Goal: Information Seeking & Learning: Get advice/opinions

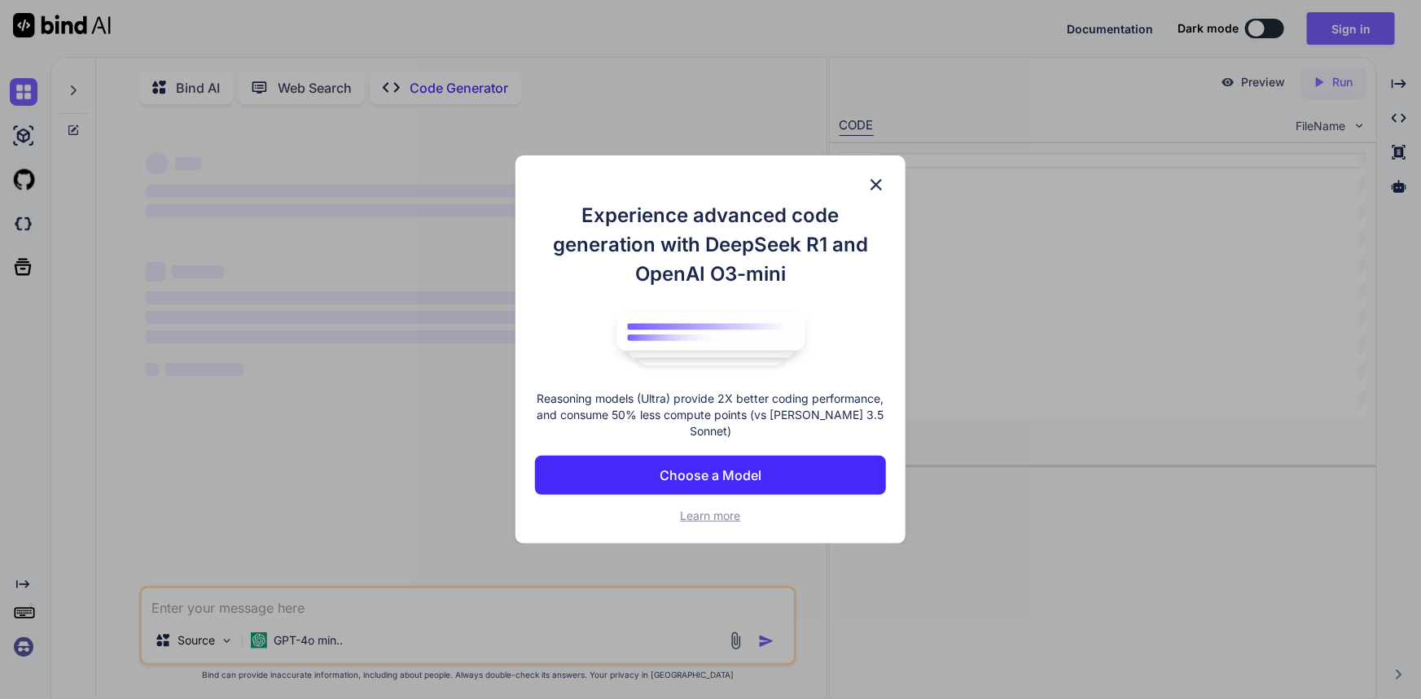
click at [877, 186] on img at bounding box center [876, 185] width 20 height 20
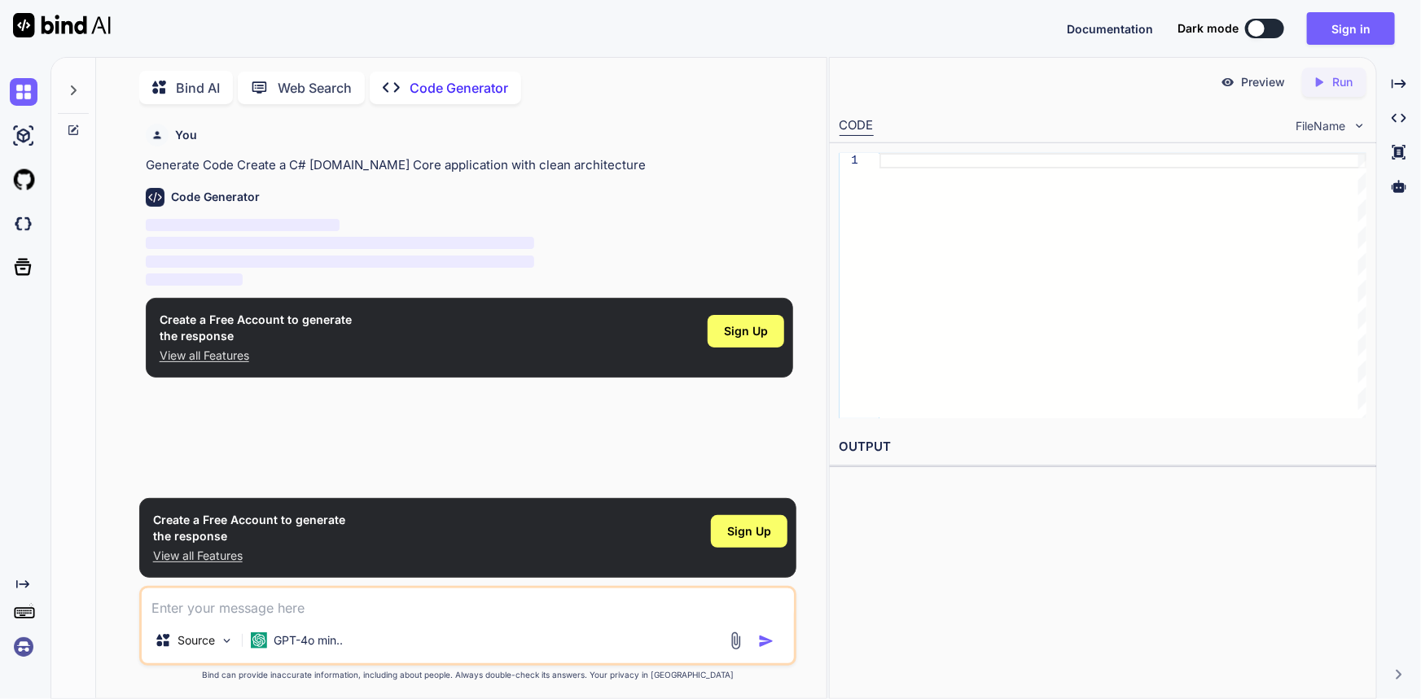
scroll to position [6, 0]
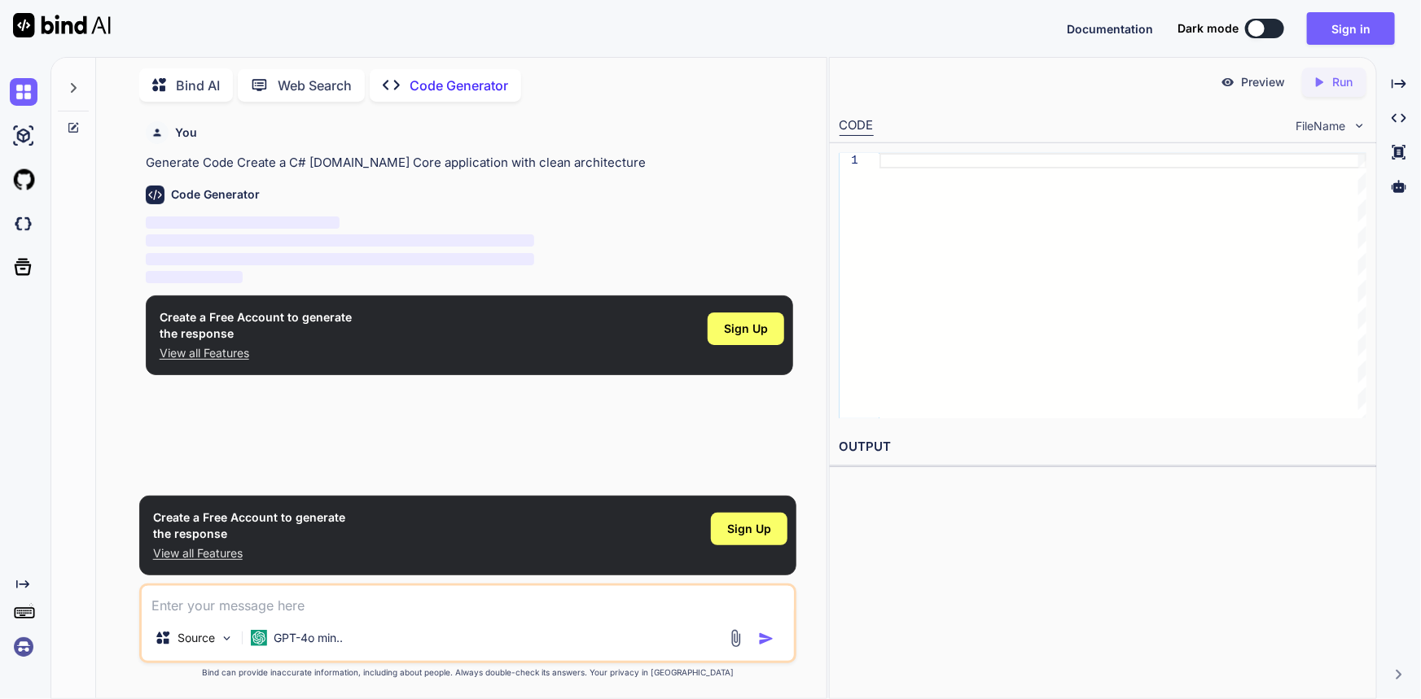
type textarea "x"
click at [830, 178] on div "1" at bounding box center [1103, 285] width 546 height 285
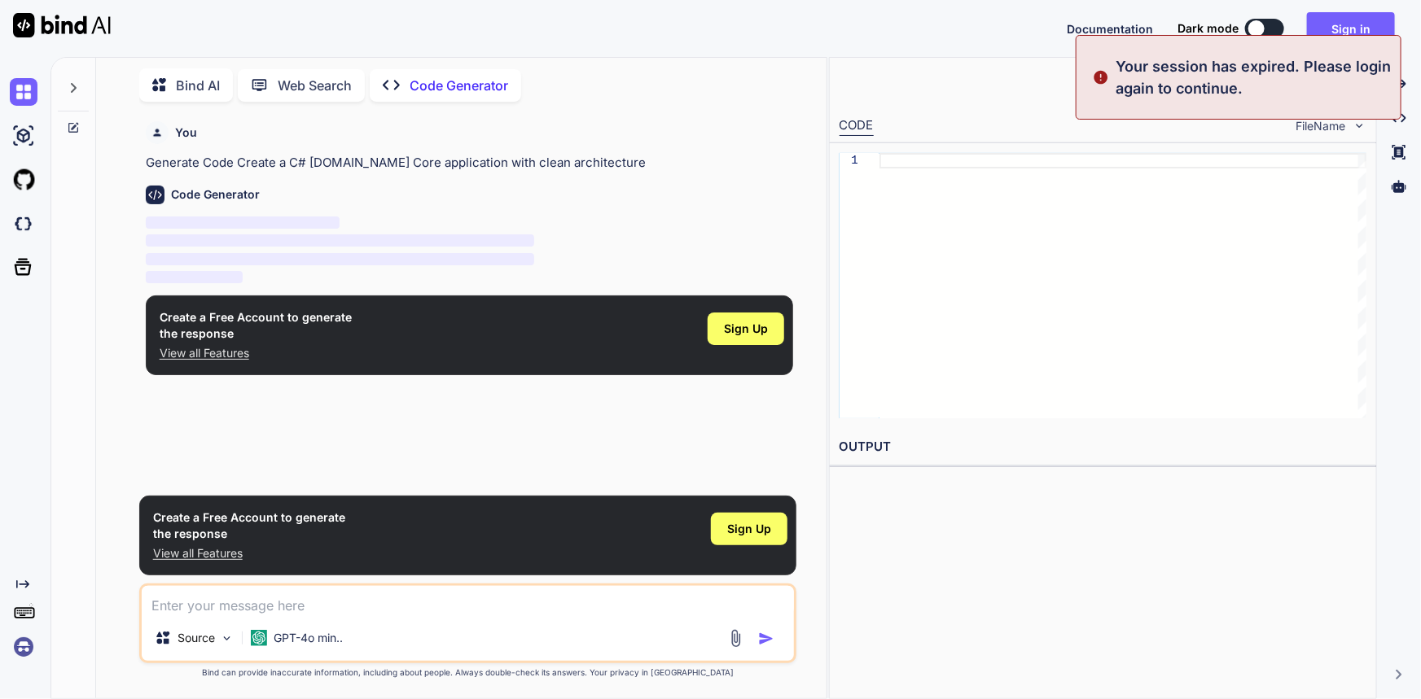
click at [191, 615] on textarea at bounding box center [468, 600] width 653 height 29
type textarea "h"
type textarea "x"
type textarea "hi"
type textarea "x"
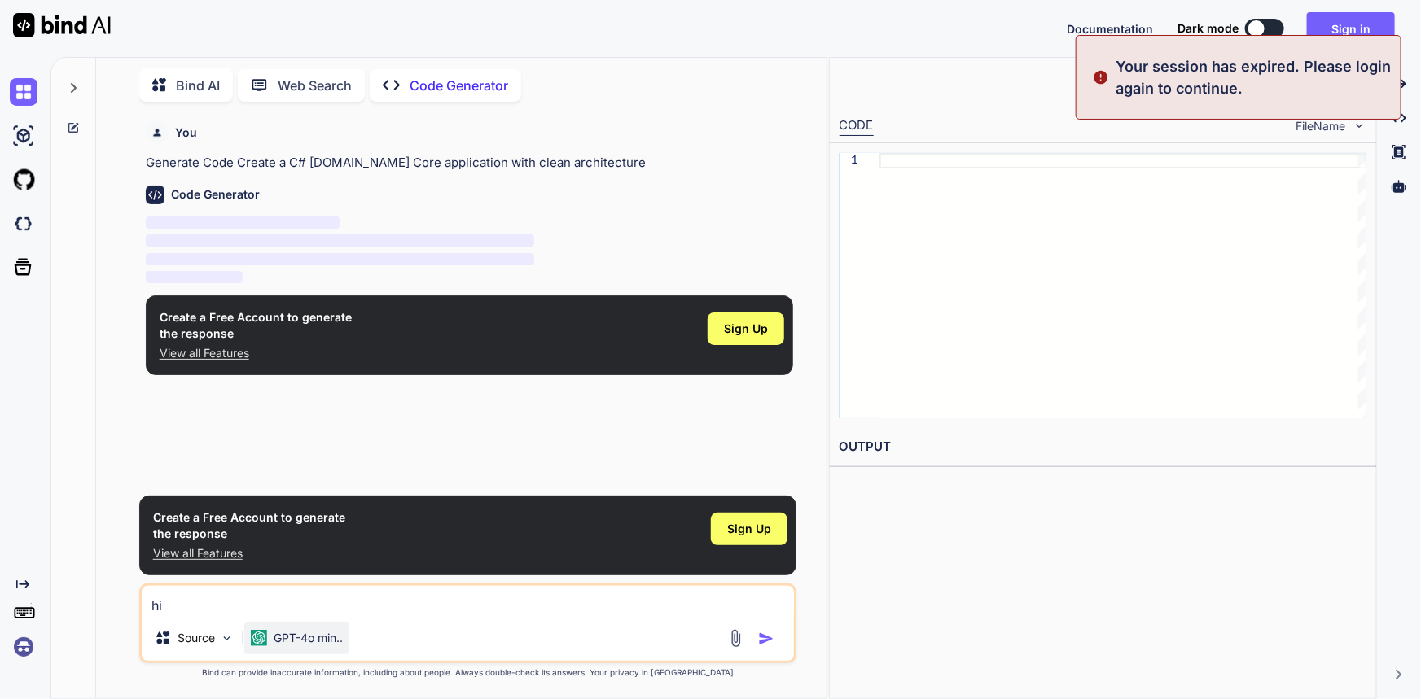
type textarea "hi"
type textarea "x"
type textarea "hi i"
type textarea "x"
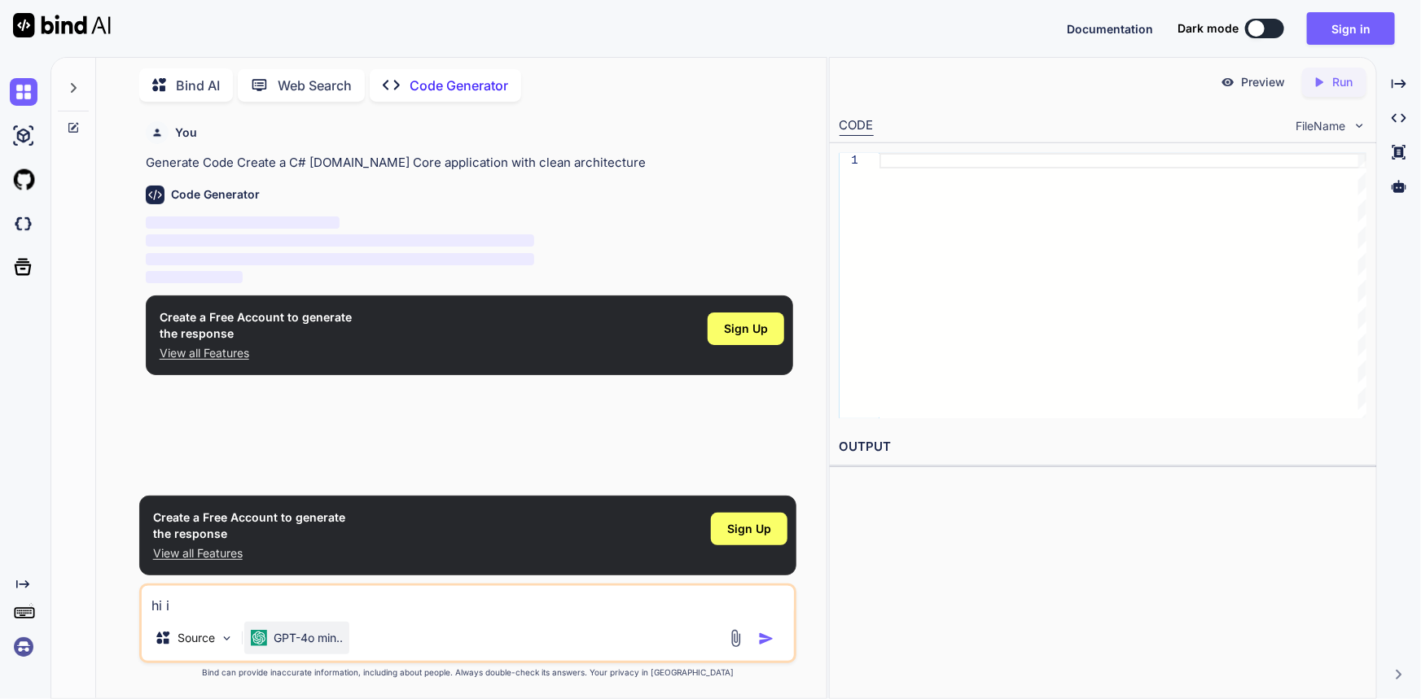
type textarea "hi im"
type textarea "x"
type textarea "hi im"
type textarea "x"
type textarea "hi im"
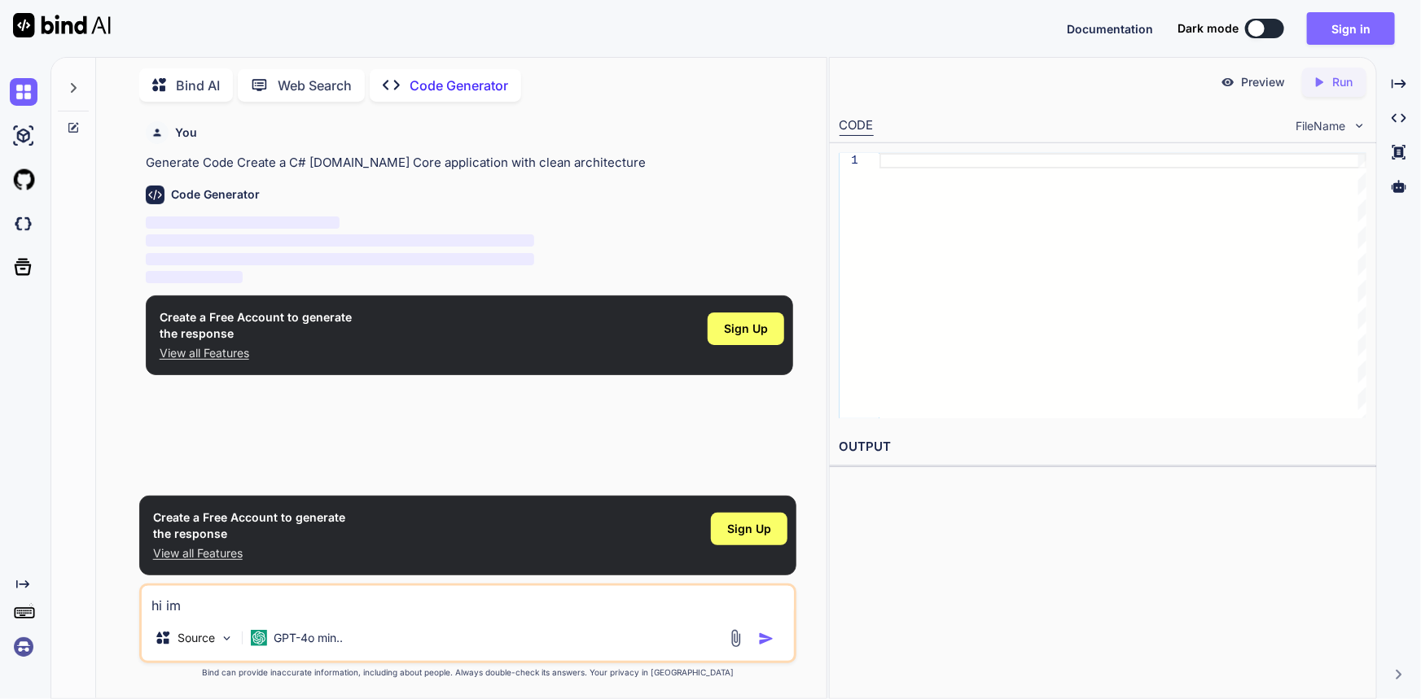
click at [1361, 33] on button "Sign in" at bounding box center [1351, 28] width 88 height 33
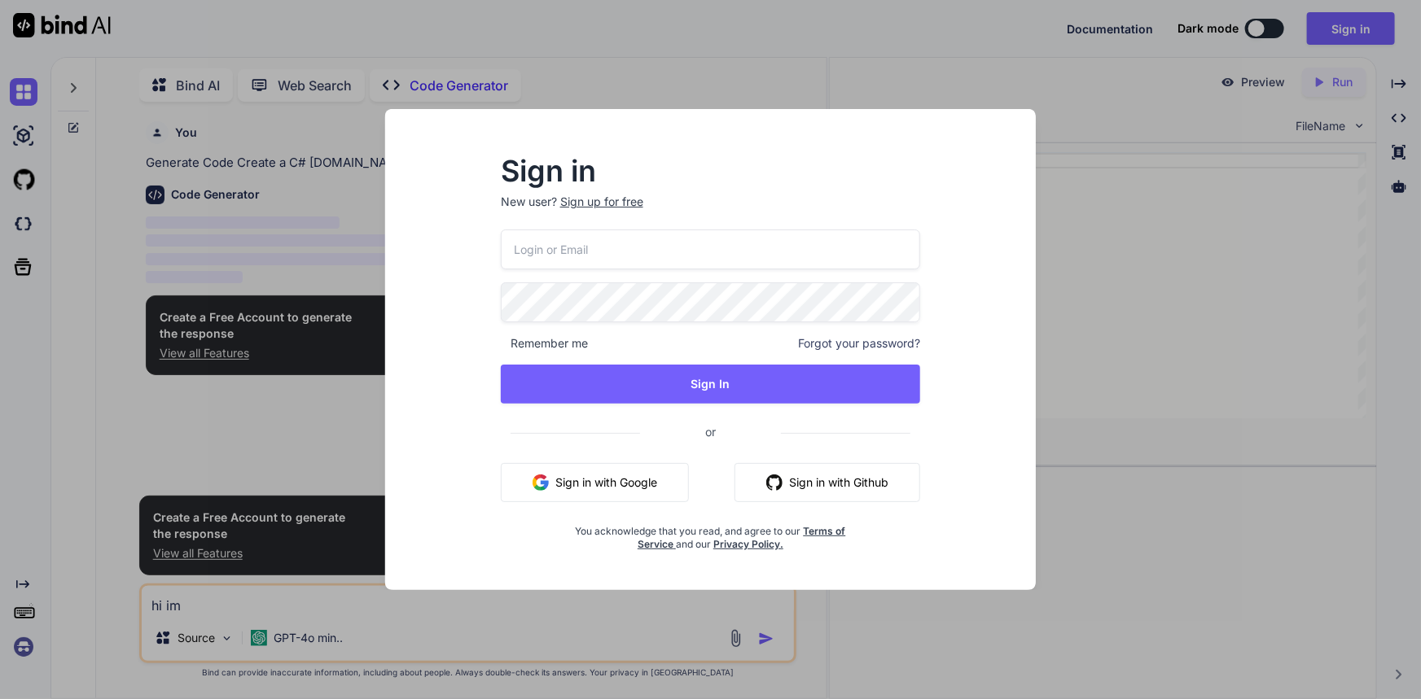
click at [620, 234] on input "email" at bounding box center [711, 250] width 420 height 40
type input "[PERSON_NAME][EMAIL_ADDRESS][DOMAIN_NAME]"
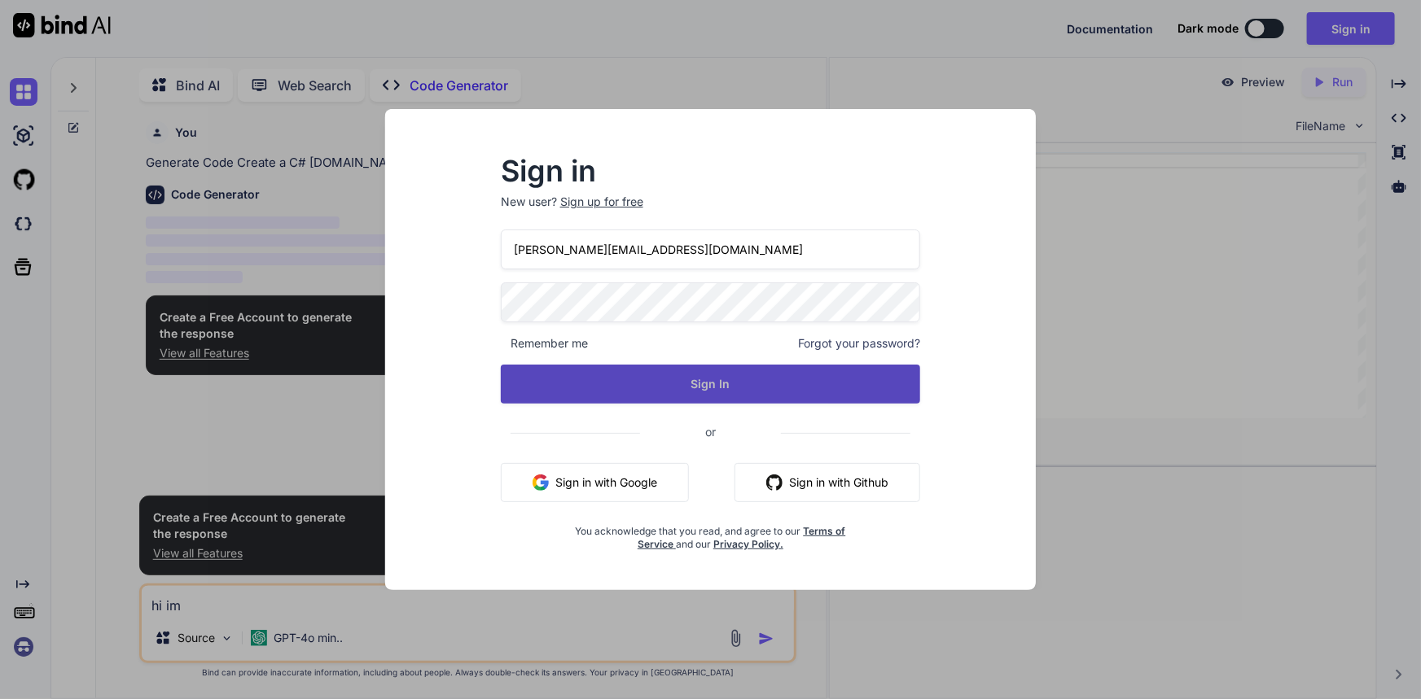
click at [747, 382] on button "Sign In" at bounding box center [711, 384] width 420 height 39
click at [665, 388] on button "Sign In" at bounding box center [711, 384] width 420 height 39
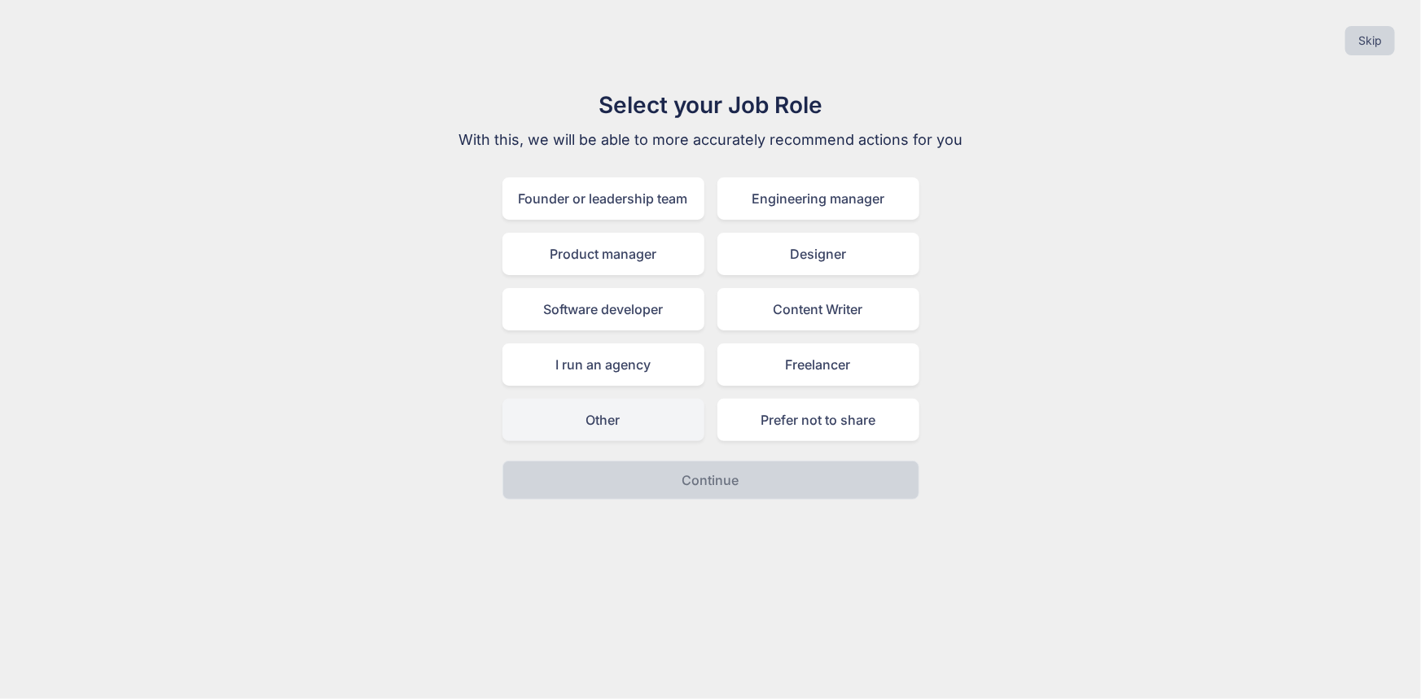
click at [638, 410] on div "Other" at bounding box center [603, 420] width 202 height 42
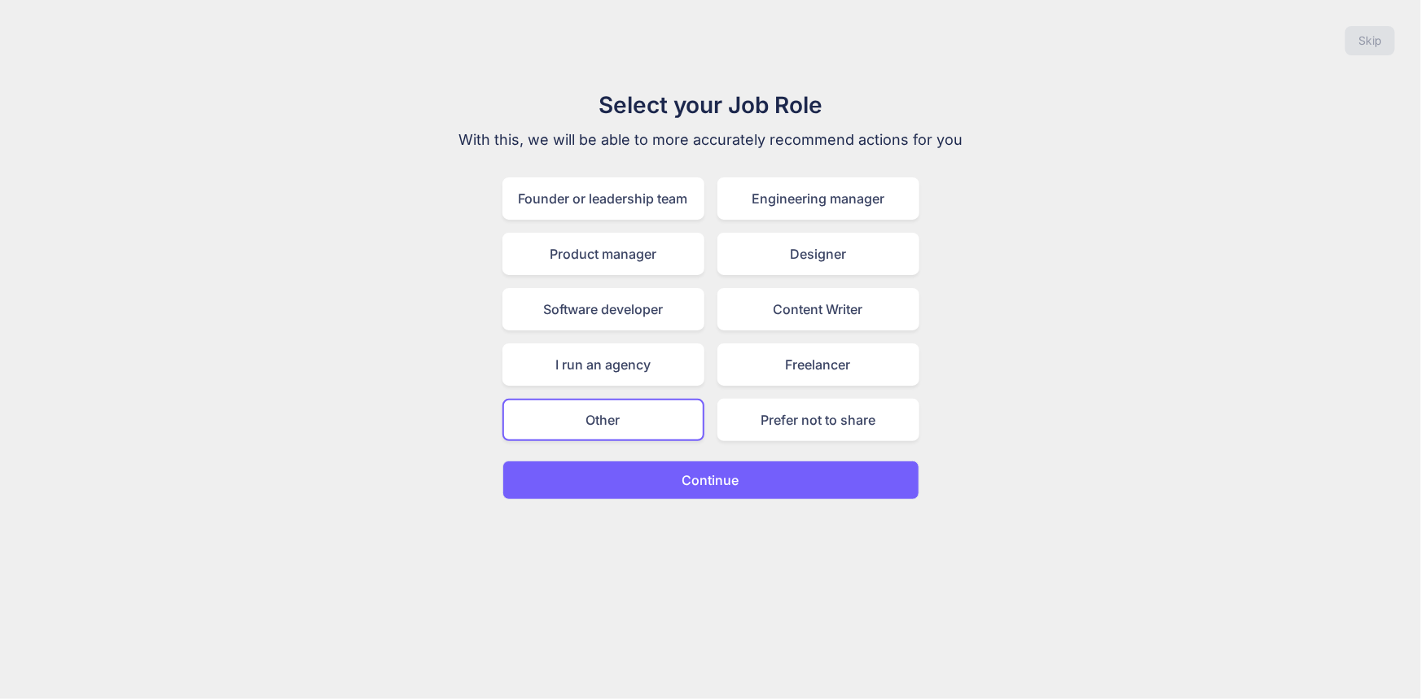
click at [684, 490] on button "Continue" at bounding box center [710, 480] width 417 height 39
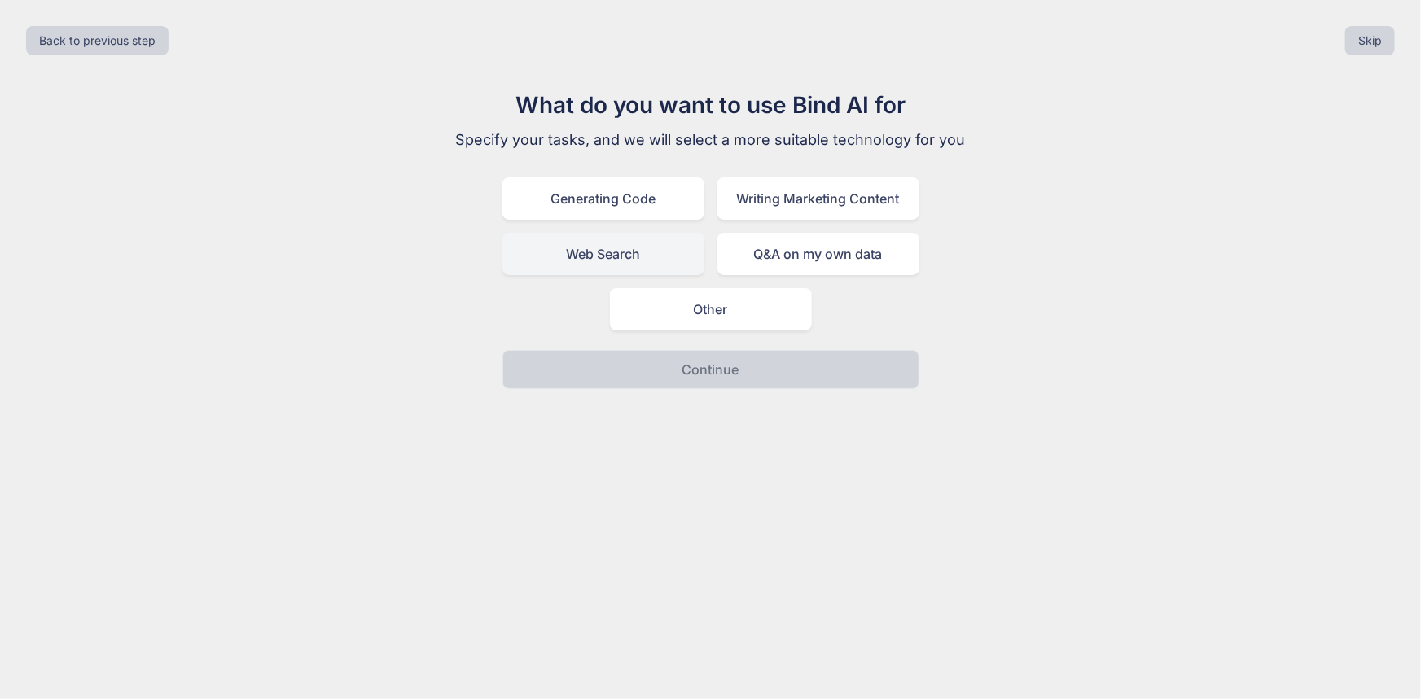
click at [602, 258] on div "Web Search" at bounding box center [603, 254] width 202 height 42
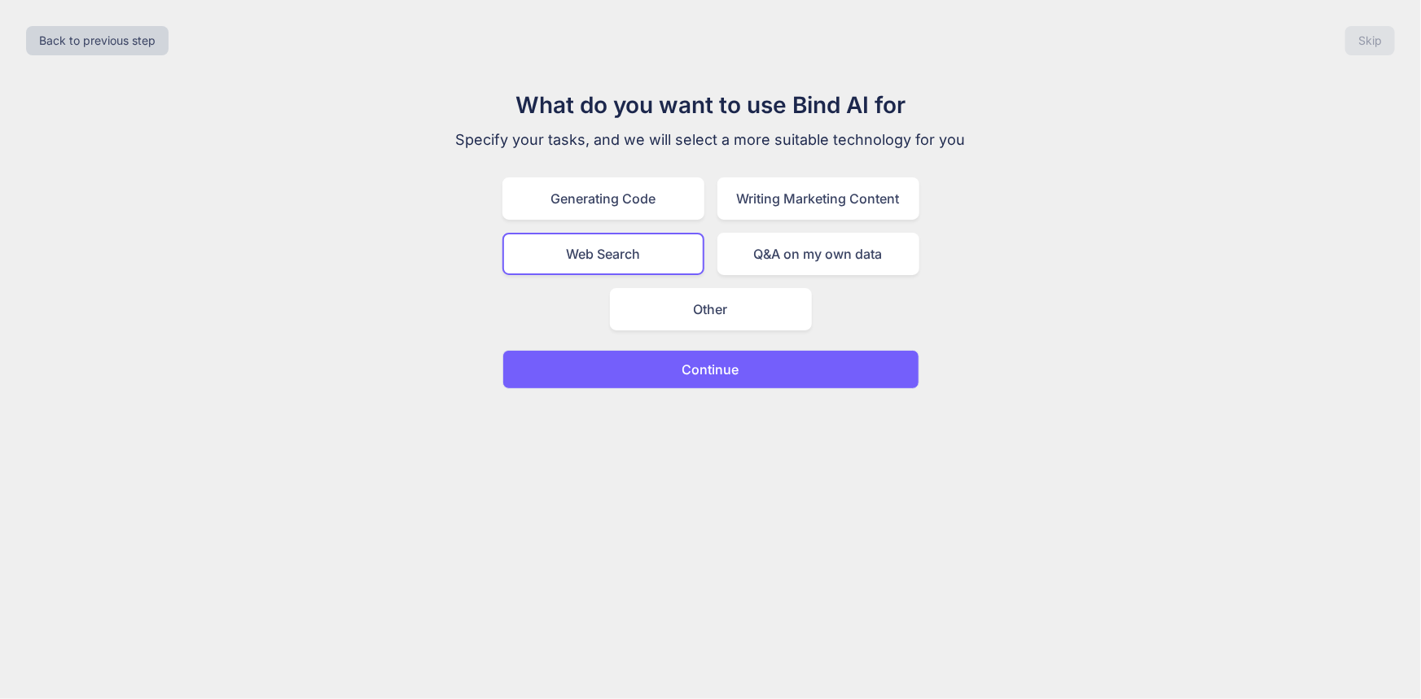
click at [698, 370] on p "Continue" at bounding box center [710, 370] width 57 height 20
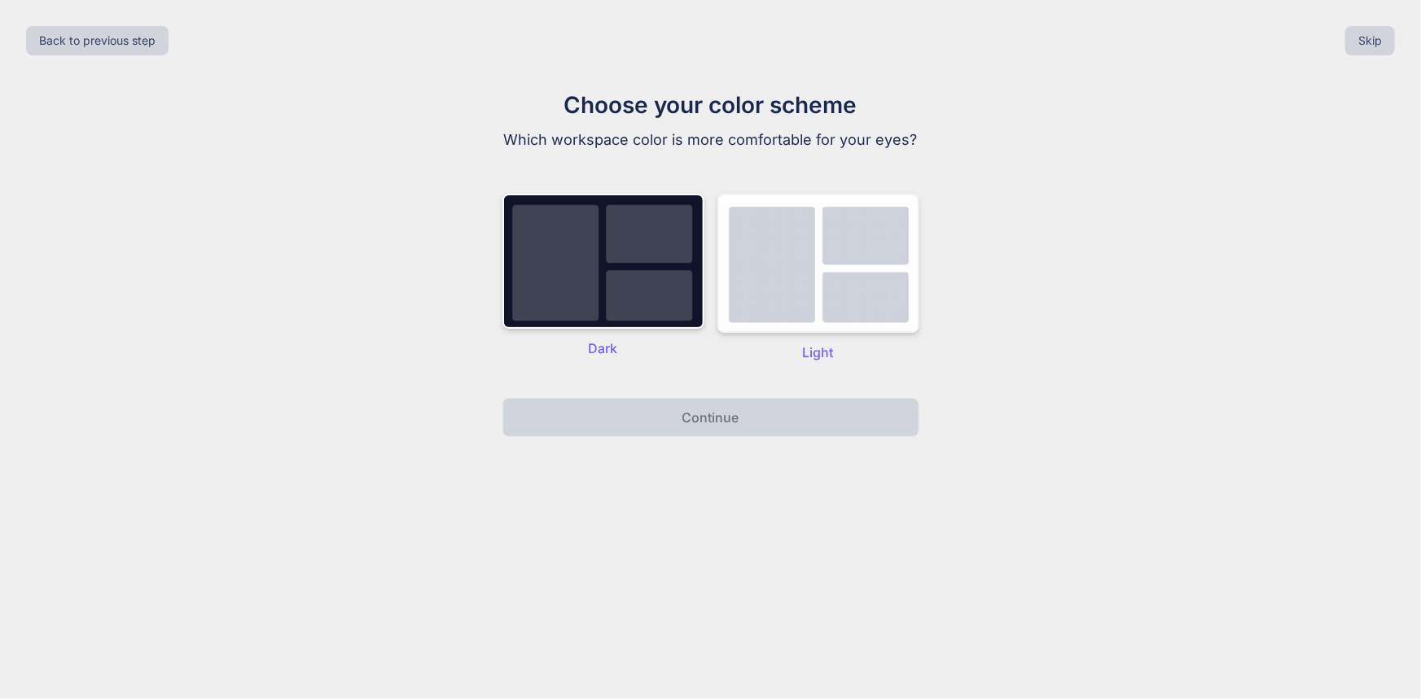
click at [781, 280] on img at bounding box center [818, 263] width 202 height 139
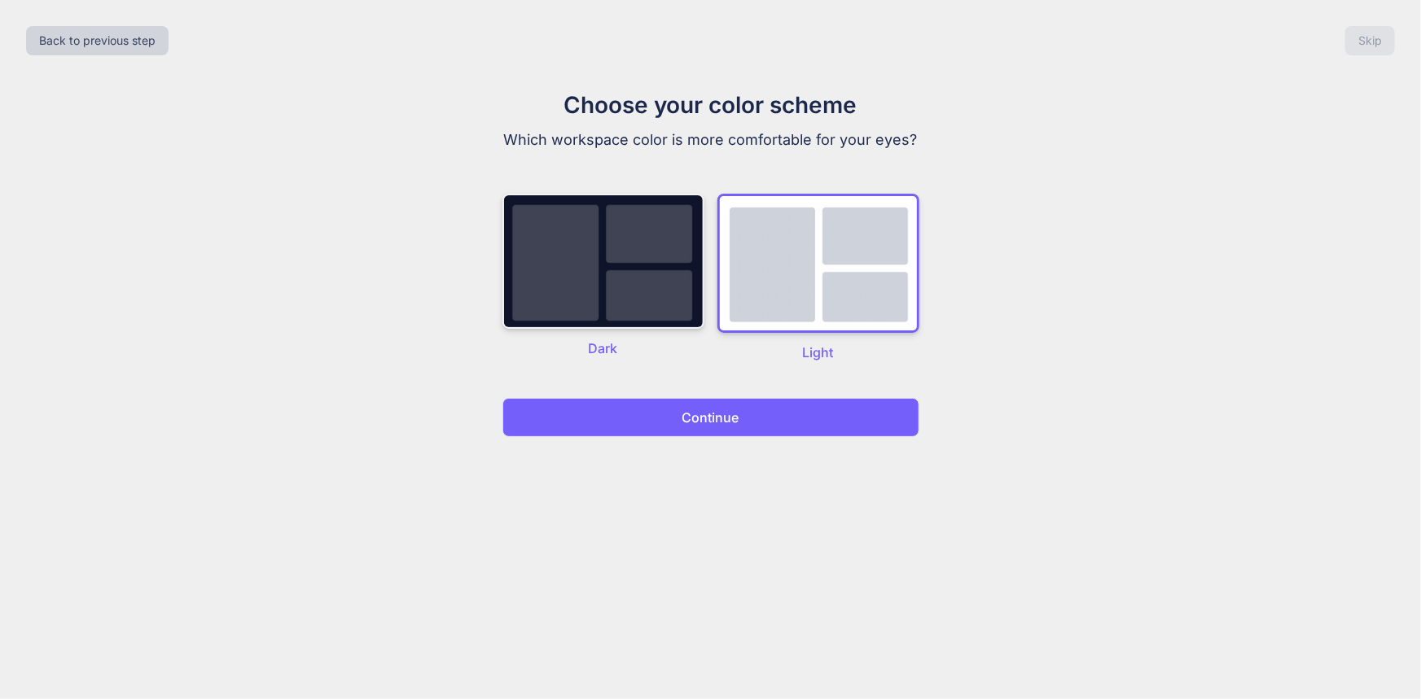
click at [611, 298] on img at bounding box center [603, 261] width 202 height 135
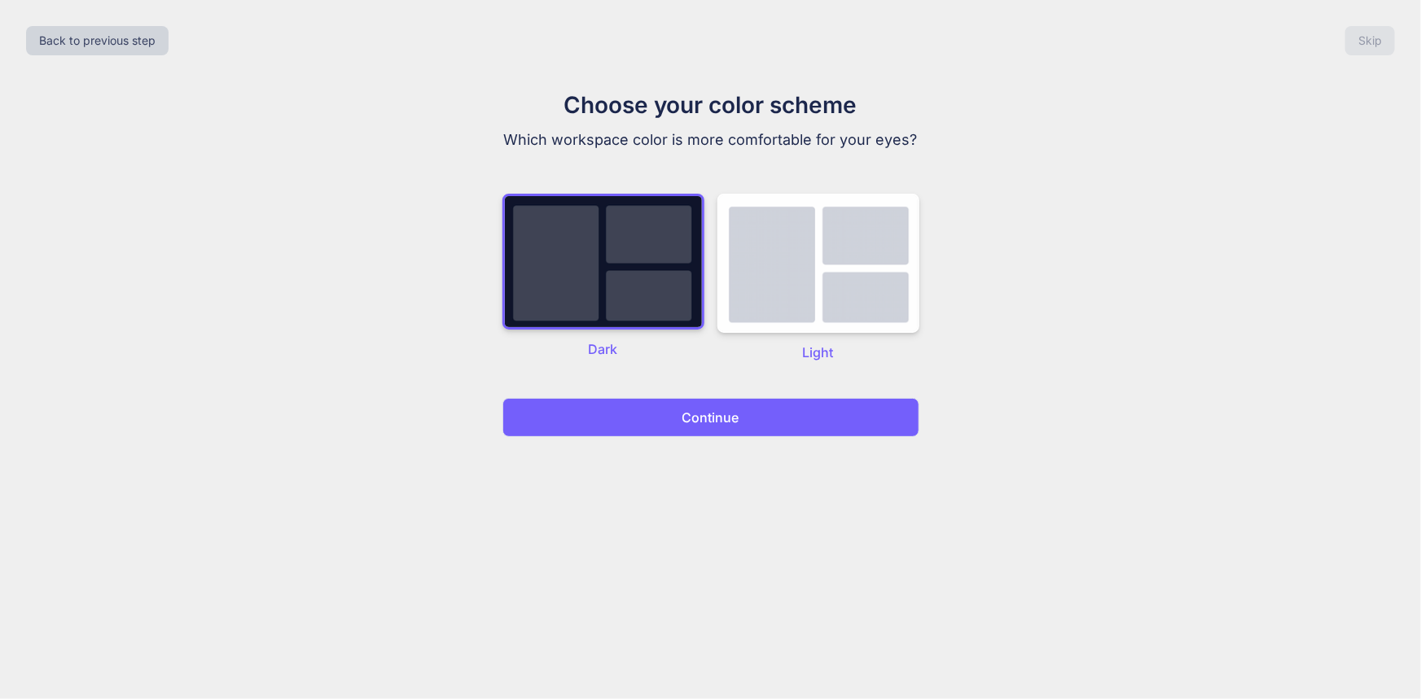
click at [690, 425] on p "Continue" at bounding box center [710, 418] width 57 height 20
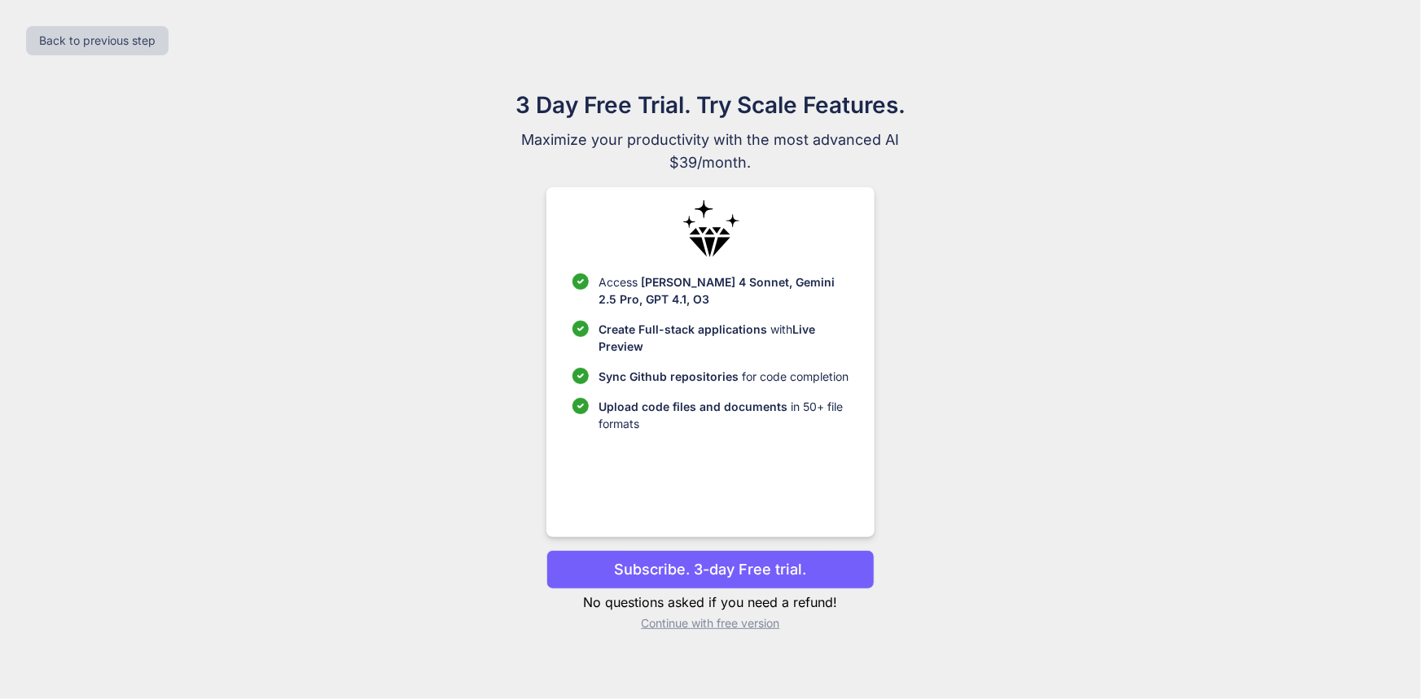
click at [708, 624] on p "Continue with free version" at bounding box center [710, 624] width 328 height 16
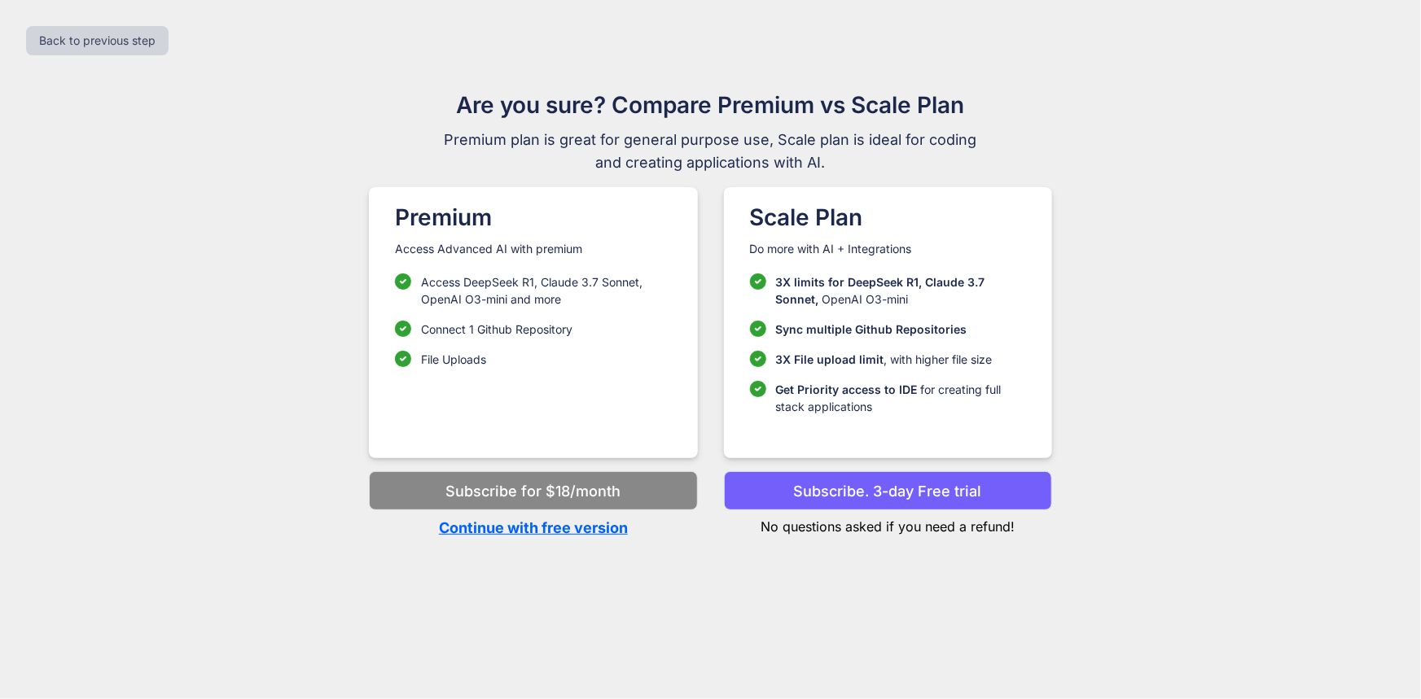
click at [503, 528] on p "Continue with free version" at bounding box center [533, 528] width 328 height 22
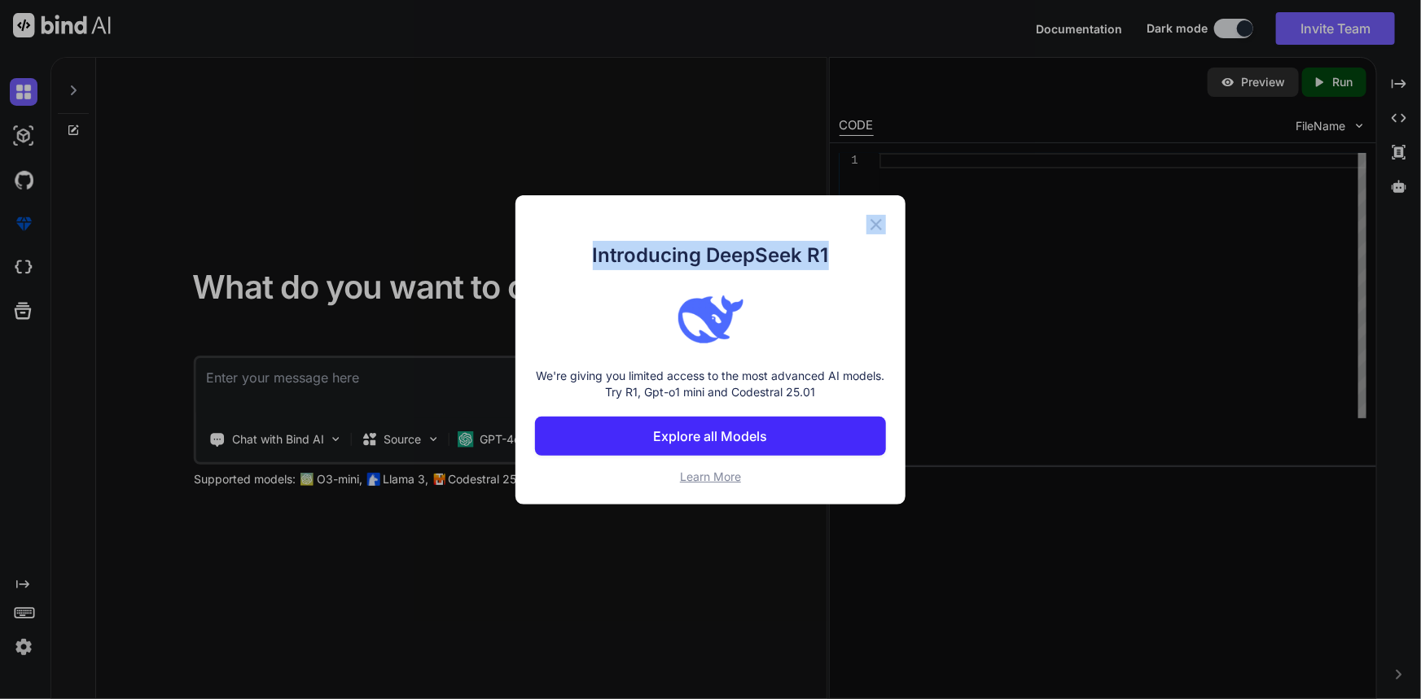
click at [866, 225] on div "Introducing DeepSeek R1 We're giving you limited access to the most advanced AI…" at bounding box center [710, 349] width 391 height 309
click at [875, 210] on div "Introducing DeepSeek R1 We're giving you limited access to the most advanced AI…" at bounding box center [710, 349] width 391 height 309
click at [878, 221] on img at bounding box center [876, 225] width 20 height 20
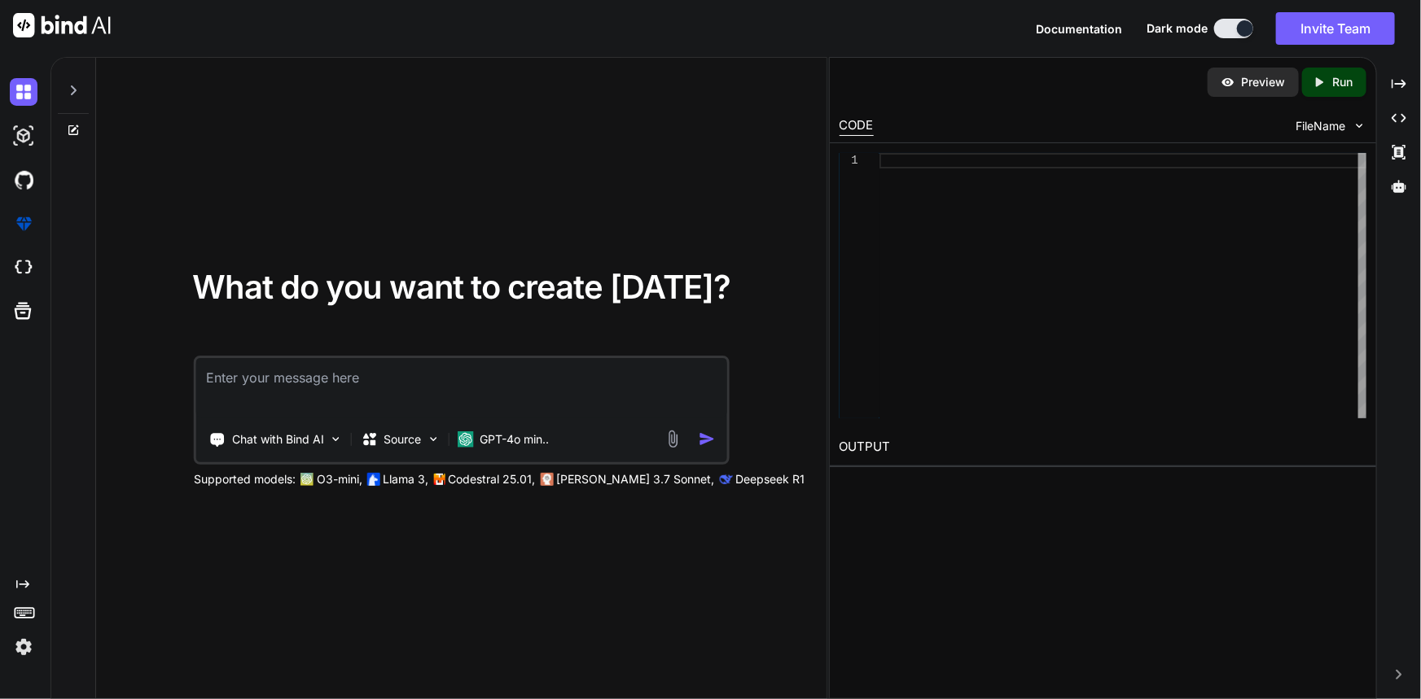
click at [281, 368] on textarea at bounding box center [461, 388] width 531 height 60
type textarea "x"
type textarea "h"
type textarea "x"
type textarea "hi"
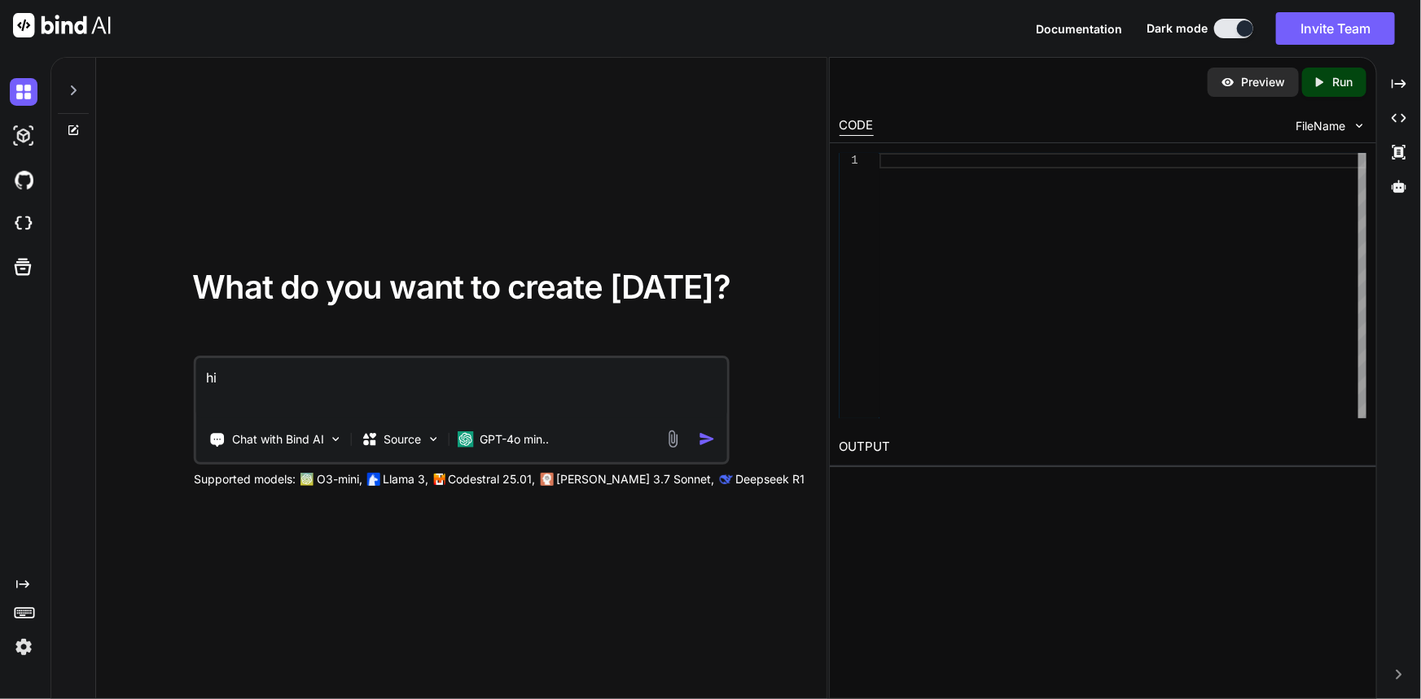
type textarea "x"
type textarea "hi"
type textarea "x"
type textarea "hi i"
type textarea "x"
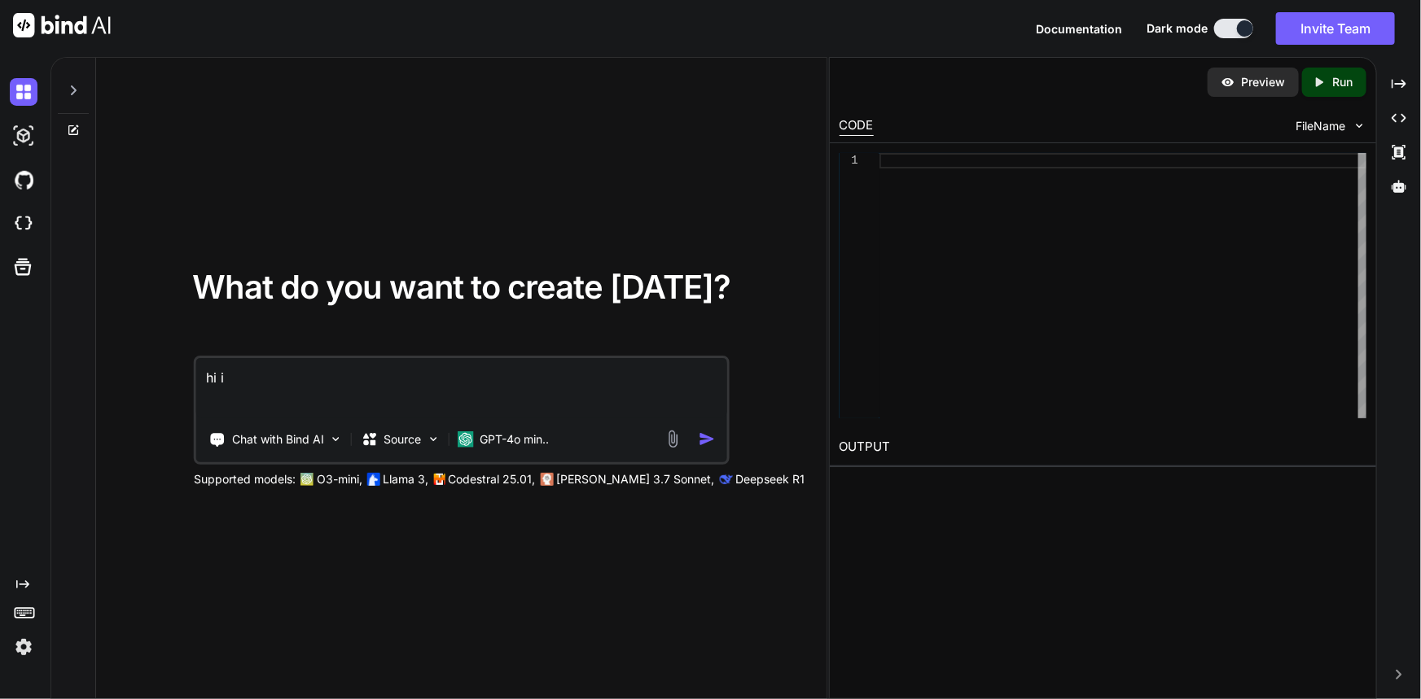
type textarea "hi im"
type textarea "x"
type textarea "hi im"
type textarea "x"
type textarea "hi im w"
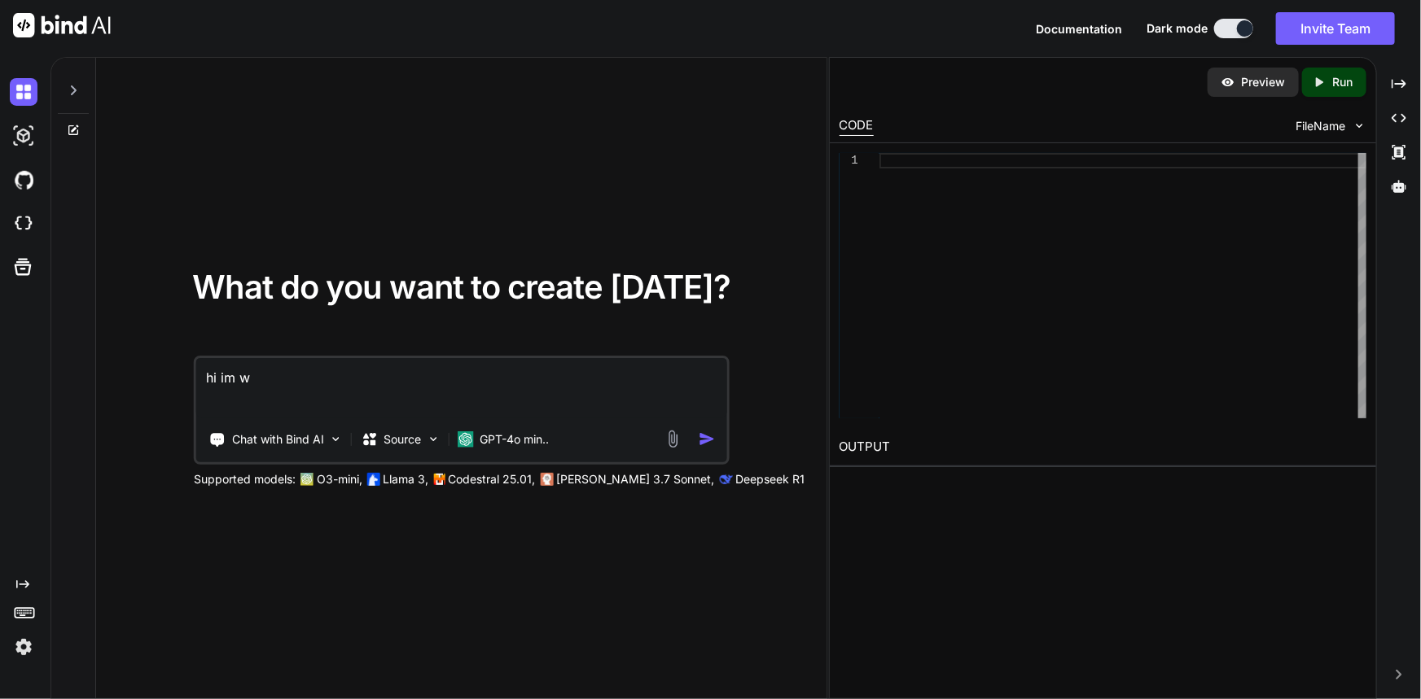
type textarea "x"
type textarea "hi im wo"
type textarea "x"
type textarea "hi im wor"
type textarea "x"
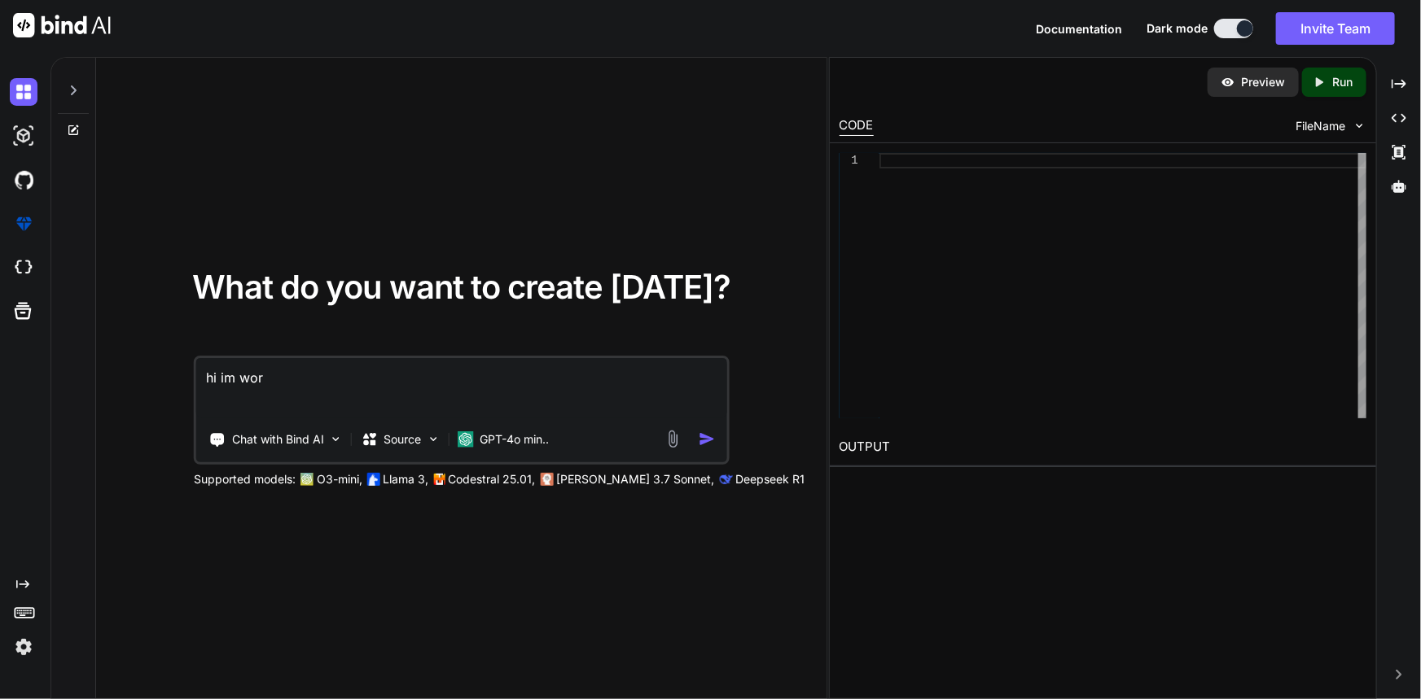
type textarea "hi im work"
type textarea "x"
type textarea "hi im worki"
type textarea "x"
type textarea "hi im workin"
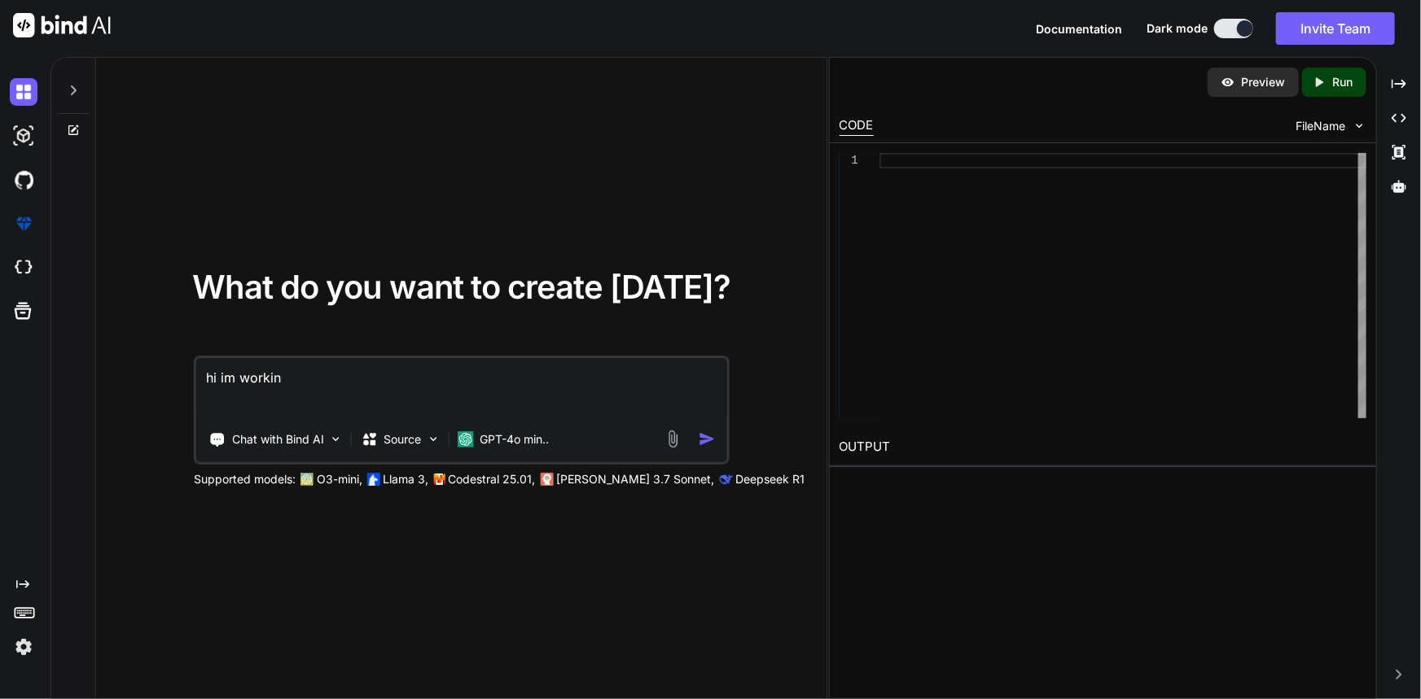
type textarea "x"
type textarea "hi im working"
type textarea "x"
type textarea "hi im working"
type textarea "x"
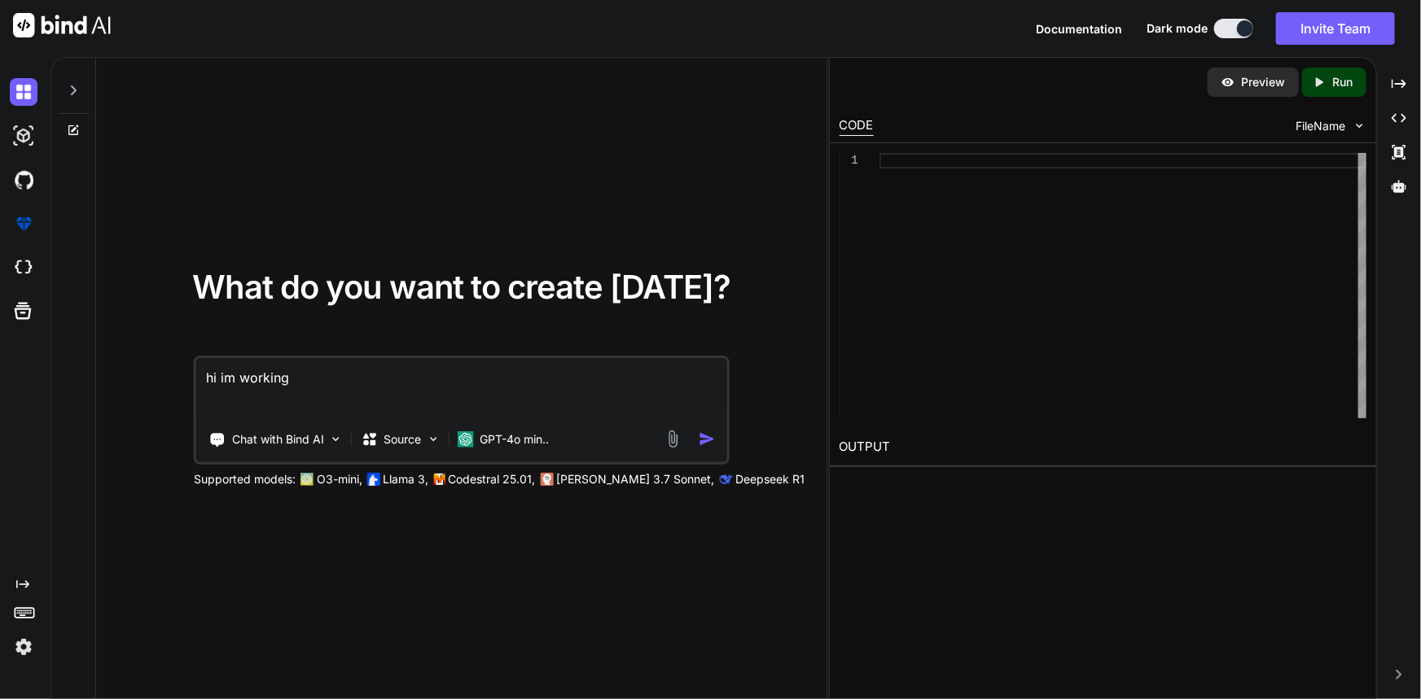
type textarea "hi im working i"
type textarea "x"
type textarea "hi im working iw"
type textarea "x"
type textarea "hi im working iwt"
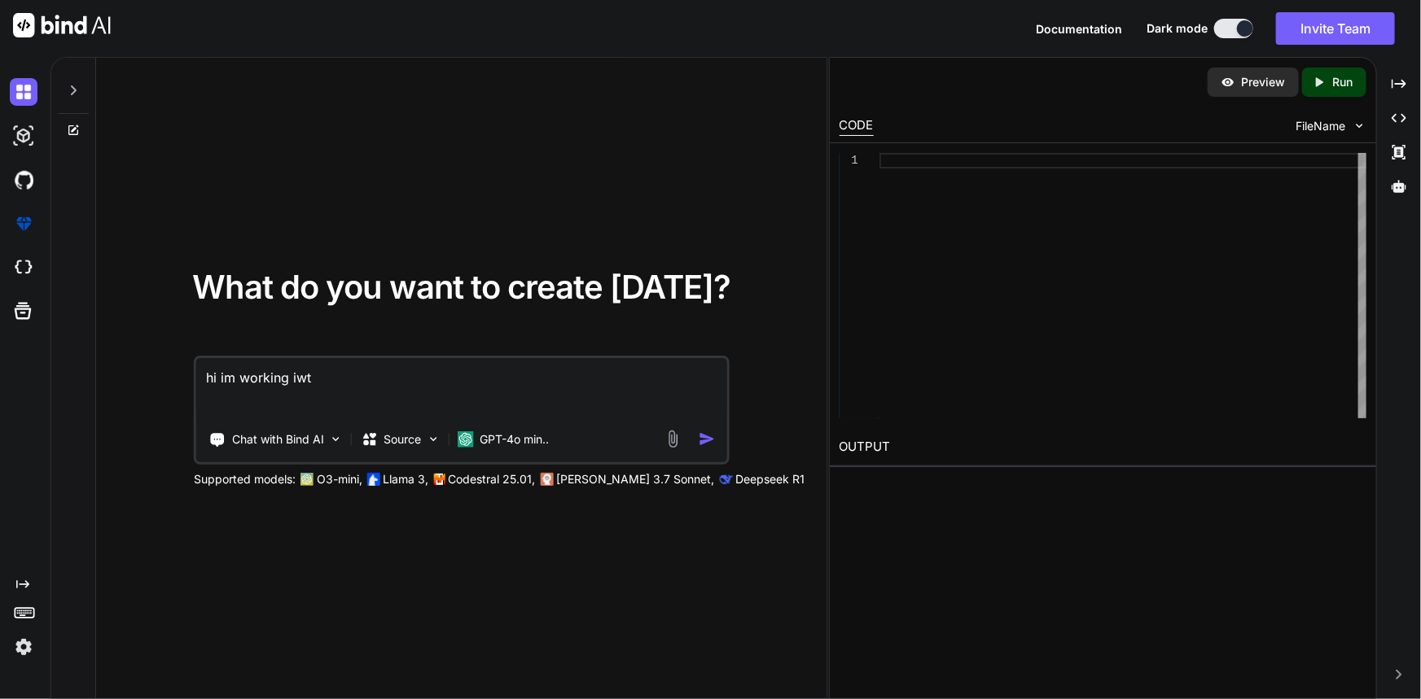
type textarea "x"
type textarea "hi im working iwth"
type textarea "x"
type textarea "hi im working iwth"
type textarea "x"
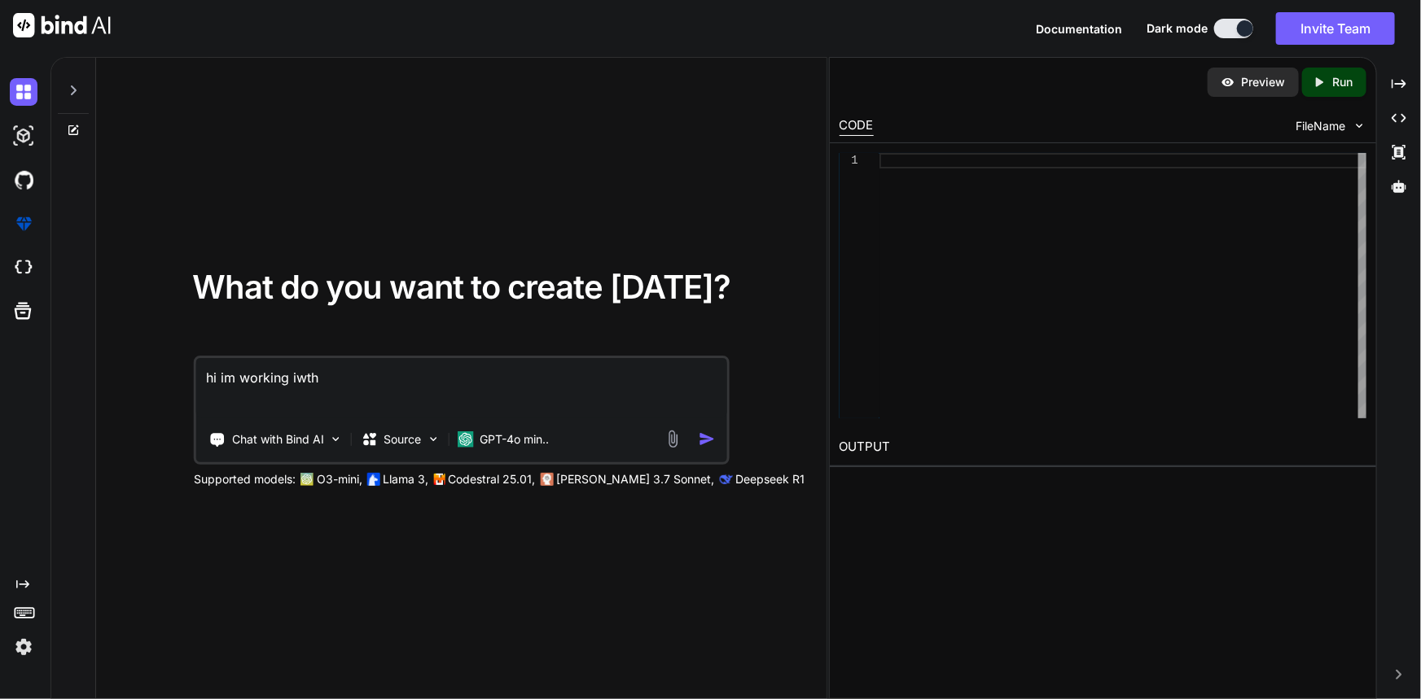
type textarea "hi im working iwth t"
type textarea "x"
type textarea "hi im working iwth th"
type textarea "x"
type textarea "hi im working iwth the"
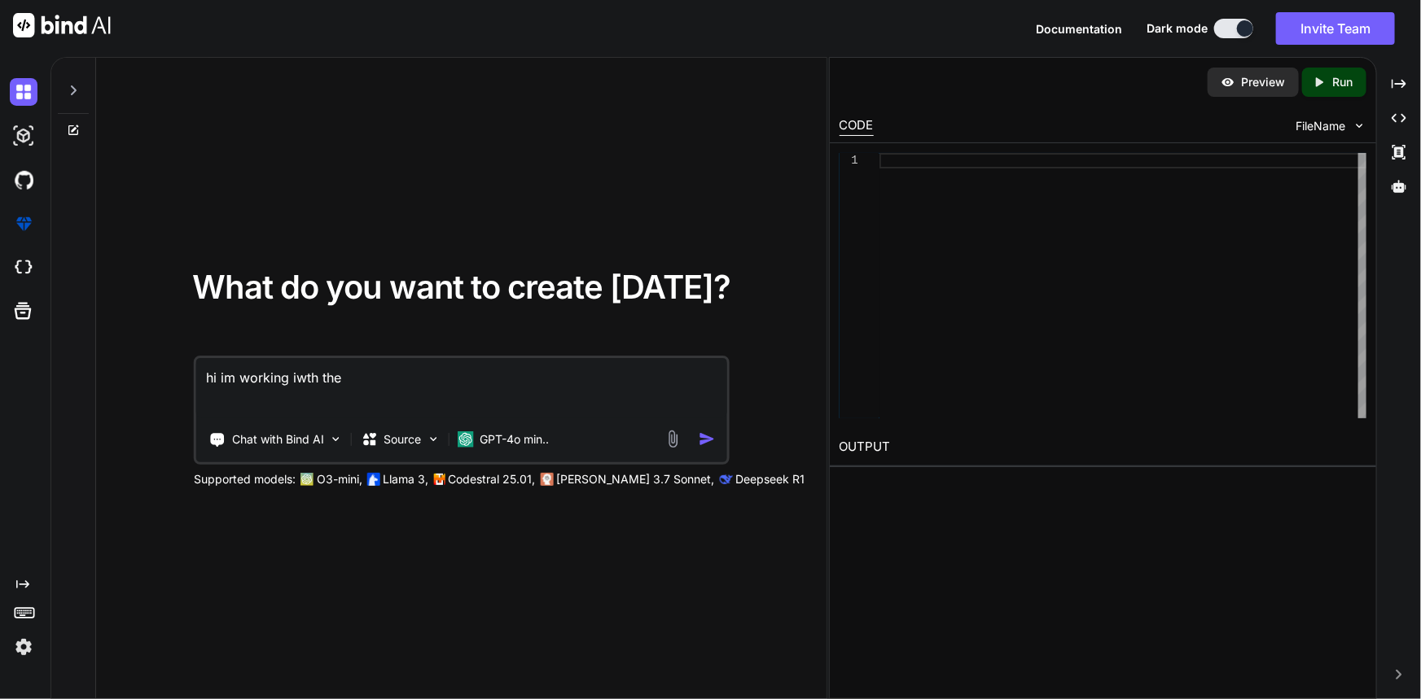
type textarea "x"
type textarea "hi im working iwth the"
type textarea "x"
type textarea "hi im working iwth the i"
type textarea "x"
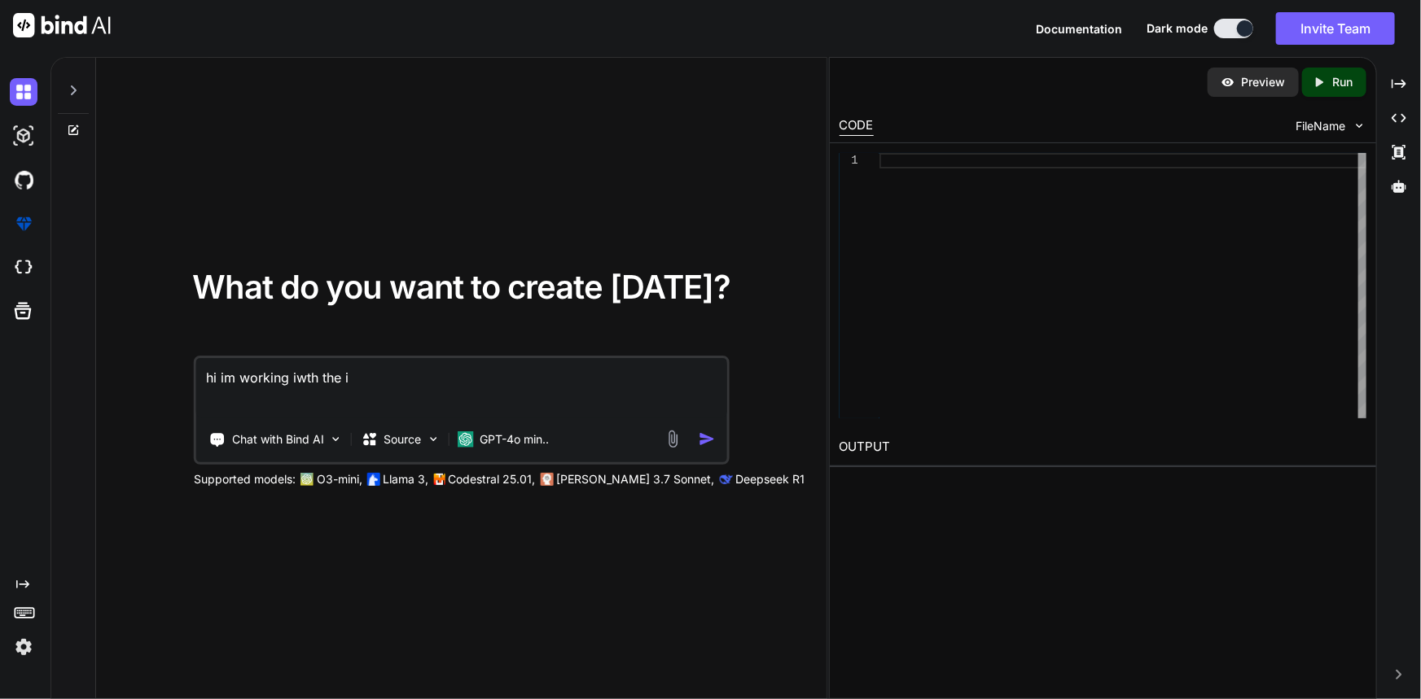
type textarea "hi im working iwth the ip"
type textarea "x"
type textarea "hi im working iwth the i"
type textarea "x"
type textarea "hi im working iwth the"
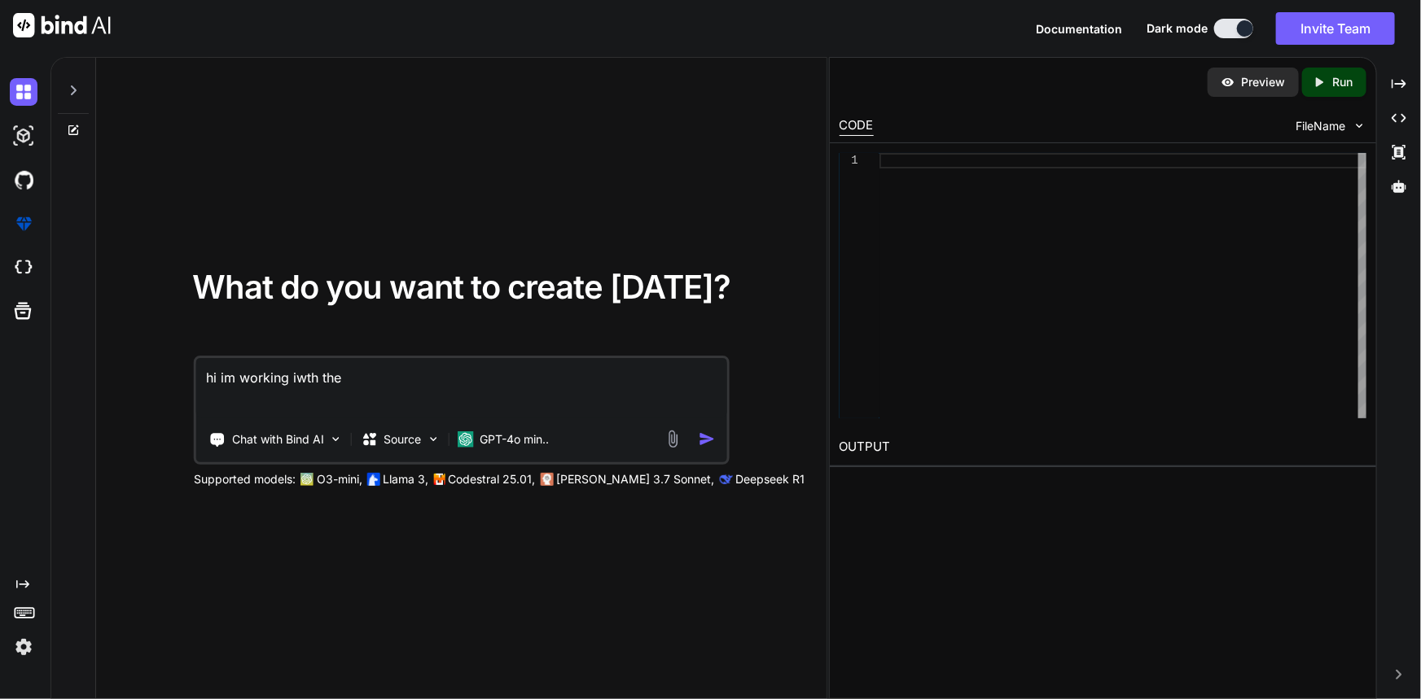
type textarea "x"
type textarea "hi im working iwth the o"
type textarea "x"
type textarea "hi im working iwth the op"
type textarea "x"
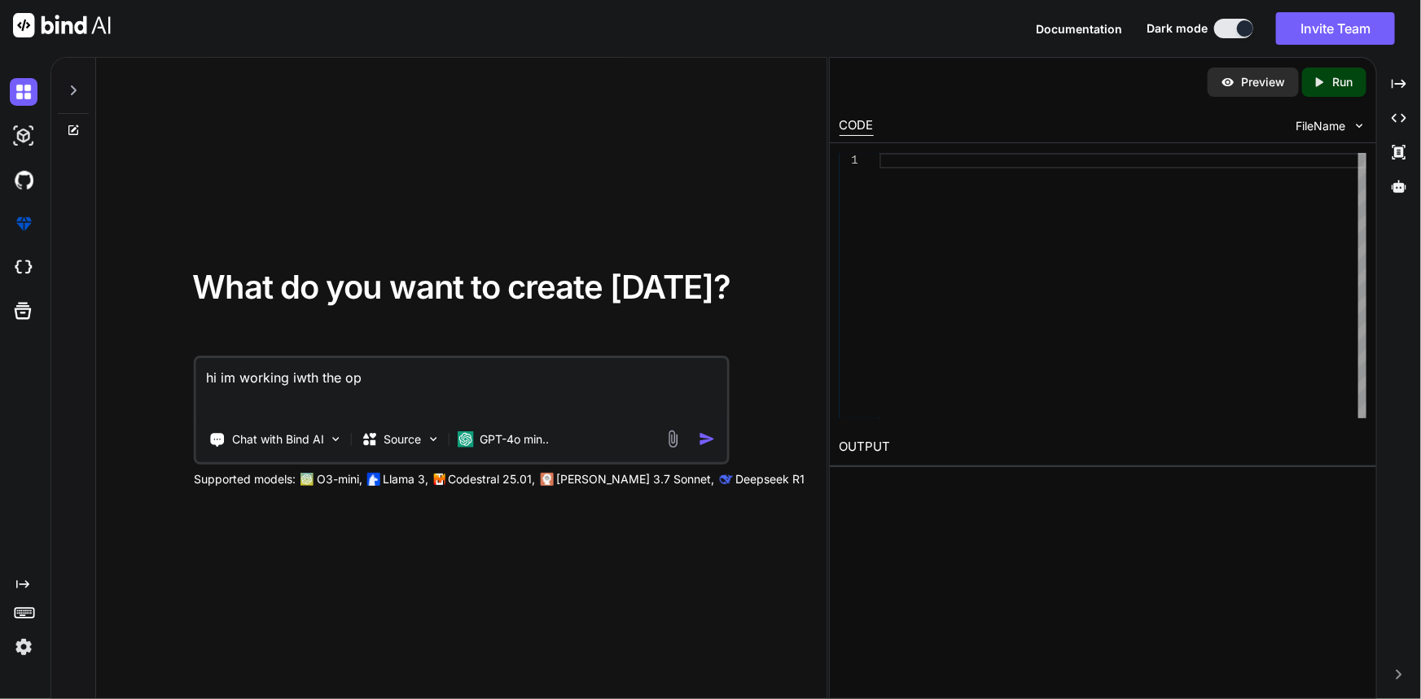
type textarea "hi im working iwth the ope"
type textarea "x"
type textarea "hi im working iwth the open"
type textarea "x"
type textarea "hi im working iwth the openi"
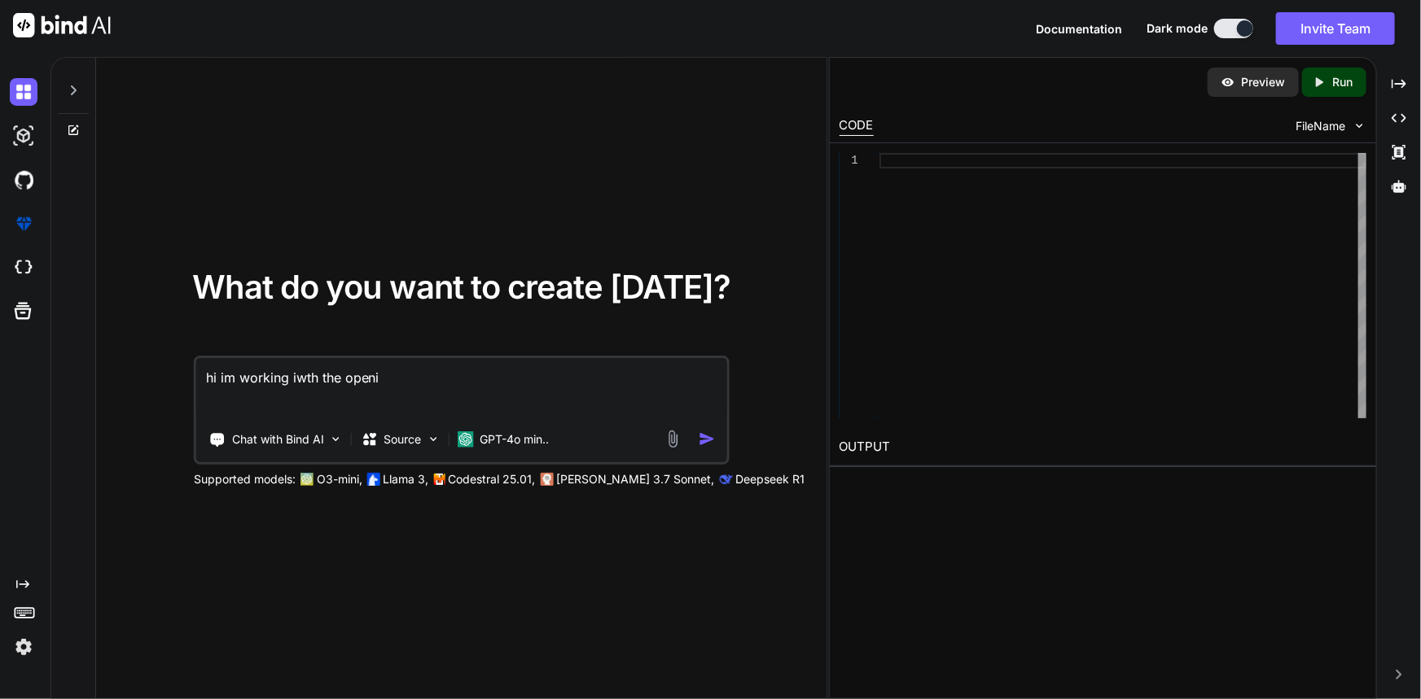
type textarea "x"
type textarea "hi im working iwth the openid"
type textarea "x"
type textarea "hi im working iwth the openidd"
type textarea "x"
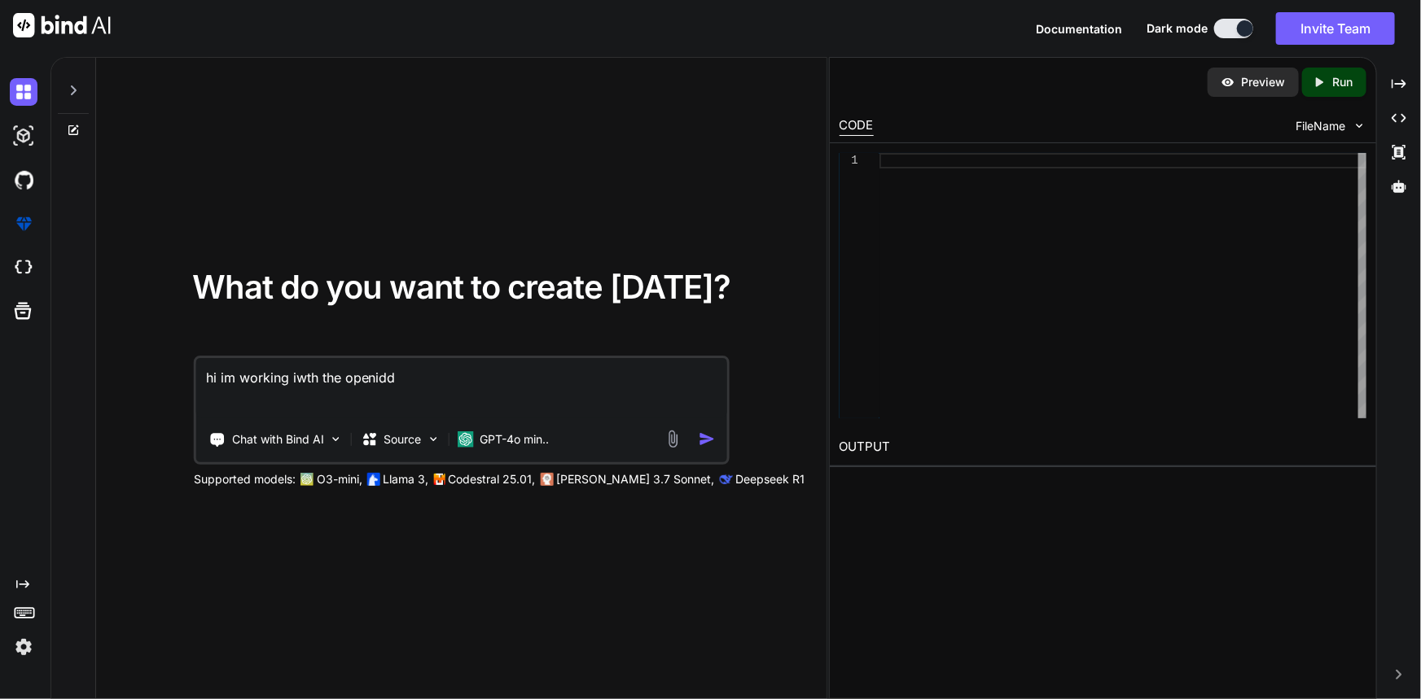
type textarea "hi im working iwth the openiddi"
type textarea "x"
type textarea "hi im working iwth the openiddic"
type textarea "x"
type textarea "hi im working iwth the openiddicr"
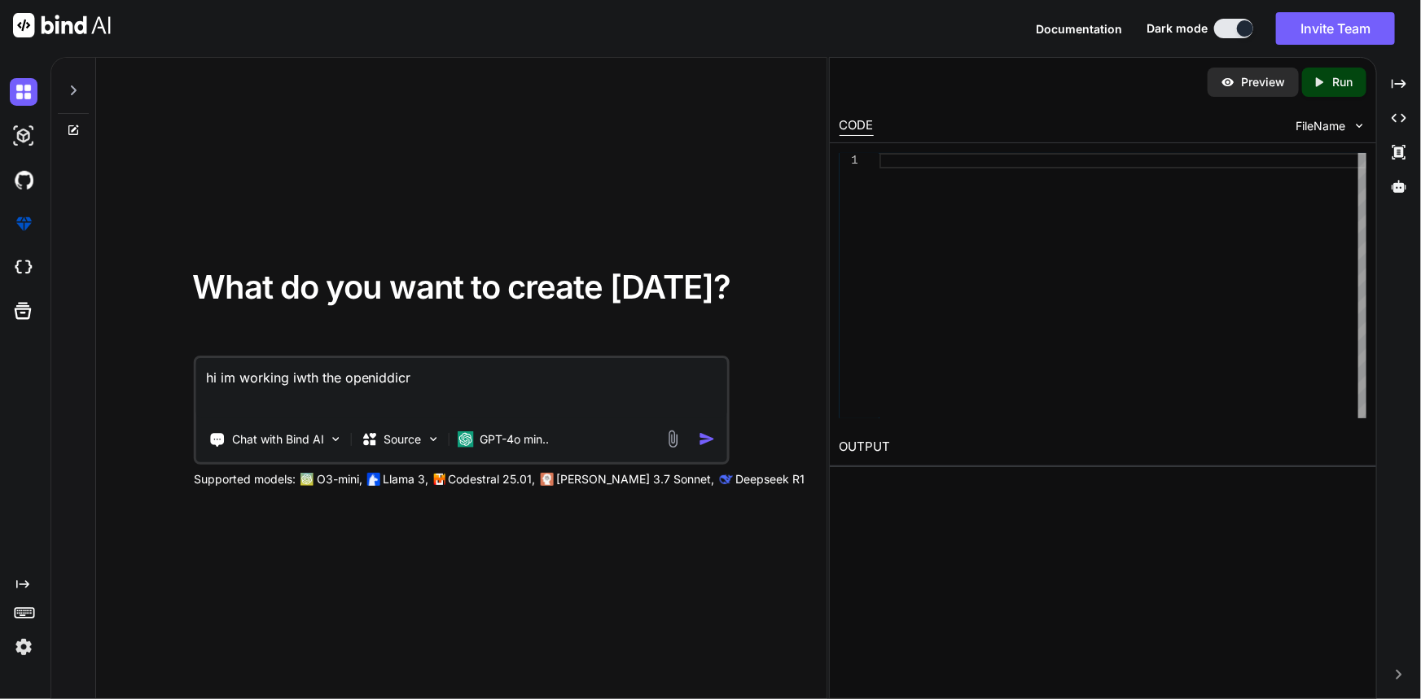
type textarea "x"
type textarea "hi im working iwth the openiddic"
type textarea "x"
type textarea "hi im working iwth the openiddict"
type textarea "x"
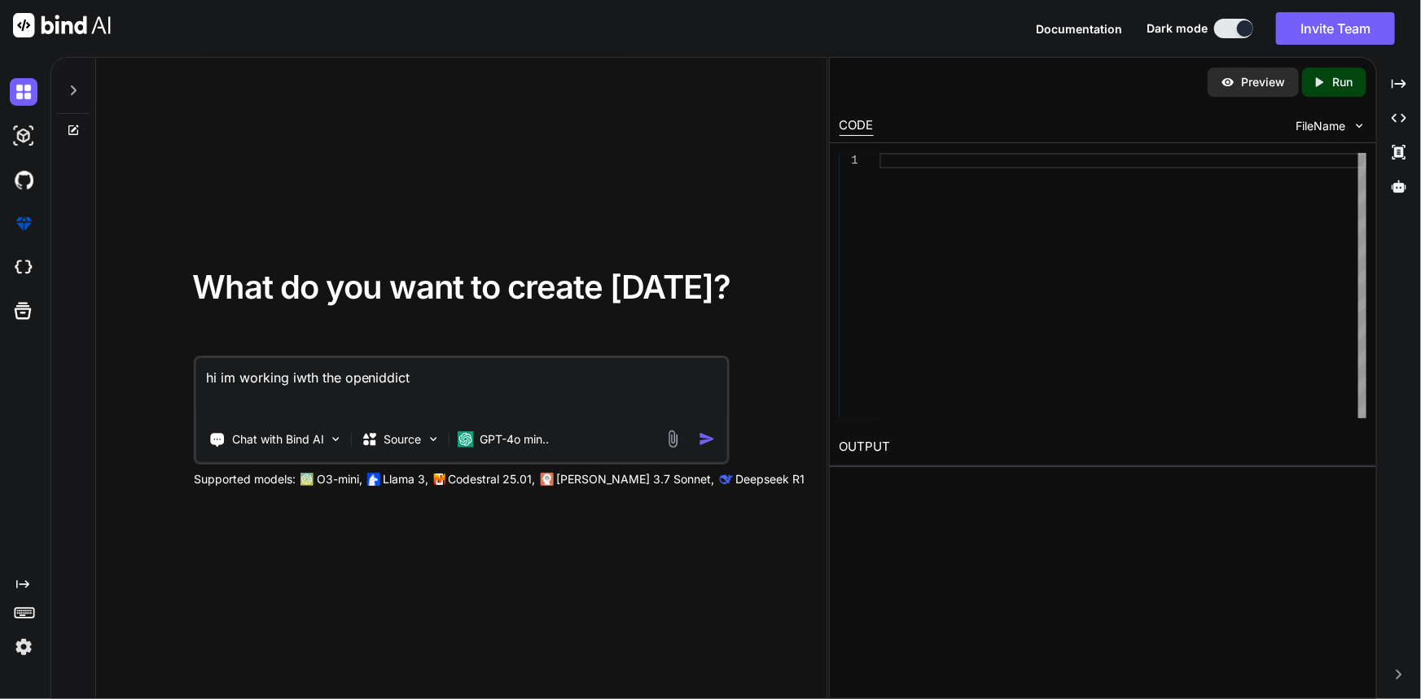
type textarea "hi im working iwth the openiddict"
type textarea "x"
type textarea "hi im working iwth the openiddict a"
type textarea "x"
type textarea "hi im working iwth the openiddict an"
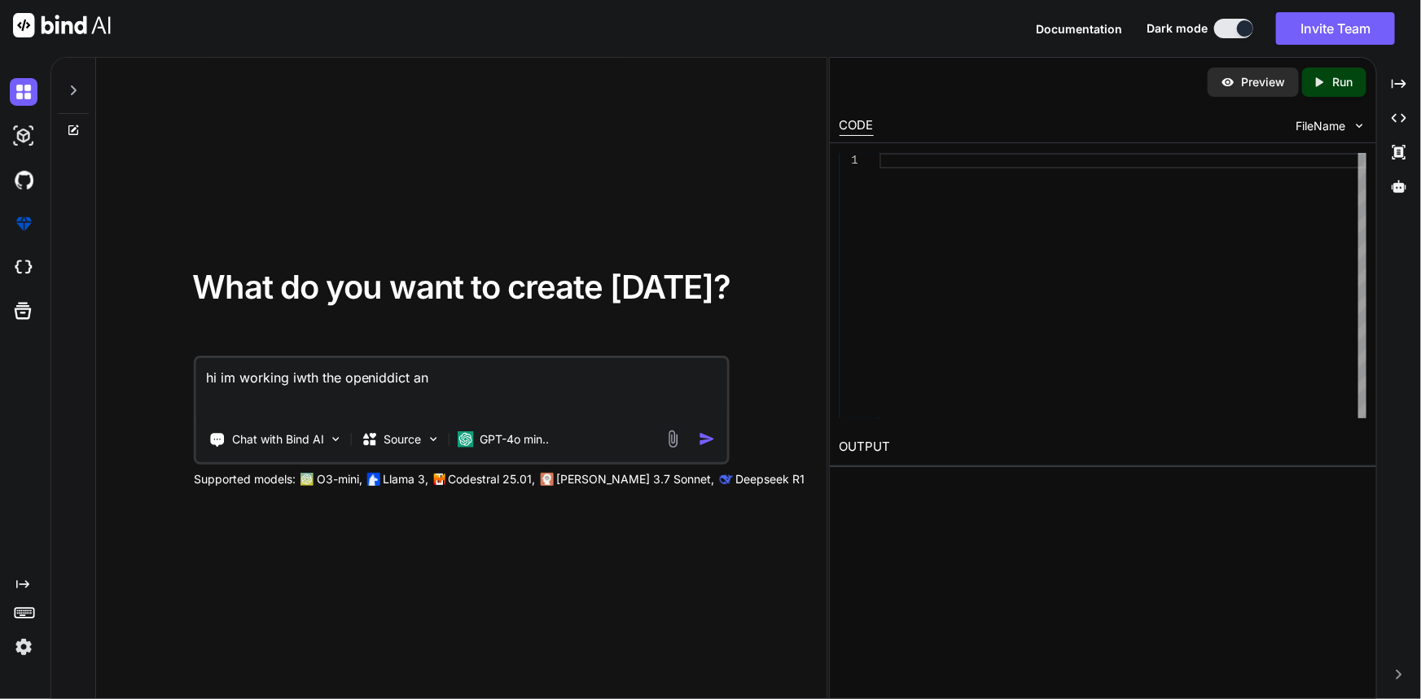
type textarea "x"
type textarea "hi im working iwth the openiddict and"
type textarea "x"
type textarea "hi im working iwth the openiddict and"
type textarea "x"
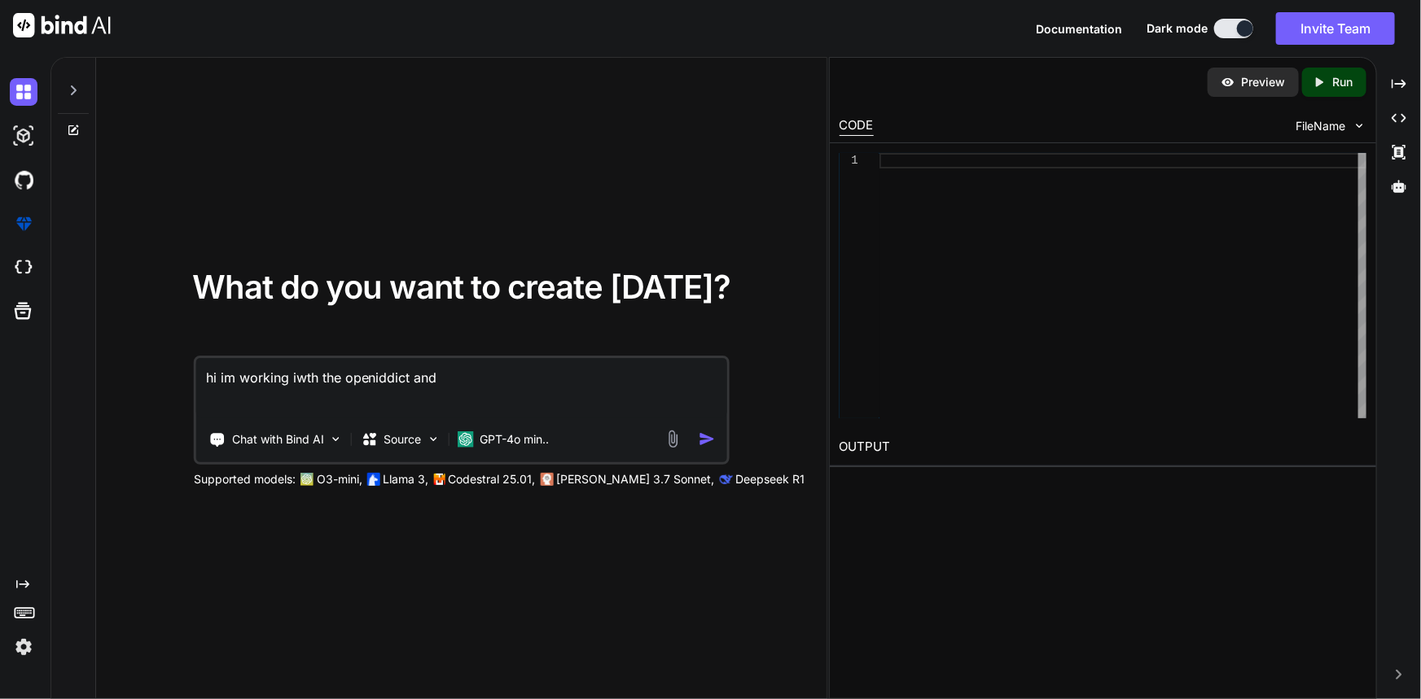
type textarea "hi im working iwth the openiddict and o"
type textarea "x"
type textarea "hi im working iwth the openiddict and on"
type textarea "x"
type textarea "hi im working iwth the openiddict and onf"
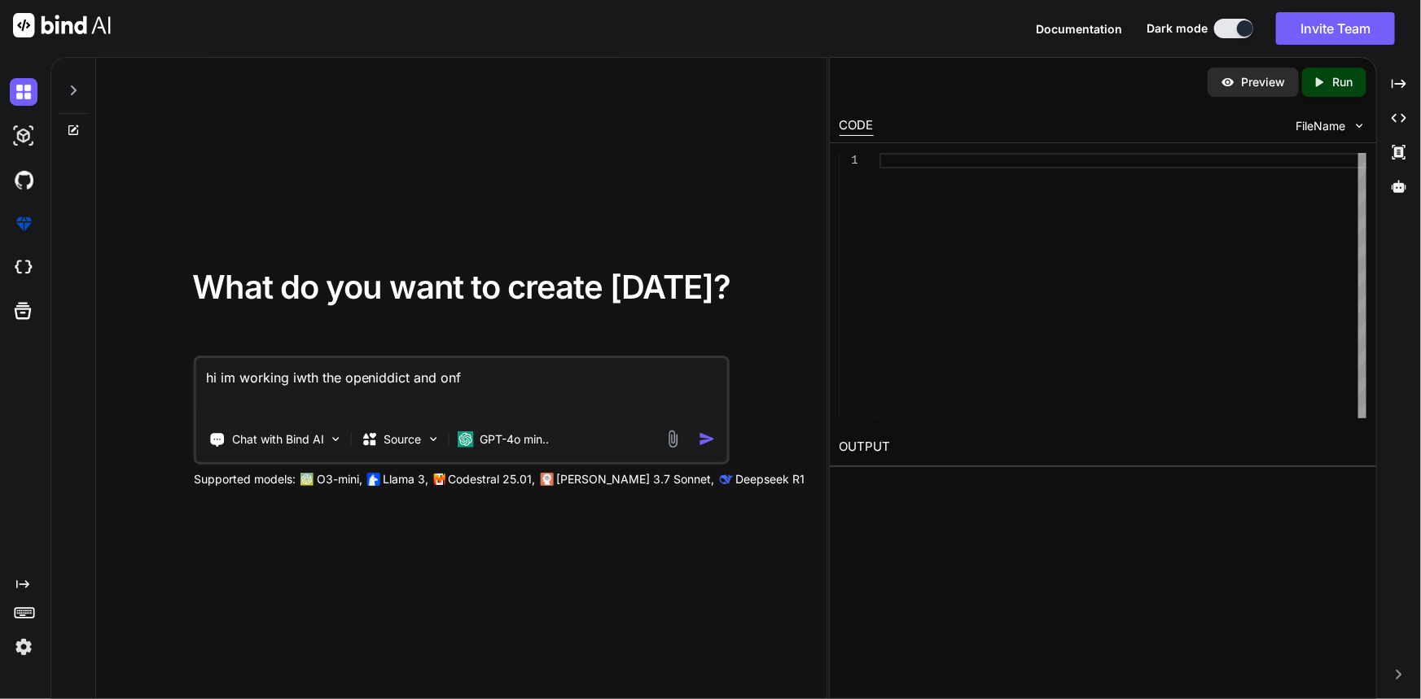
type textarea "x"
type textarea "hi im working iwth the openiddict and [MEDICAL_DATA]"
type textarea "x"
type textarea "hi im working iwth the openiddict and onfig"
type textarea "x"
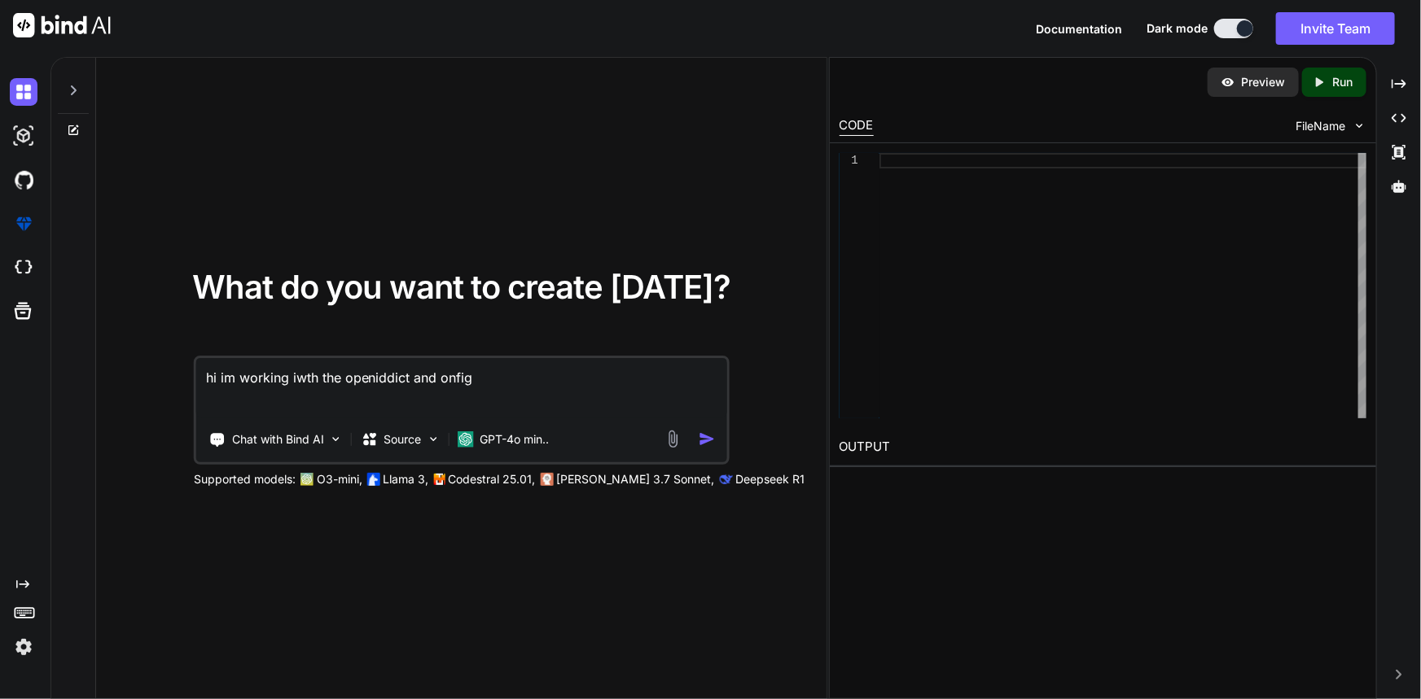
type textarea "hi im working iwth the openiddict and onfigu"
type textarea "x"
type textarea "hi im working iwth the openiddict and onfigur"
type textarea "x"
type textarea "hi im working iwth the openiddict and onfigure"
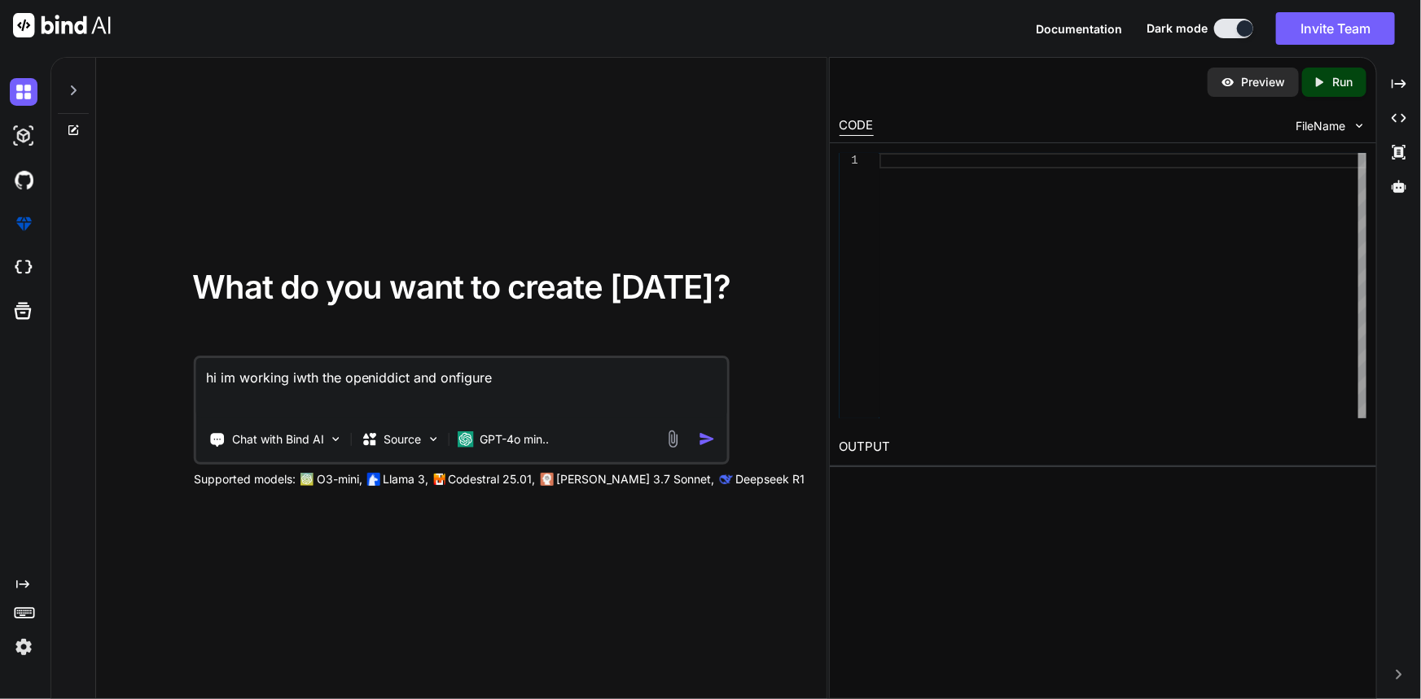
type textarea "x"
type textarea "hi im working iwth the openiddict and onfigured"
type textarea "x"
type textarea "hi im working iwth the openiddict and onfigured"
type textarea "x"
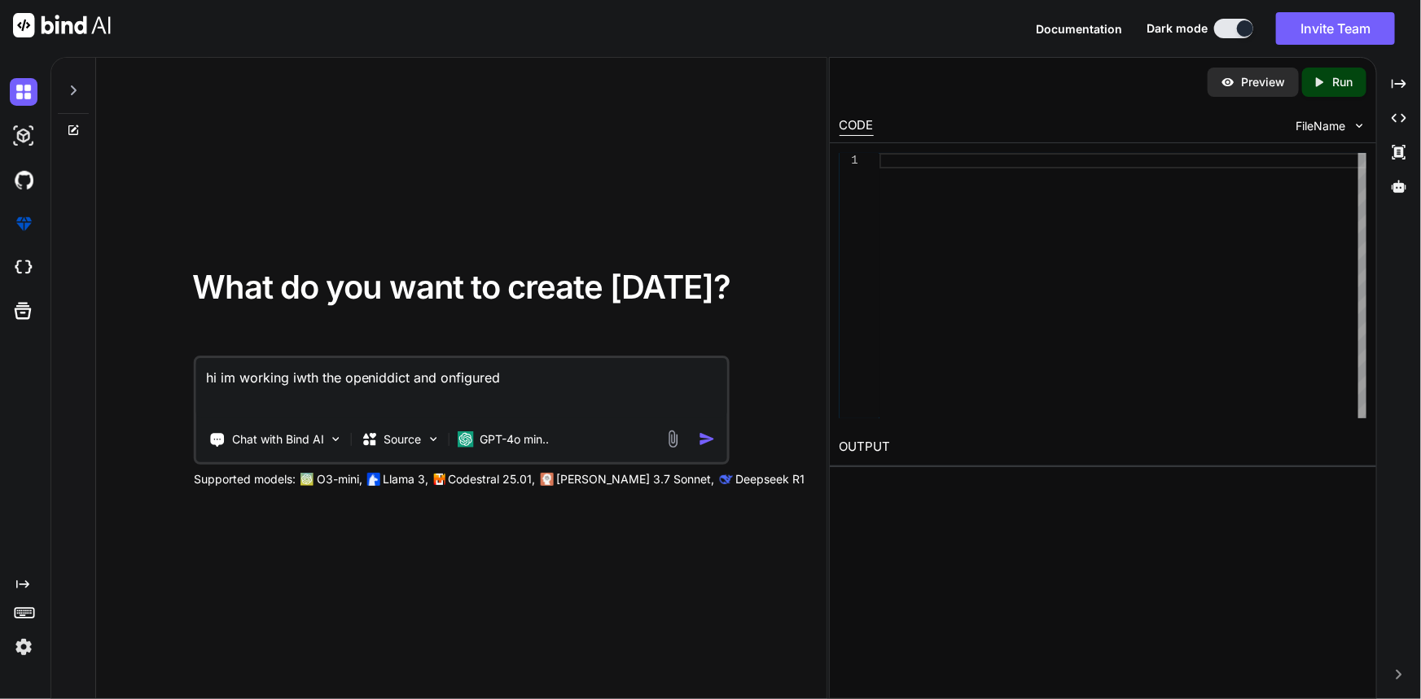
type textarea "hi im working iwth the openiddict and onfigured t"
type textarea "x"
type textarea "hi im working iwth the openiddict and onfigured tg"
type textarea "x"
type textarea "hi im working iwth the openiddict and onfigured tge"
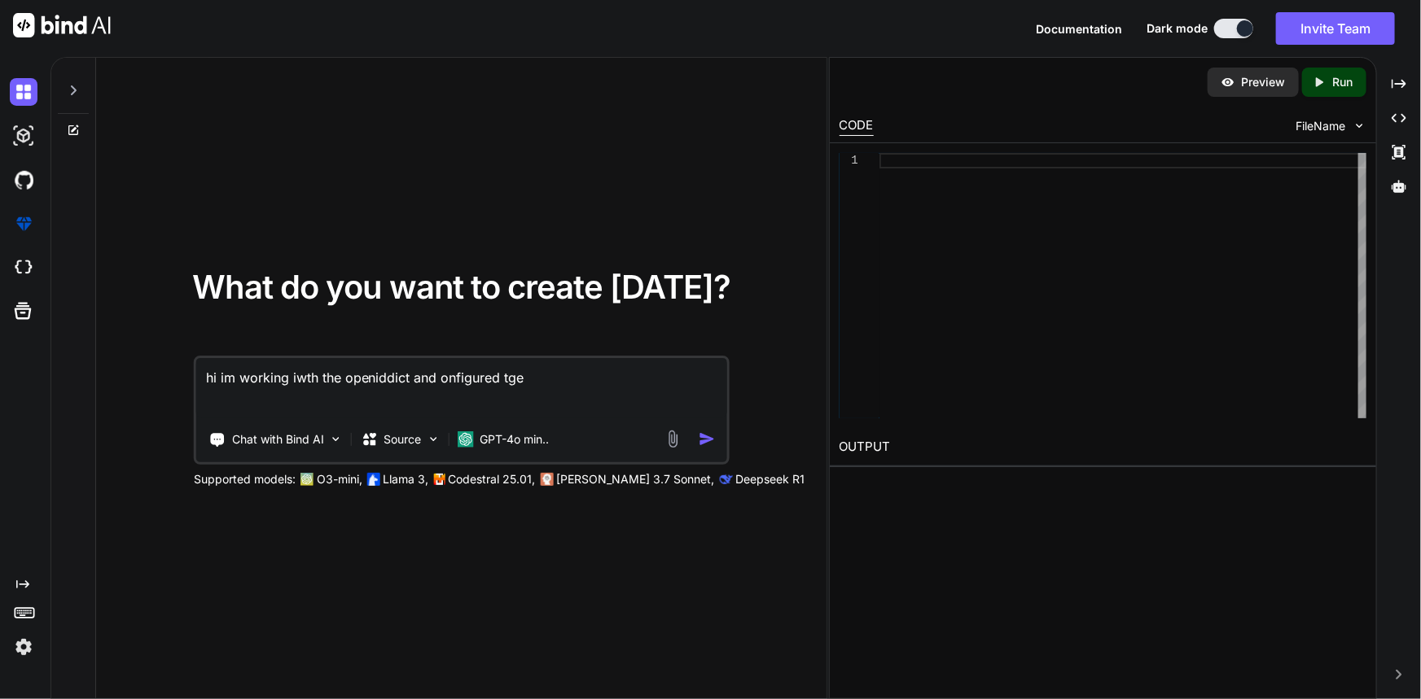
type textarea "x"
type textarea "hi im working iwth the openiddict and onfigured tge"
type textarea "x"
type textarea "hi im working iwth the openiddict and onfigured tge"
type textarea "x"
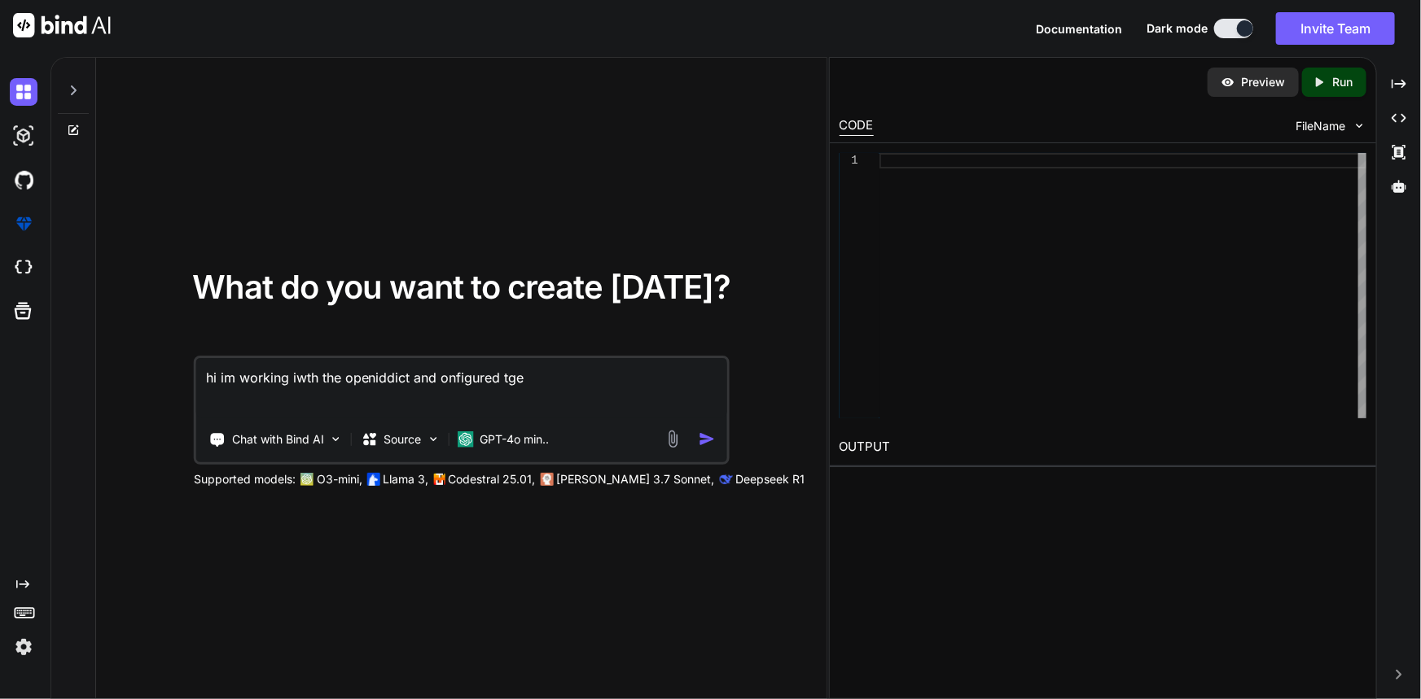
type textarea "hi im working iwth the openiddict and onfigured tg"
type textarea "x"
type textarea "hi im working iwth the openiddict and onfigured t"
type textarea "x"
type textarea "hi im working iwth the openiddict and onfigured th"
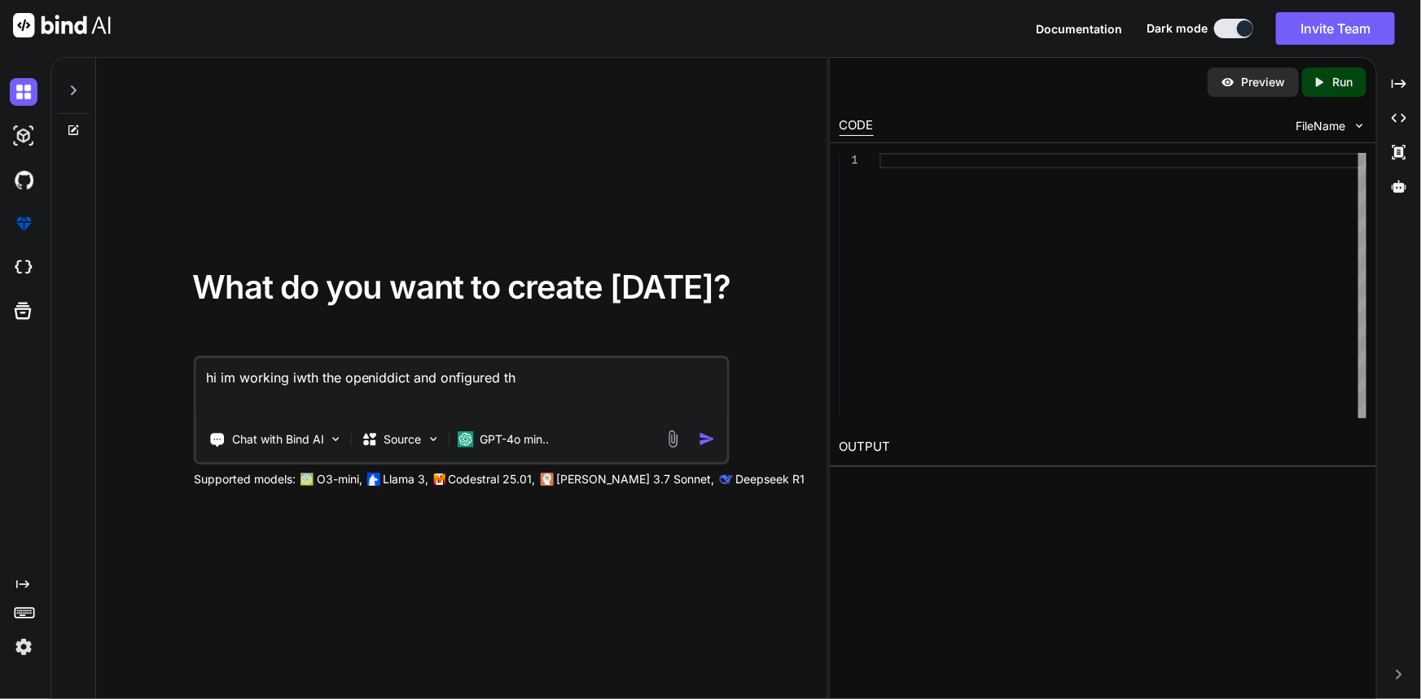
type textarea "x"
type textarea "hi im working iwth the openiddict and onfigured the"
type textarea "x"
type textarea "hi im working iwth the openiddict and onfigured the"
type textarea "x"
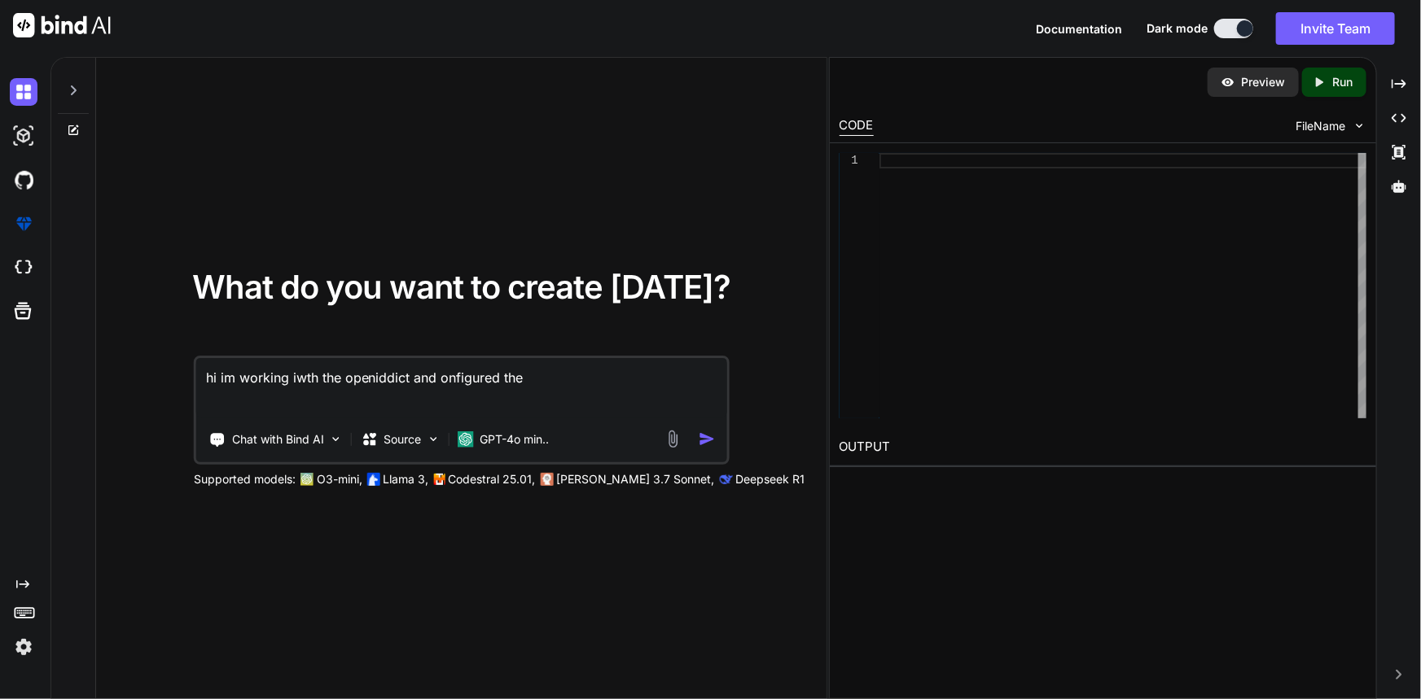
type textarea "hi im working iwth the openiddict and onfigured the o"
type textarea "x"
type textarea "hi im working iwth the openiddict and onfigured the op"
type textarea "x"
type textarea "hi im working iwth the openiddict and onfigured the ope"
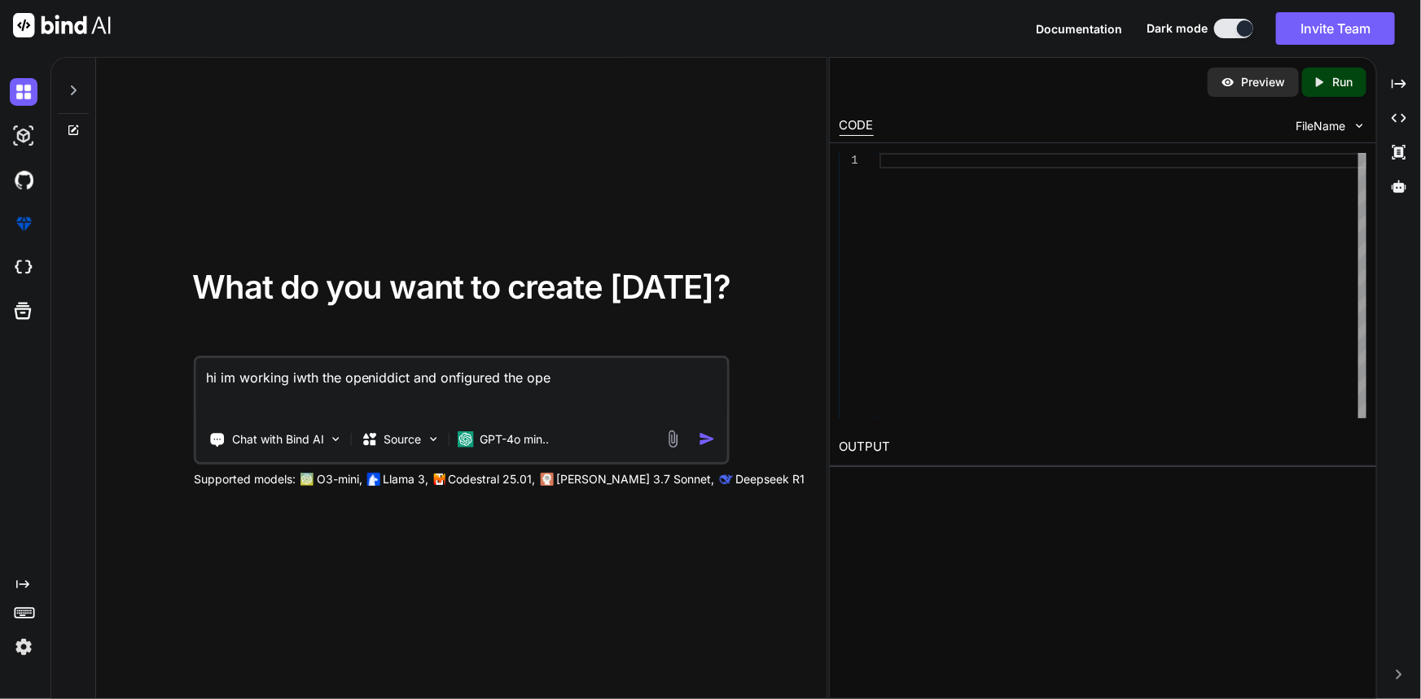
type textarea "x"
type textarea "hi im working iwth the openiddict and onfigured the opei"
type textarea "x"
type textarea "hi im working iwth the openiddict and onfigured the ope"
type textarea "x"
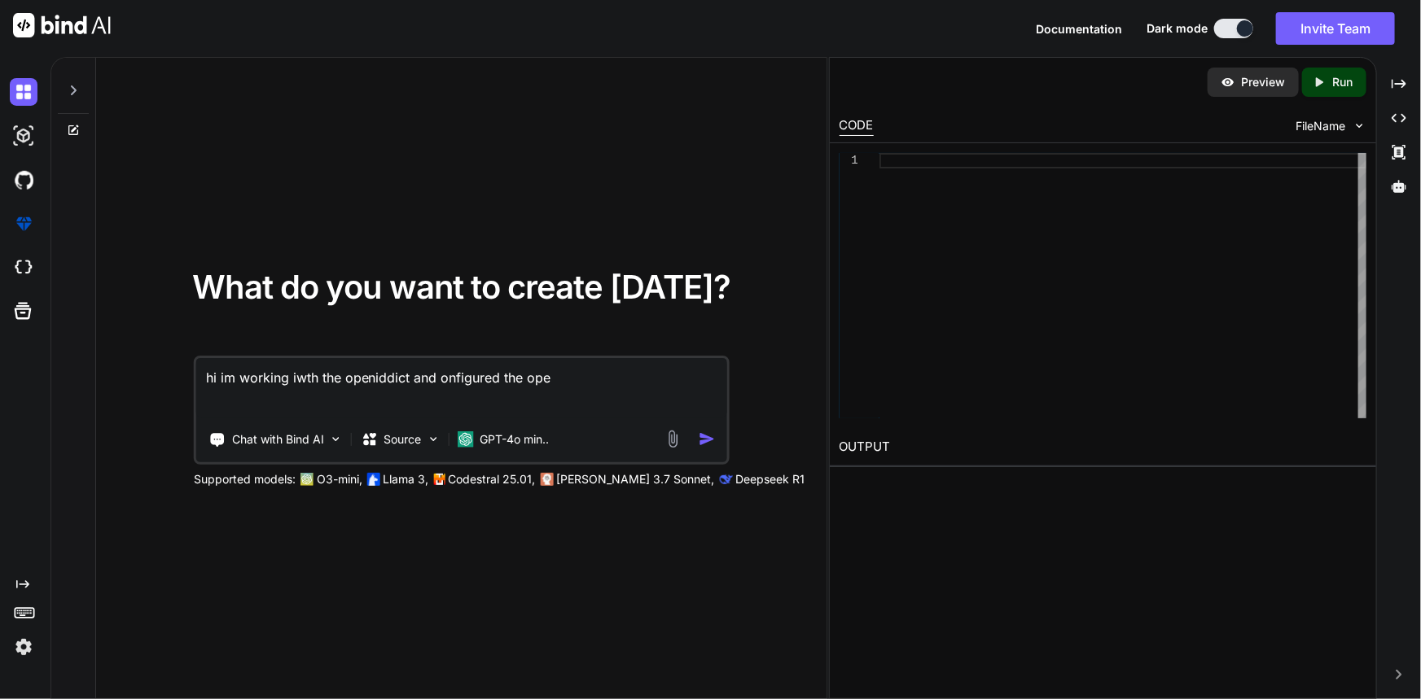
type textarea "hi im working iwth the openiddict and onfigured the open"
type textarea "x"
type textarea "hi im working iwth the openiddict and onfigured the openi"
type textarea "x"
type textarea "hi im working iwth the openiddict and onfigured the openid"
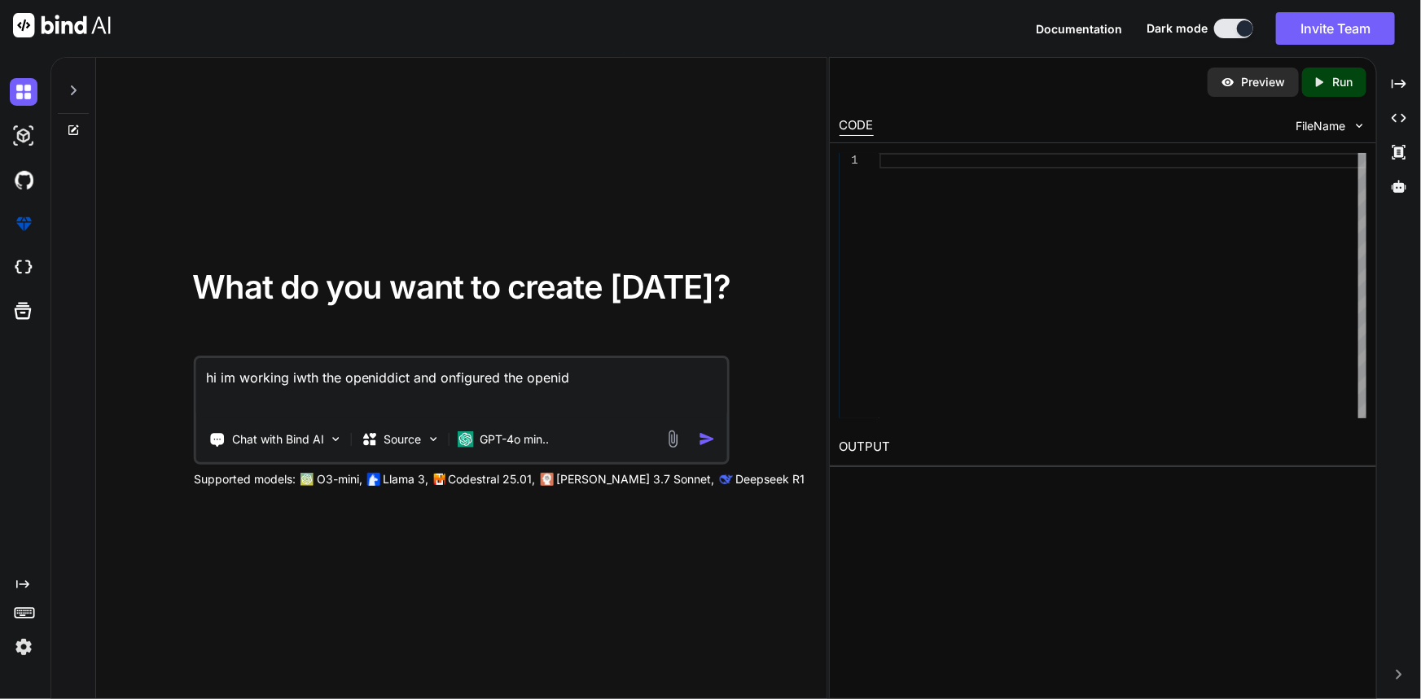
type textarea "x"
type textarea "hi im working iwth the openiddict and onfigured the openidc"
type textarea "x"
type textarea "hi im working iwth the openiddict and onfigured the openidco"
type textarea "x"
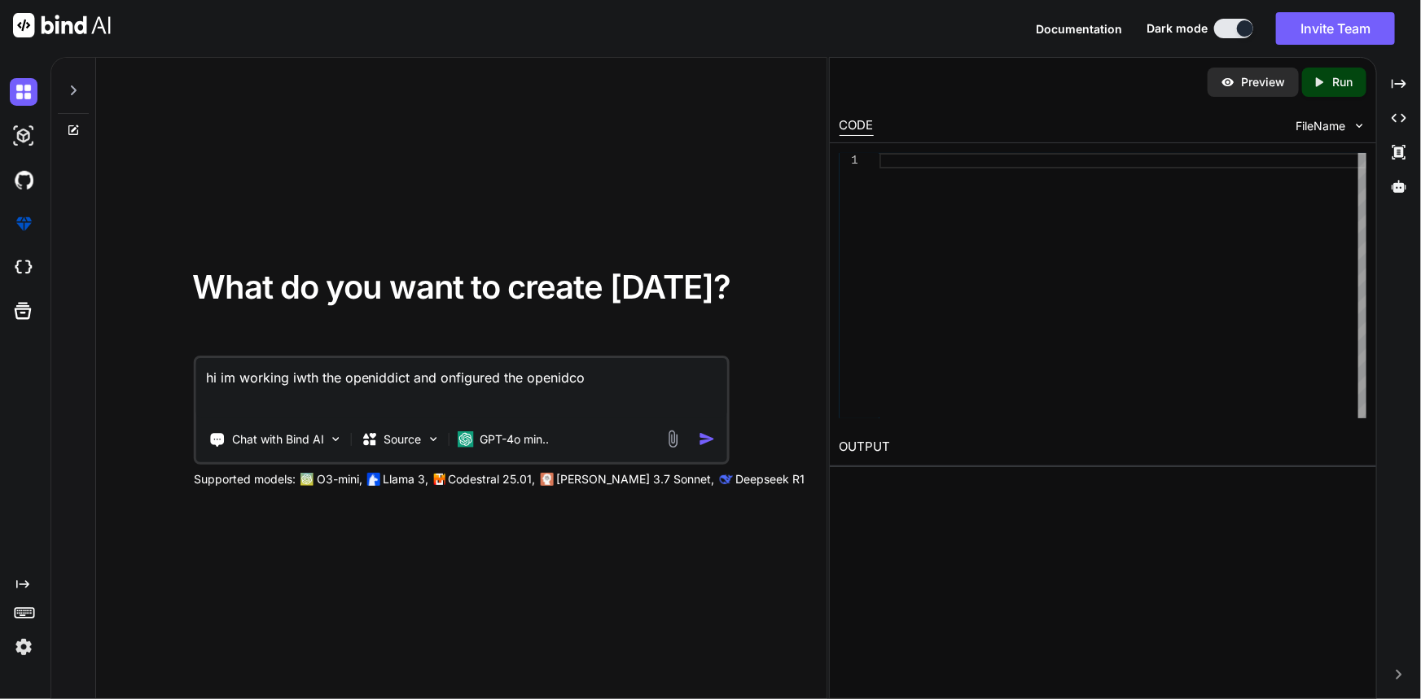
type textarea "hi im working iwth the openiddict and onfigured the openidcon"
type textarea "x"
type textarea "hi im working iwth the openiddict and onfigured the openidconne"
type textarea "x"
type textarea "hi im working iwth the openiddict and onfigured the openidconnec"
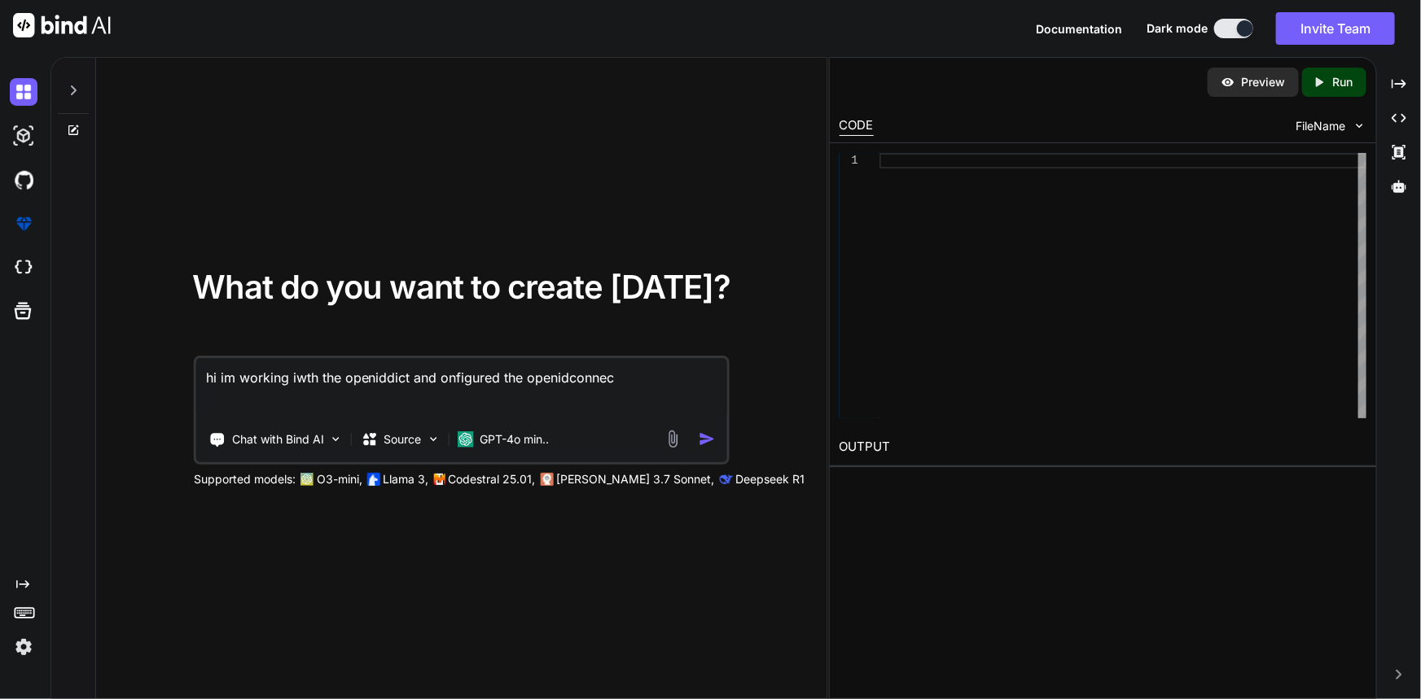
type textarea "x"
type textarea "hi im working iwth the openiddict and onfigured the openidconnect"
type textarea "x"
paste textarea "[URL][TECHNICAL_ID][DOMAIN_NAME][DOMAIN_NAME]"
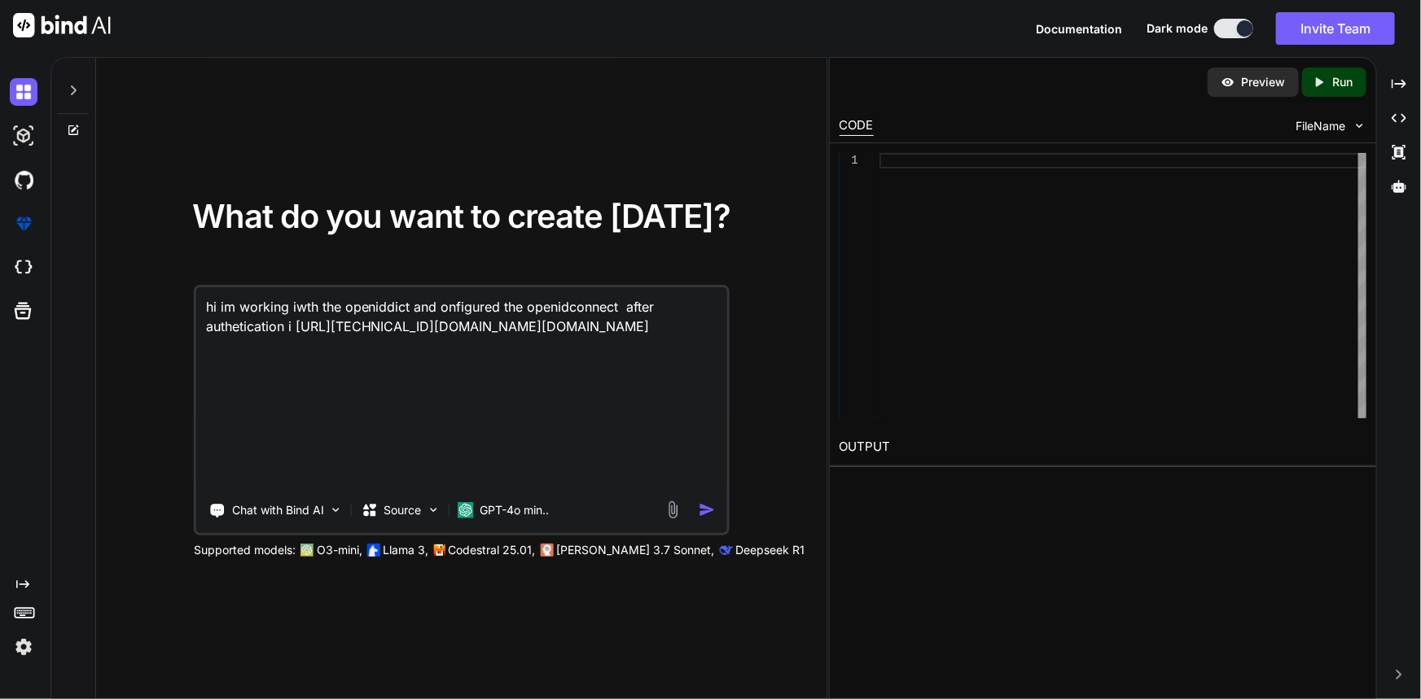
scroll to position [40, 0]
paste textarea "[DATE] 22:18:12 [[DATE]T16:48:12.2563446+00:00][INFO][21][Microsoft.AspNetCore.…"
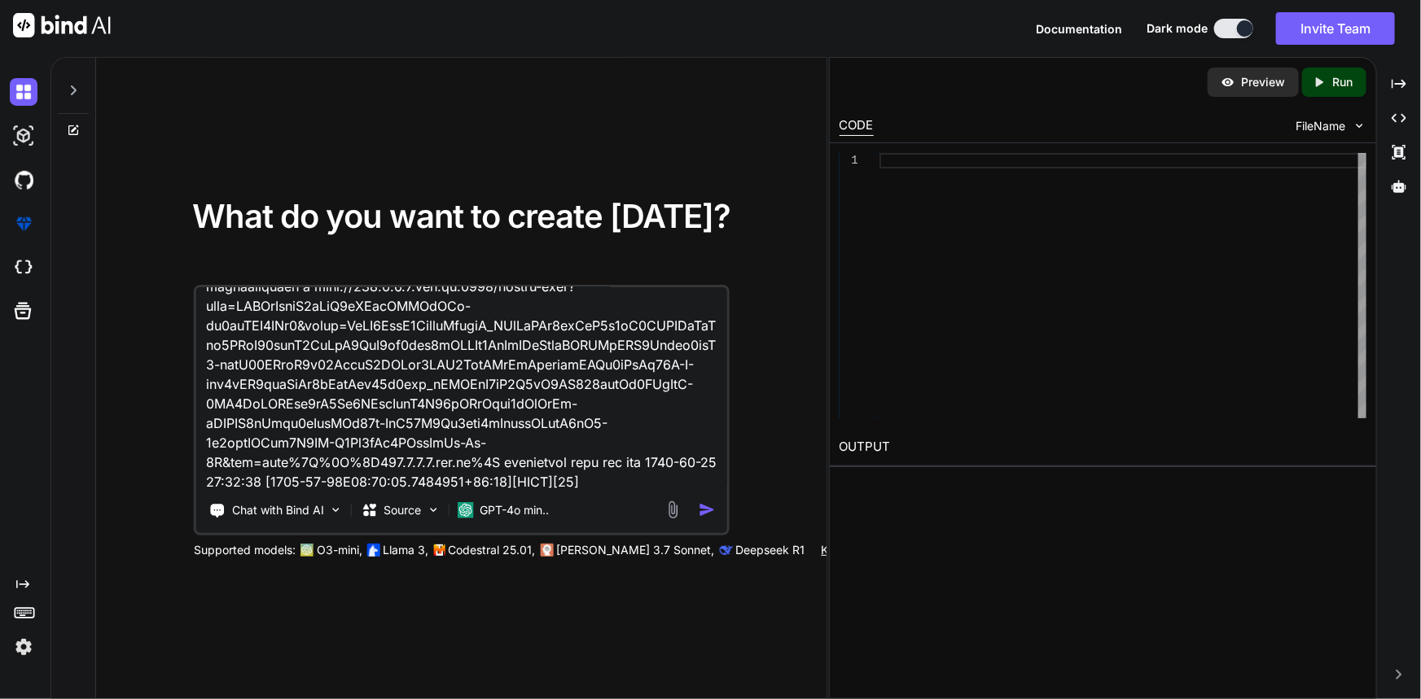
scroll to position [1544, 0]
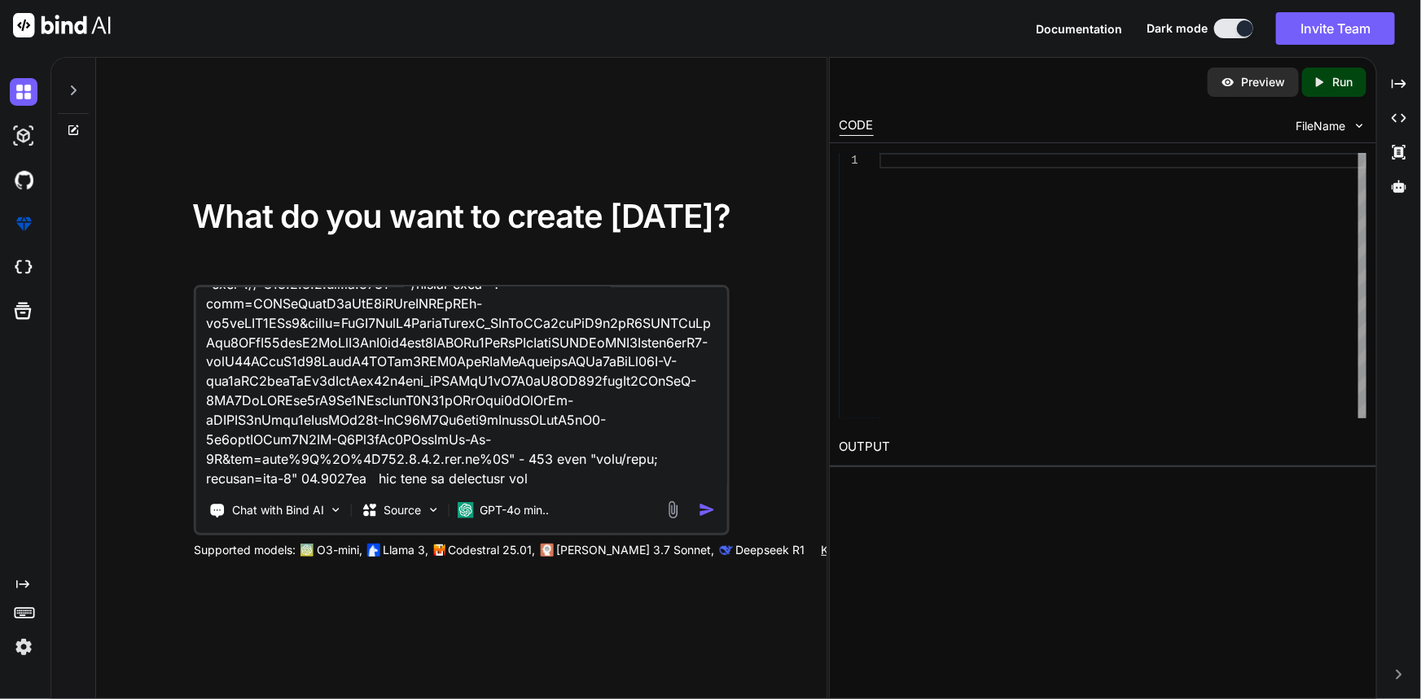
paste textarea "[URL][TECHNICAL_ID][DOMAIN_NAME]"
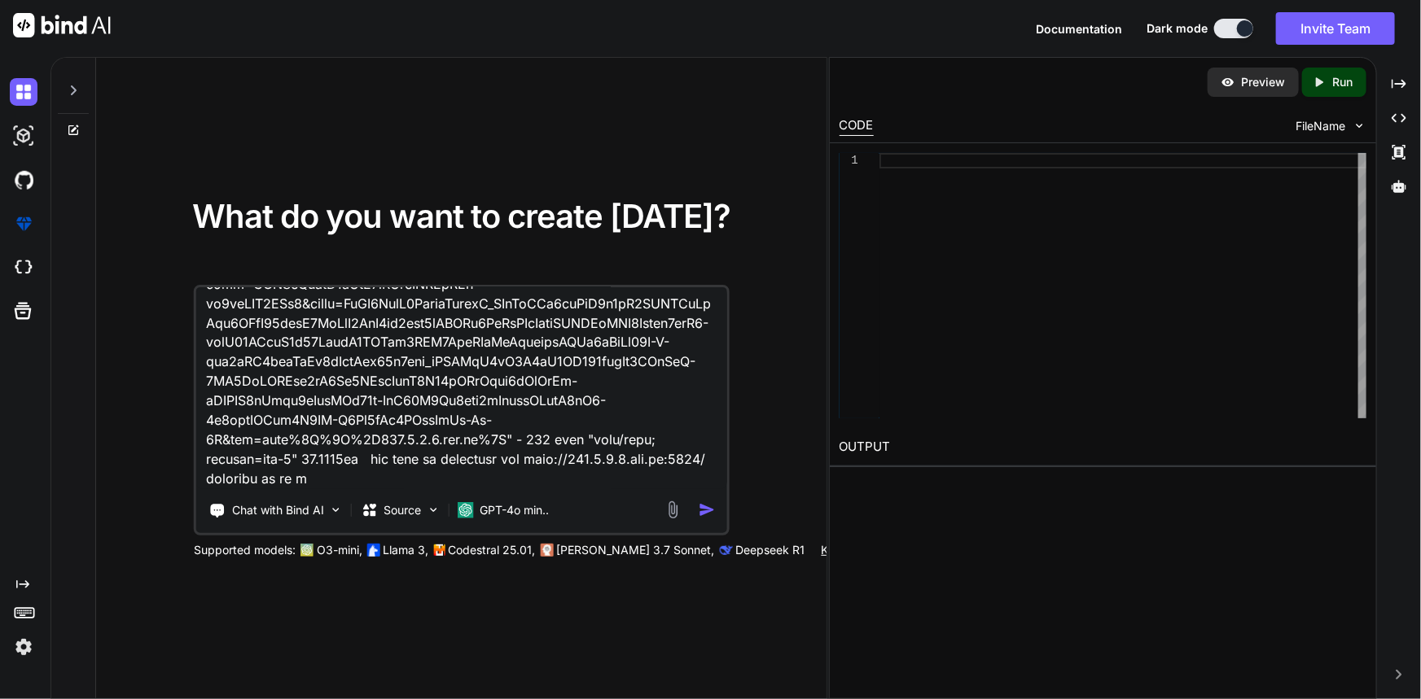
scroll to position [1563, 0]
type textarea "hi im working iwth the openiddict and onfigured the openidconnect after autheti…"
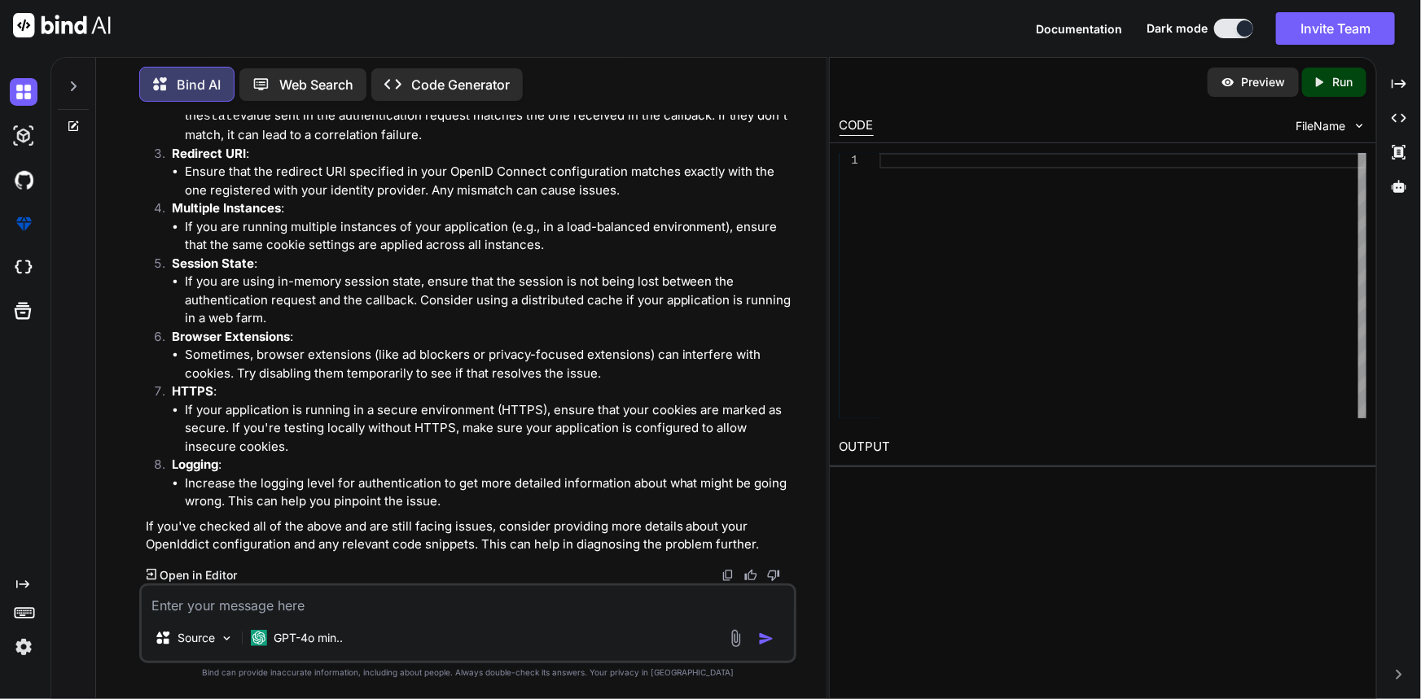
scroll to position [1355, 0]
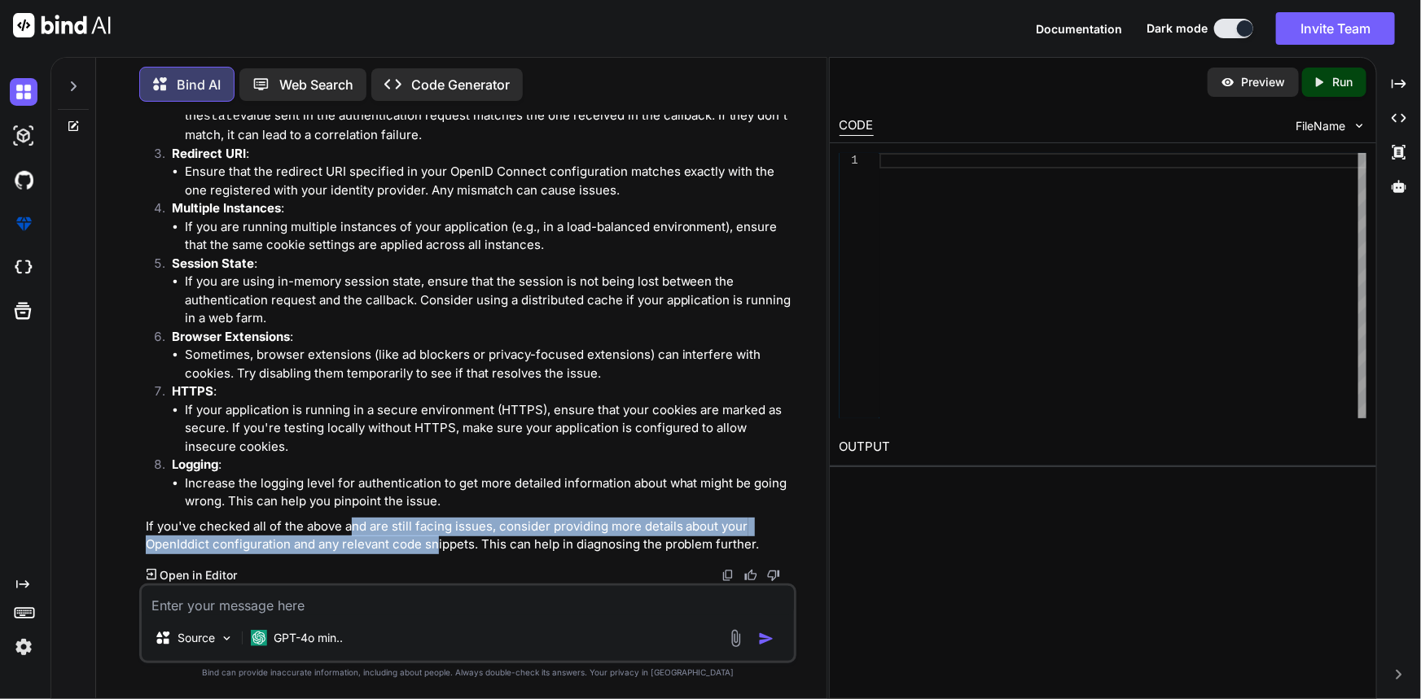
drag, startPoint x: 353, startPoint y: 526, endPoint x: 438, endPoint y: 548, distance: 88.3
click at [438, 548] on p "If you've checked all of the above and are still facing issues, consider provid…" at bounding box center [470, 536] width 648 height 37
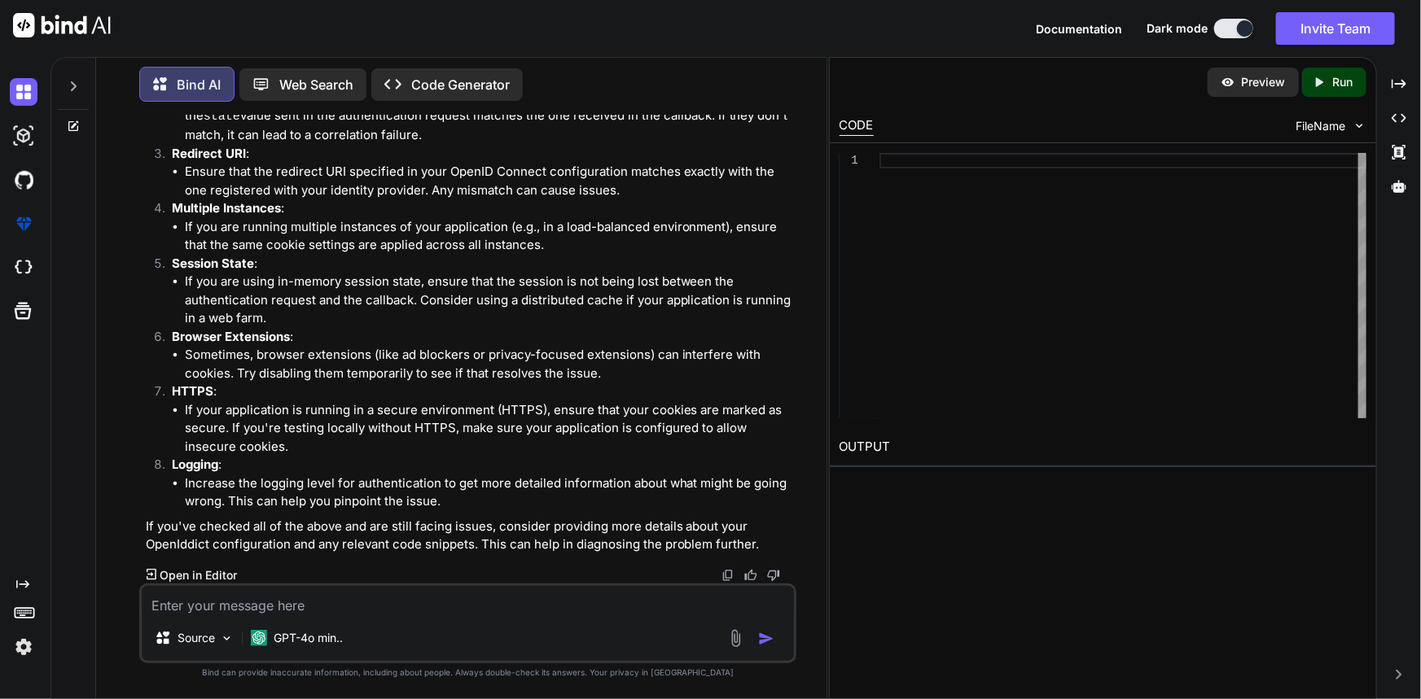
click at [447, 551] on p "If you've checked all of the above and are still facing issues, consider provid…" at bounding box center [470, 536] width 648 height 37
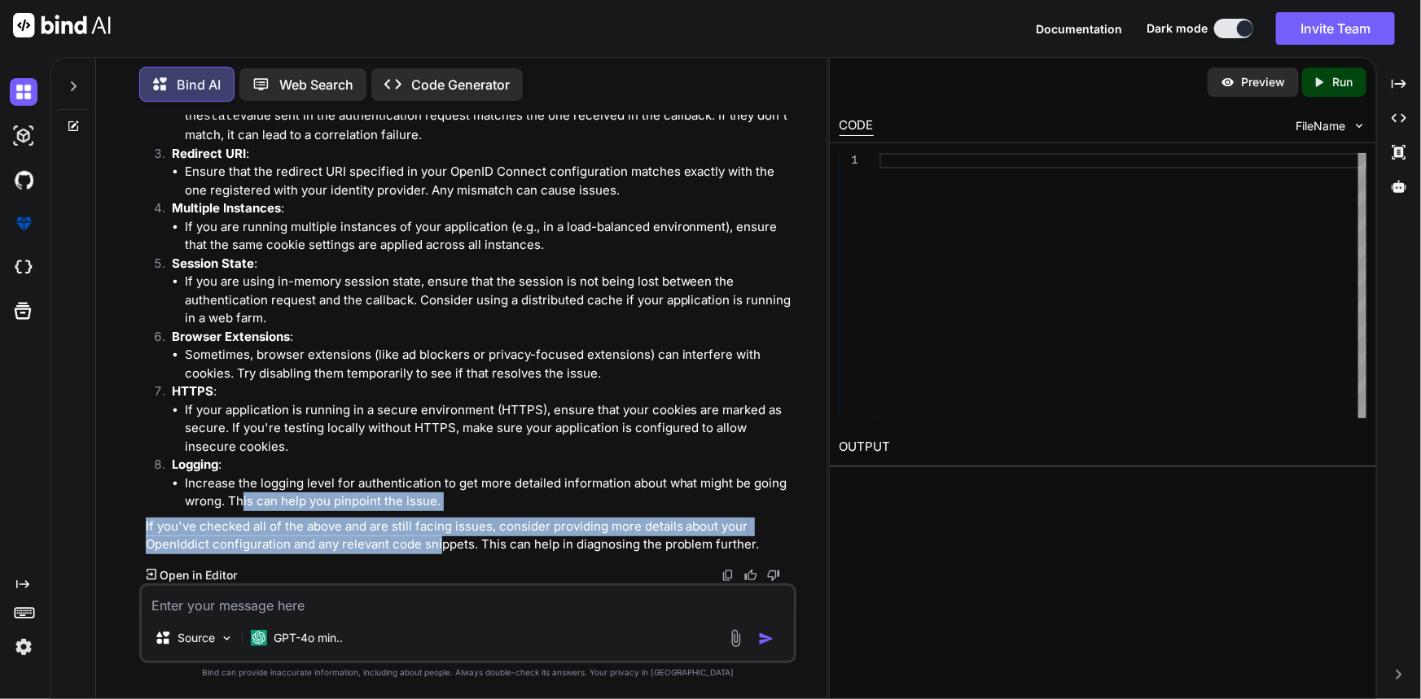
drag, startPoint x: 348, startPoint y: 538, endPoint x: 244, endPoint y: 505, distance: 108.7
click at [244, 505] on div "The error message you're encountering, specifically the "Correlation failed" er…" at bounding box center [470, 227] width 648 height 655
click at [242, 499] on li "Increase the logging level for authentication to get more detailed information …" at bounding box center [489, 493] width 609 height 37
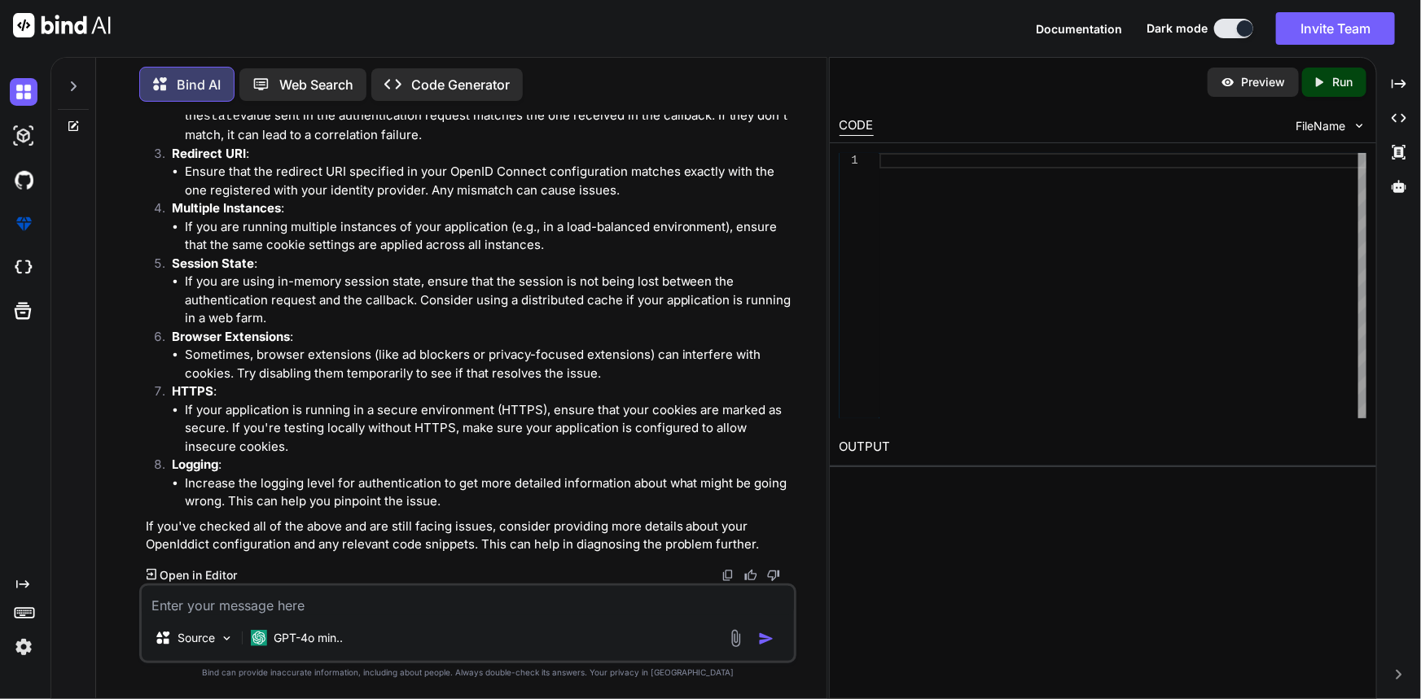
click at [269, 611] on textarea at bounding box center [468, 600] width 653 height 29
paste textarea "public static void AddAuthenticationServices<TContext, TUserIdentity, TUserIden…"
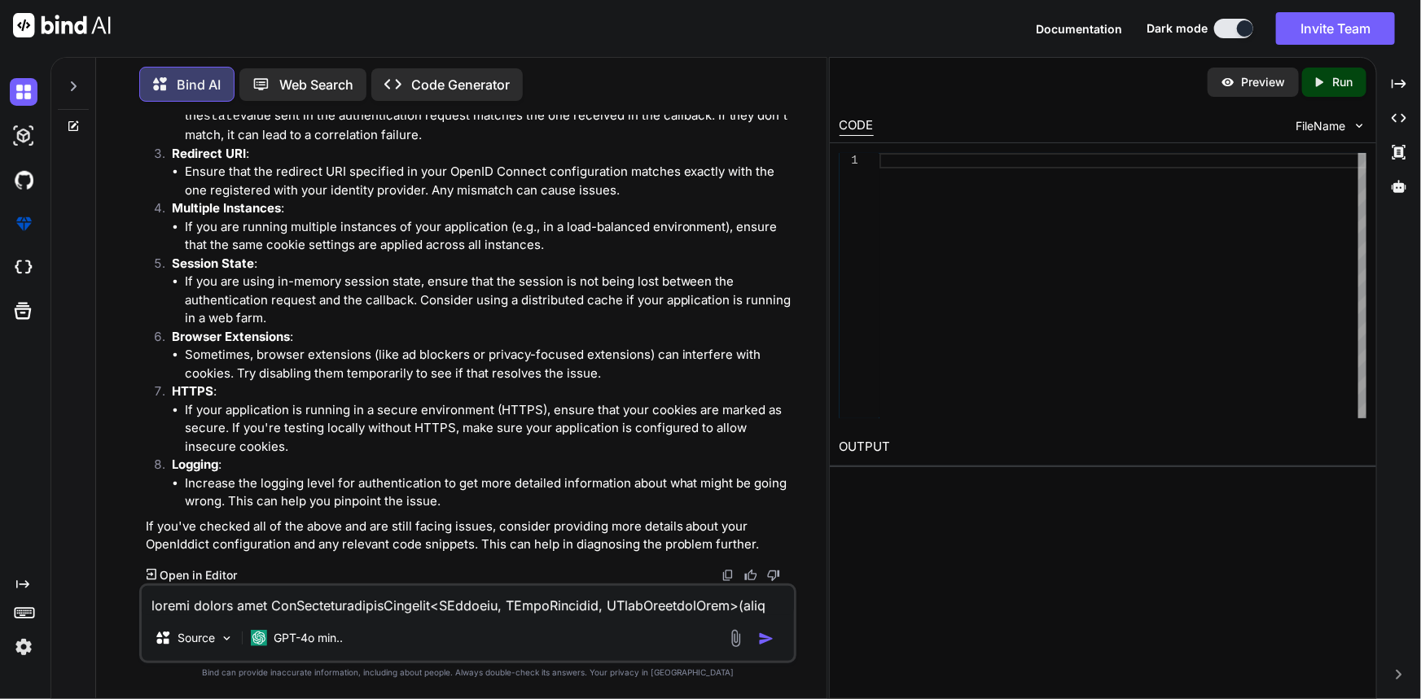
scroll to position [1446, 0]
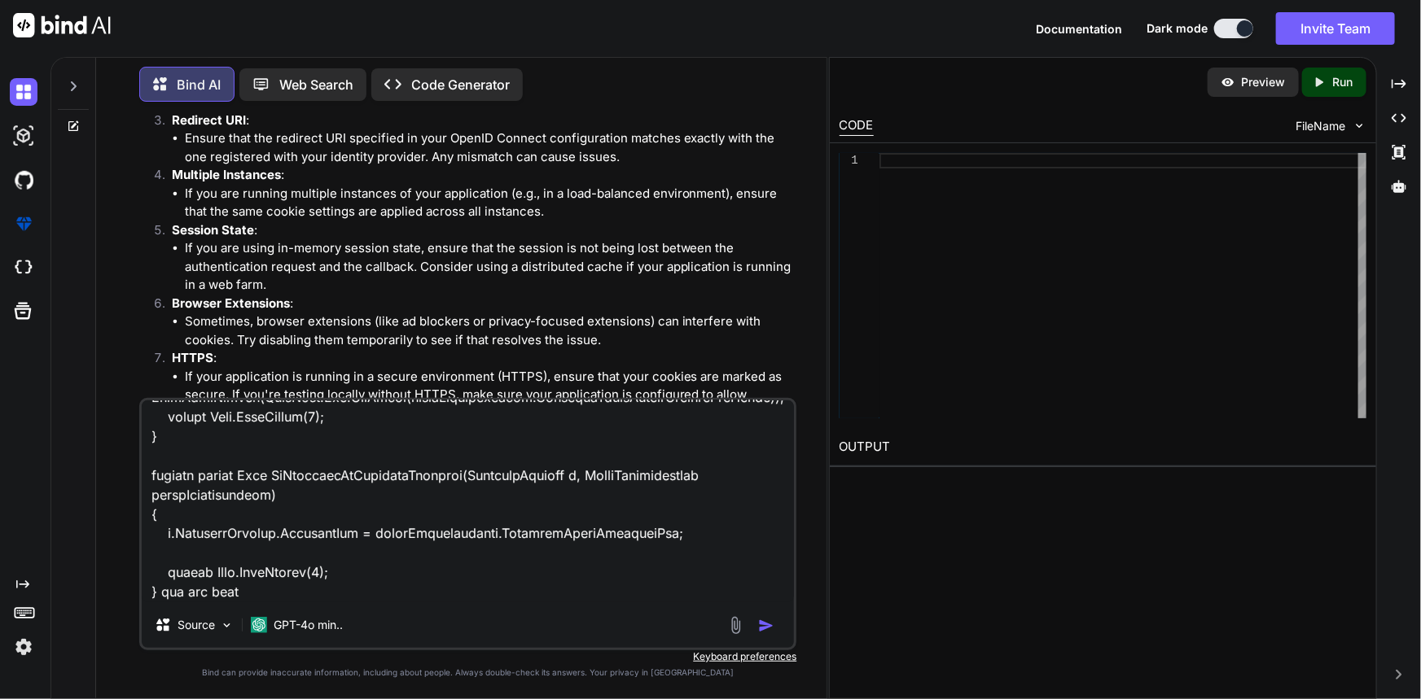
paste textarea "Id ClientId ClientSecret ConcurrencyToken ConsentType DisplayName DisplayNames …"
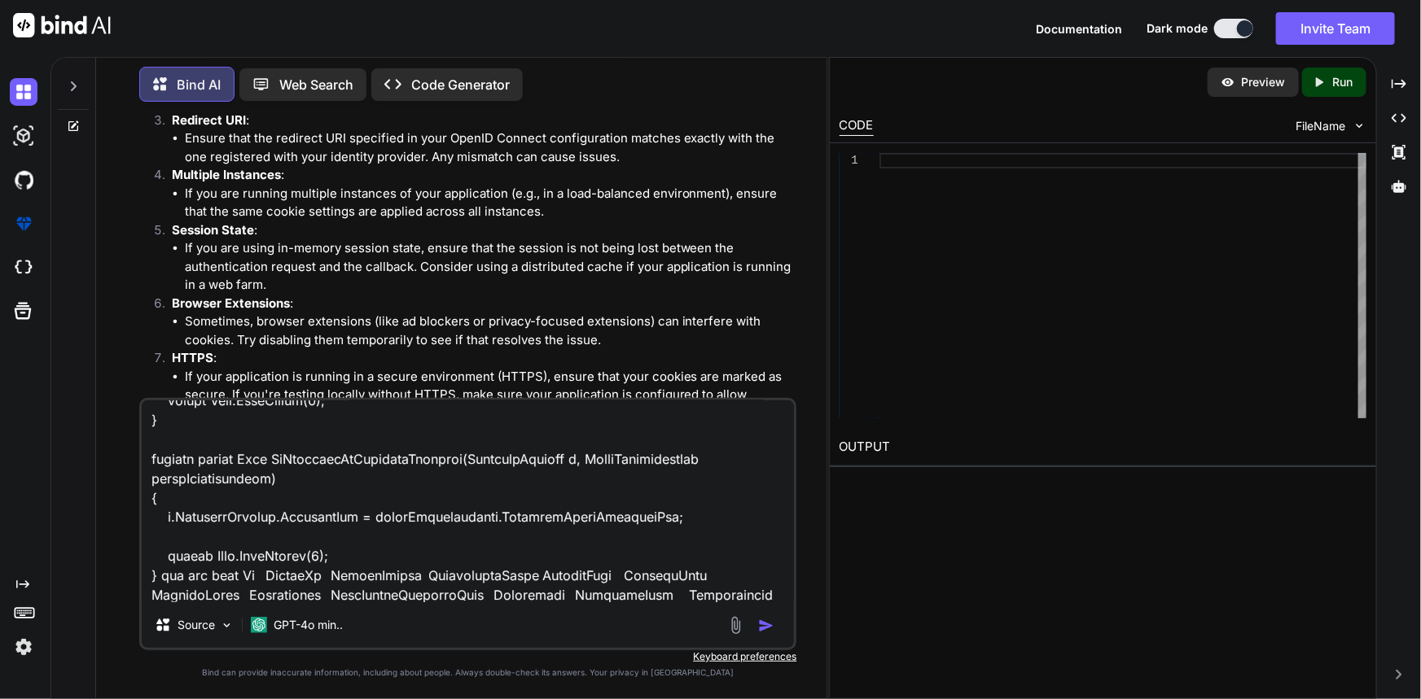
scroll to position [1621, 0]
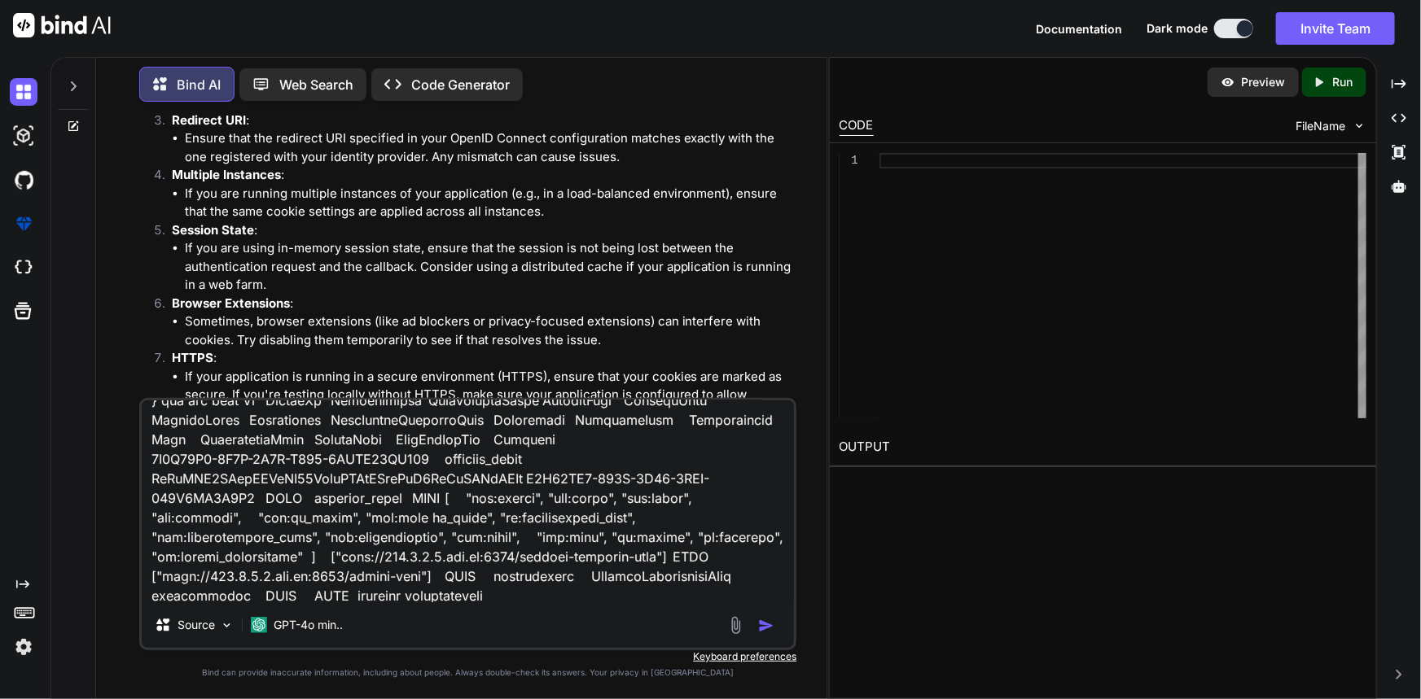
type textarea "public static void AddAuthenticationServices<TContext, TUserIdentity, TUserIden…"
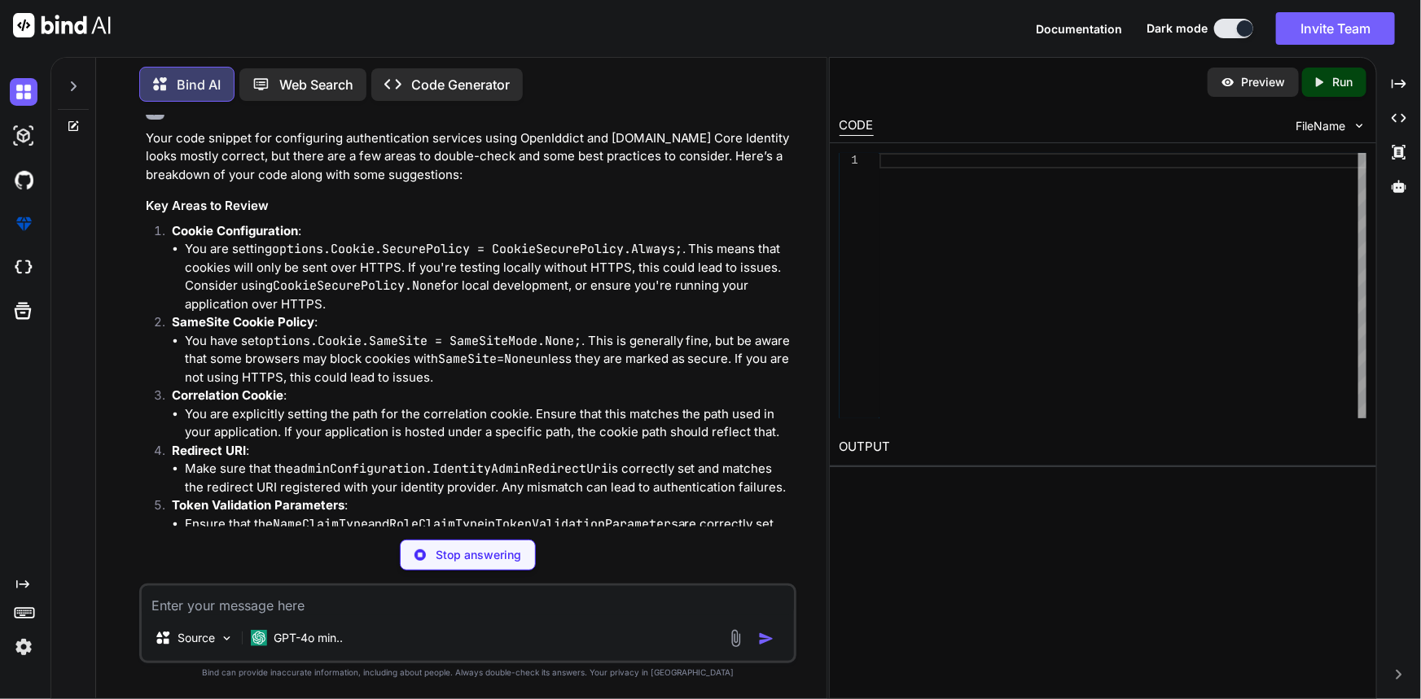
scroll to position [2660, 0]
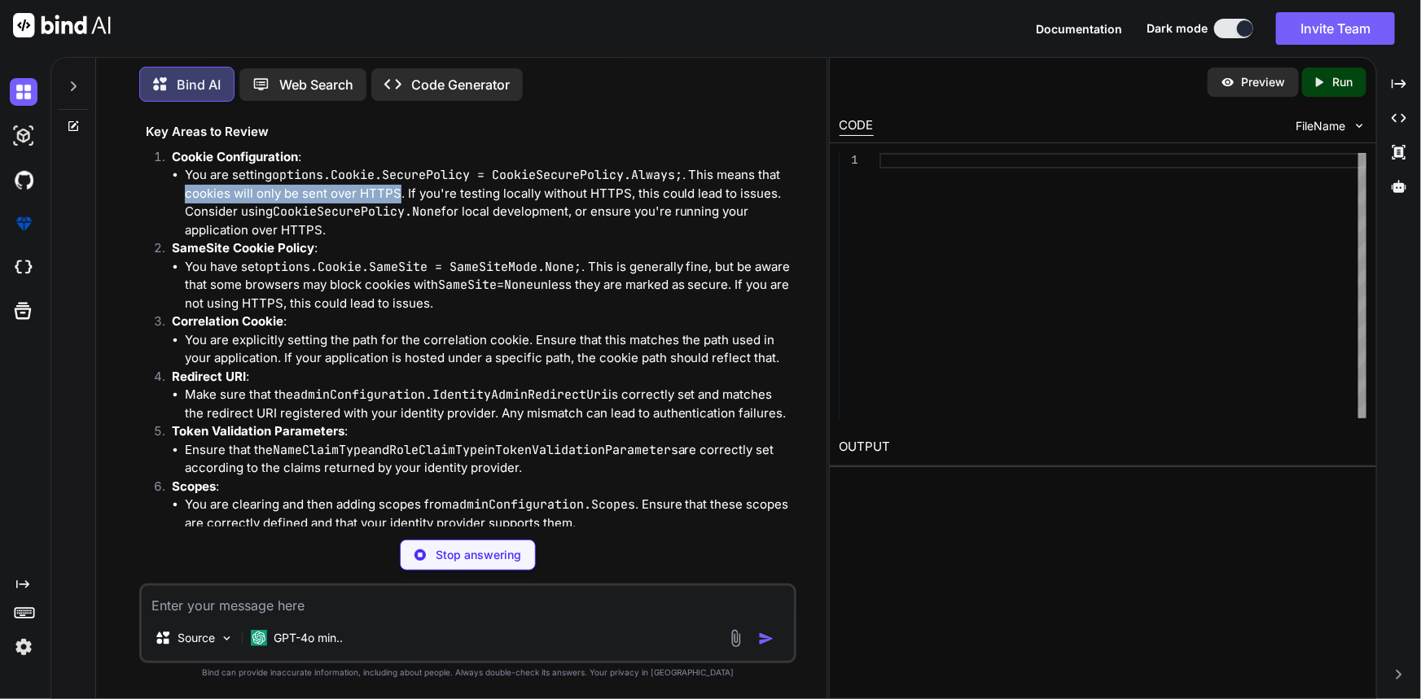
drag, startPoint x: 173, startPoint y: 219, endPoint x: 396, endPoint y: 215, distance: 222.3
click at [396, 215] on ul "You are setting options.Cookie.SecurePolicy = CookieSecurePolicy.Always; . This…" at bounding box center [483, 202] width 622 height 73
click at [414, 239] on li "You are setting options.Cookie.SecurePolicy = CookieSecurePolicy.Always; . This…" at bounding box center [489, 202] width 609 height 73
drag, startPoint x: 404, startPoint y: 212, endPoint x: 628, endPoint y: 212, distance: 223.9
click at [628, 212] on li "You are setting options.Cookie.SecurePolicy = CookieSecurePolicy.Always; . This…" at bounding box center [489, 202] width 609 height 73
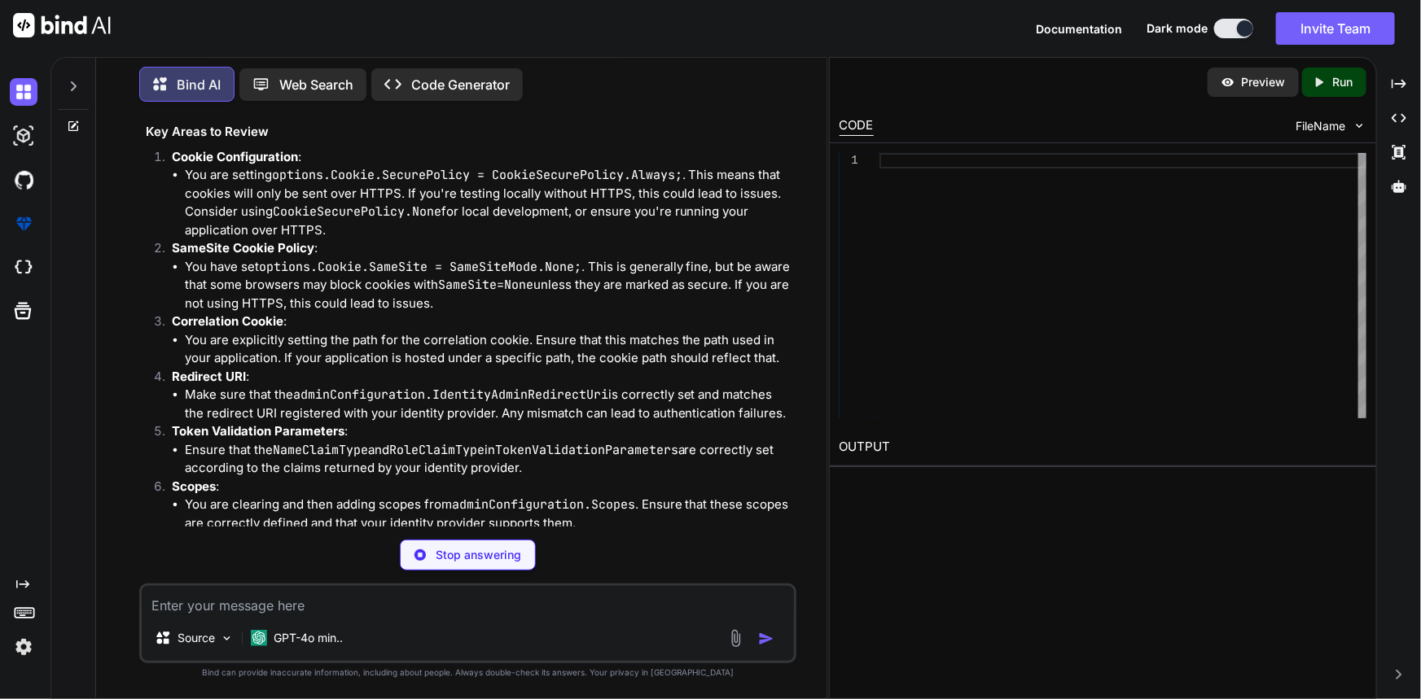
click at [632, 213] on li "You are setting options.Cookie.SecurePolicy = CookieSecurePolicy.Always; . This…" at bounding box center [489, 202] width 609 height 73
drag, startPoint x: 624, startPoint y: 209, endPoint x: 765, endPoint y: 215, distance: 140.2
click at [765, 215] on li "You are setting options.Cookie.SecurePolicy = CookieSecurePolicy.Always; . This…" at bounding box center [489, 202] width 609 height 73
click at [340, 239] on li "You are setting options.Cookie.SecurePolicy = CookieSecurePolicy.Always; . This…" at bounding box center [489, 202] width 609 height 73
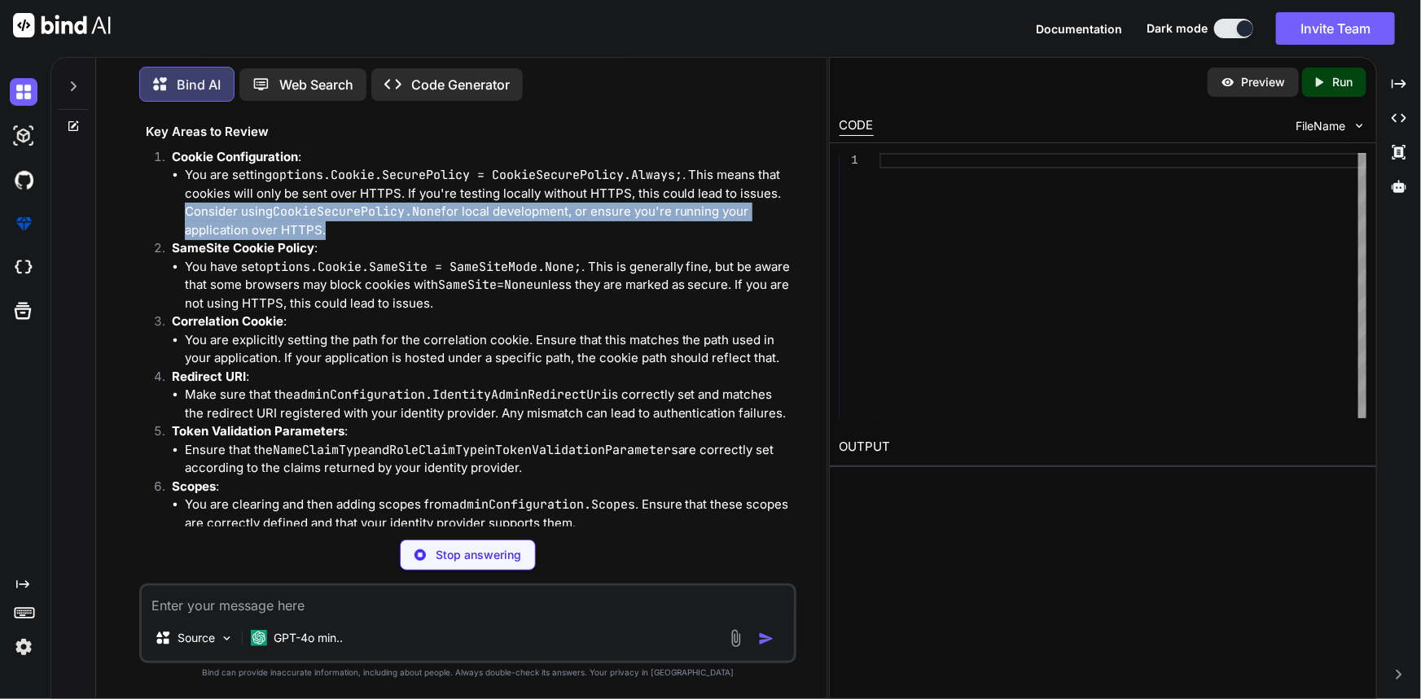
drag, startPoint x: 340, startPoint y: 246, endPoint x: 159, endPoint y: 230, distance: 182.3
click at [159, 230] on li "Cookie Configuration : You are setting options.Cookie.SecurePolicy = CookieSecu…" at bounding box center [476, 194] width 635 height 92
click at [163, 264] on li "SameSite Cookie Policy : You have set options.Cookie.SameSite = SameSiteMode.No…" at bounding box center [476, 275] width 635 height 73
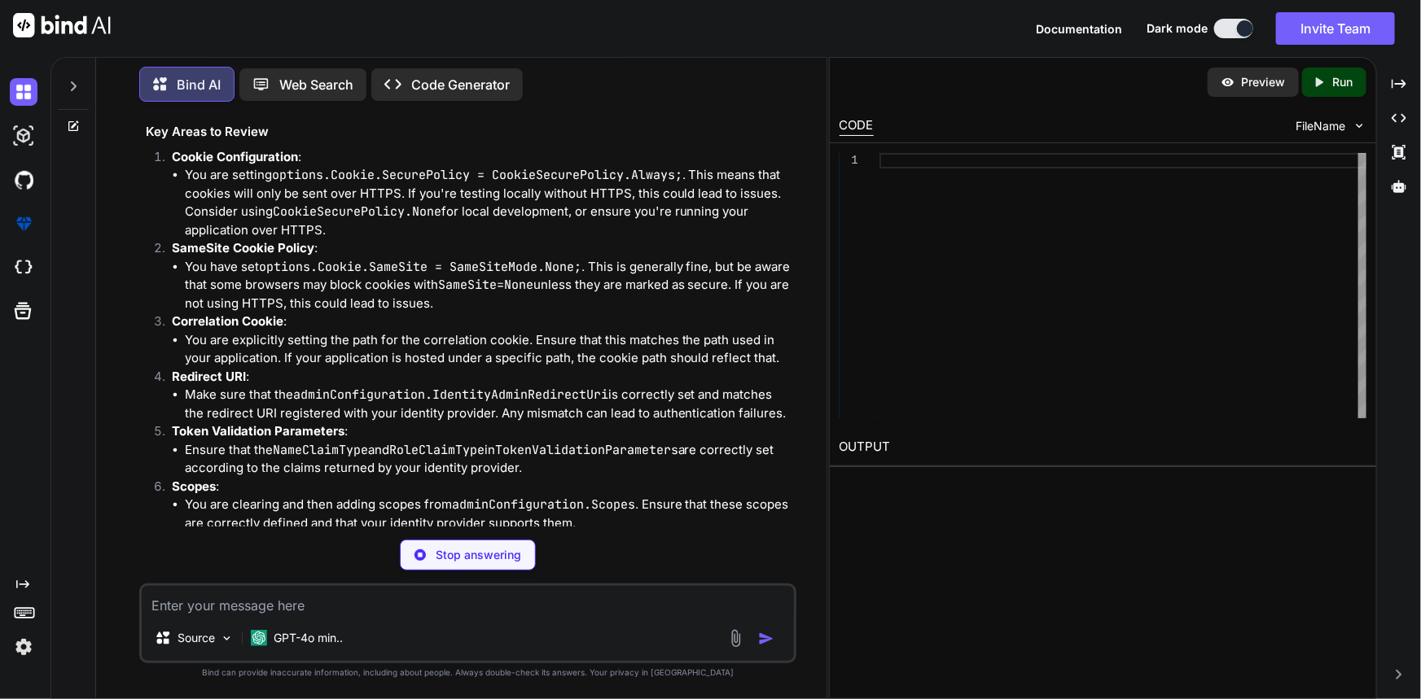
drag, startPoint x: 178, startPoint y: 276, endPoint x: 545, endPoint y: 278, distance: 366.4
click at [537, 270] on li "SameSite Cookie Policy : You have set options.Cookie.SameSite = SameSiteMode.No…" at bounding box center [476, 275] width 635 height 73
click at [554, 275] on code "options.Cookie.SameSite = SameSiteMode.None;" at bounding box center [420, 267] width 322 height 16
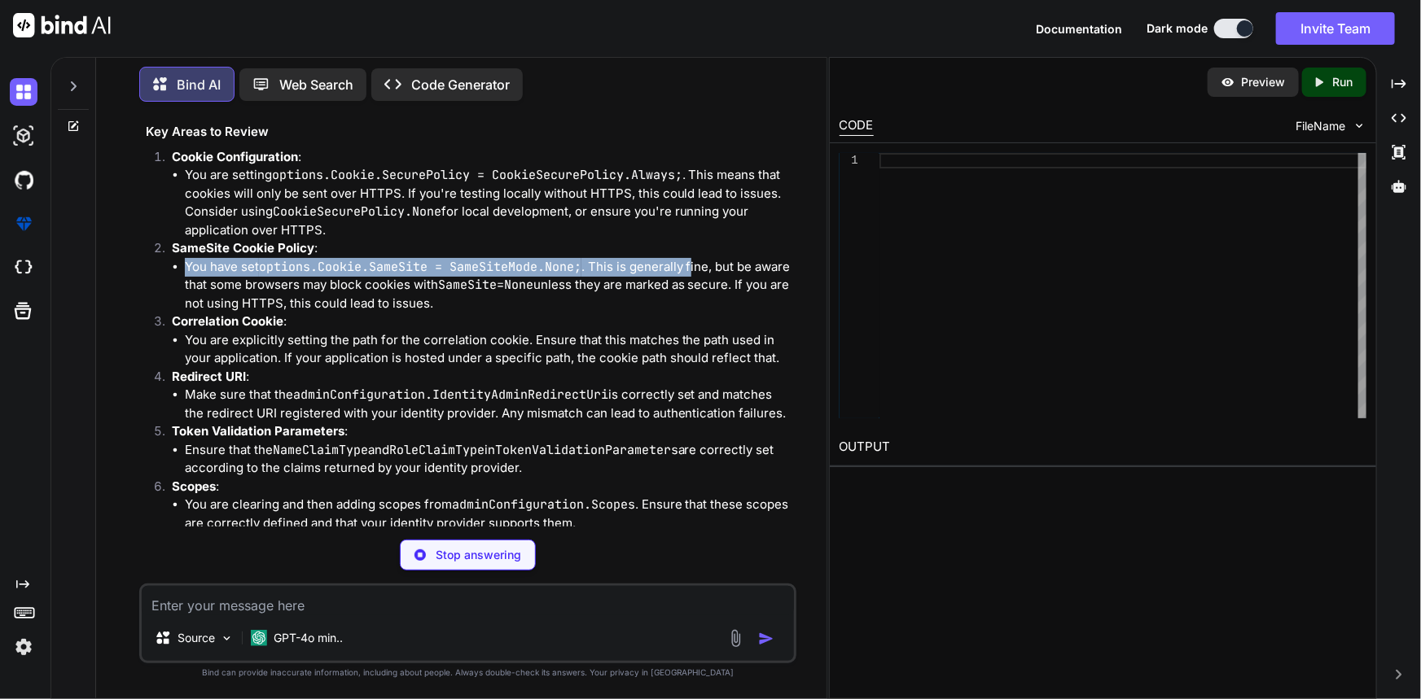
drag, startPoint x: 565, startPoint y: 272, endPoint x: 692, endPoint y: 285, distance: 127.7
click at [692, 285] on li "SameSite Cookie Policy : You have set options.Cookie.SameSite = SameSiteMode.No…" at bounding box center [476, 275] width 635 height 73
click at [712, 288] on li "You have set options.Cookie.SameSite = SameSiteMode.None; . This is generally f…" at bounding box center [489, 285] width 609 height 55
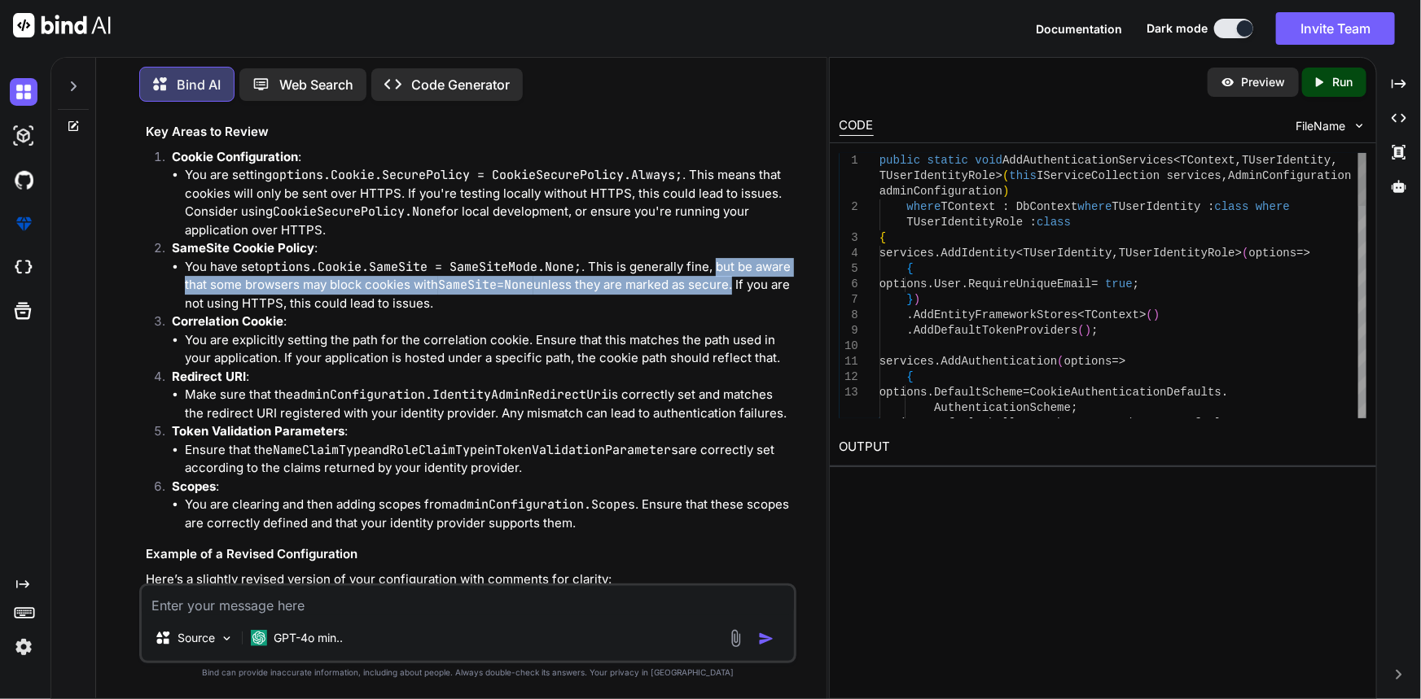
drag, startPoint x: 720, startPoint y: 288, endPoint x: 732, endPoint y: 309, distance: 24.4
click at [732, 309] on li "You have set options.Cookie.SameSite = SameSiteMode.None; . This is generally f…" at bounding box center [489, 285] width 609 height 55
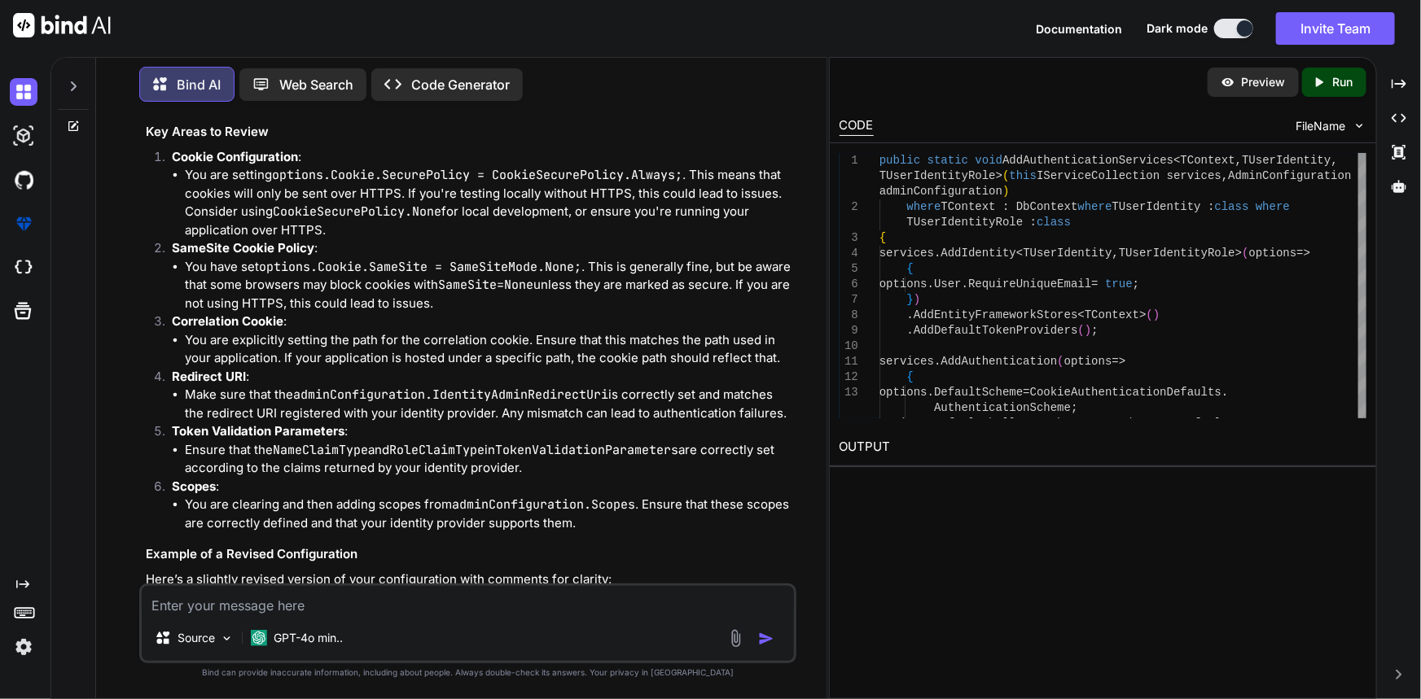
click at [732, 313] on li "You have set options.Cookie.SameSite = SameSiteMode.None; . This is generally f…" at bounding box center [489, 285] width 609 height 55
drag, startPoint x: 432, startPoint y: 323, endPoint x: 206, endPoint y: 289, distance: 228.9
click at [206, 289] on li "You have set options.Cookie.SameSite = SameSiteMode.None; . This is generally f…" at bounding box center [489, 285] width 609 height 55
click at [206, 297] on li "You have set options.Cookie.SameSite = SameSiteMode.None; . This is generally f…" at bounding box center [489, 285] width 609 height 55
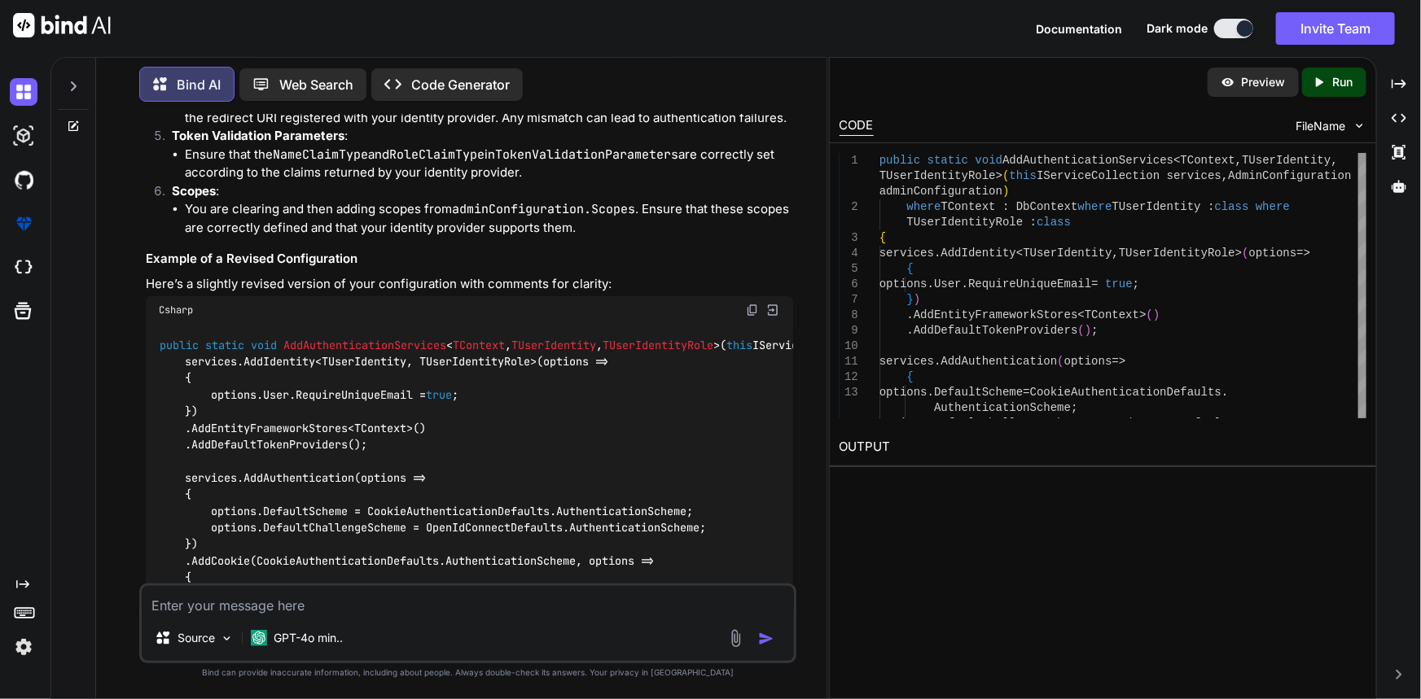
scroll to position [3178, 0]
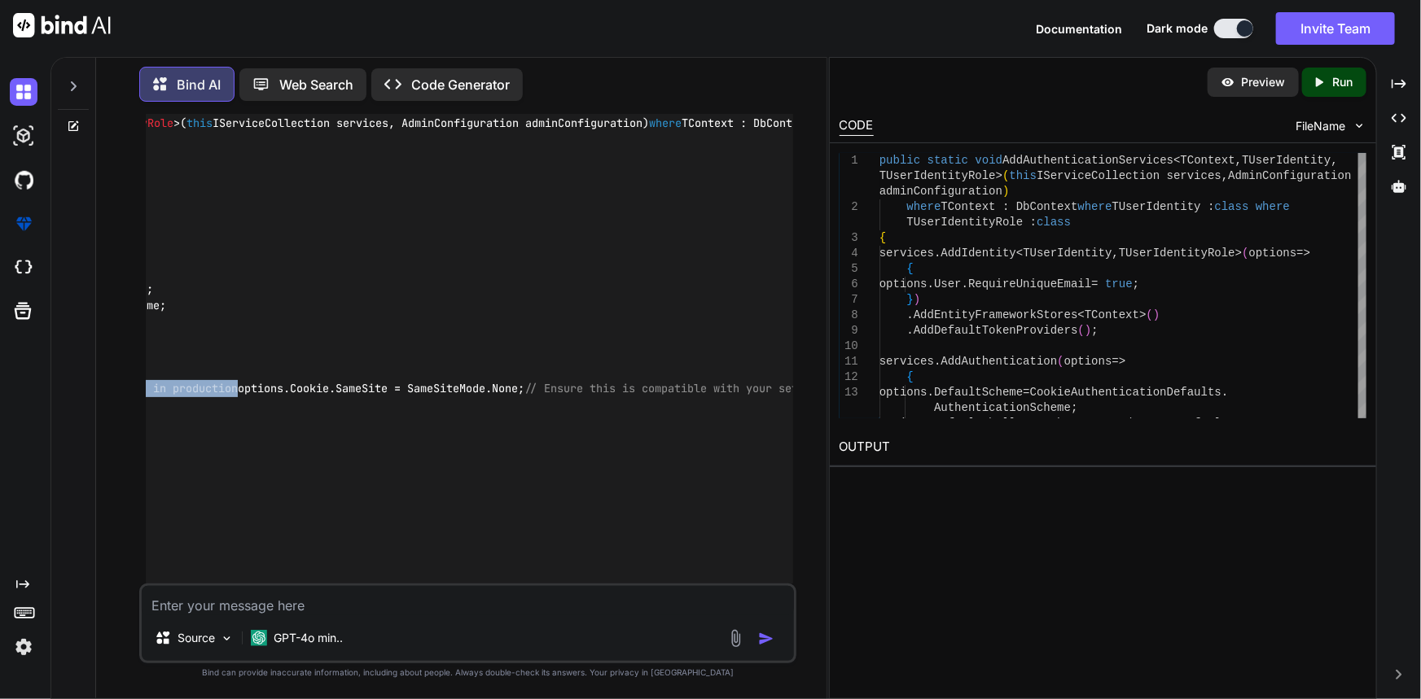
drag, startPoint x: 594, startPoint y: 436, endPoint x: 820, endPoint y: 435, distance: 226.3
click at [820, 435] on div "You Bind AI The error message you're encountering, specifically the "Correlatio…" at bounding box center [467, 407] width 717 height 584
click at [351, 442] on div "public static void AddAuthenticationServices < TContext , TUserIdentity , TUser…" at bounding box center [470, 580] width 648 height 956
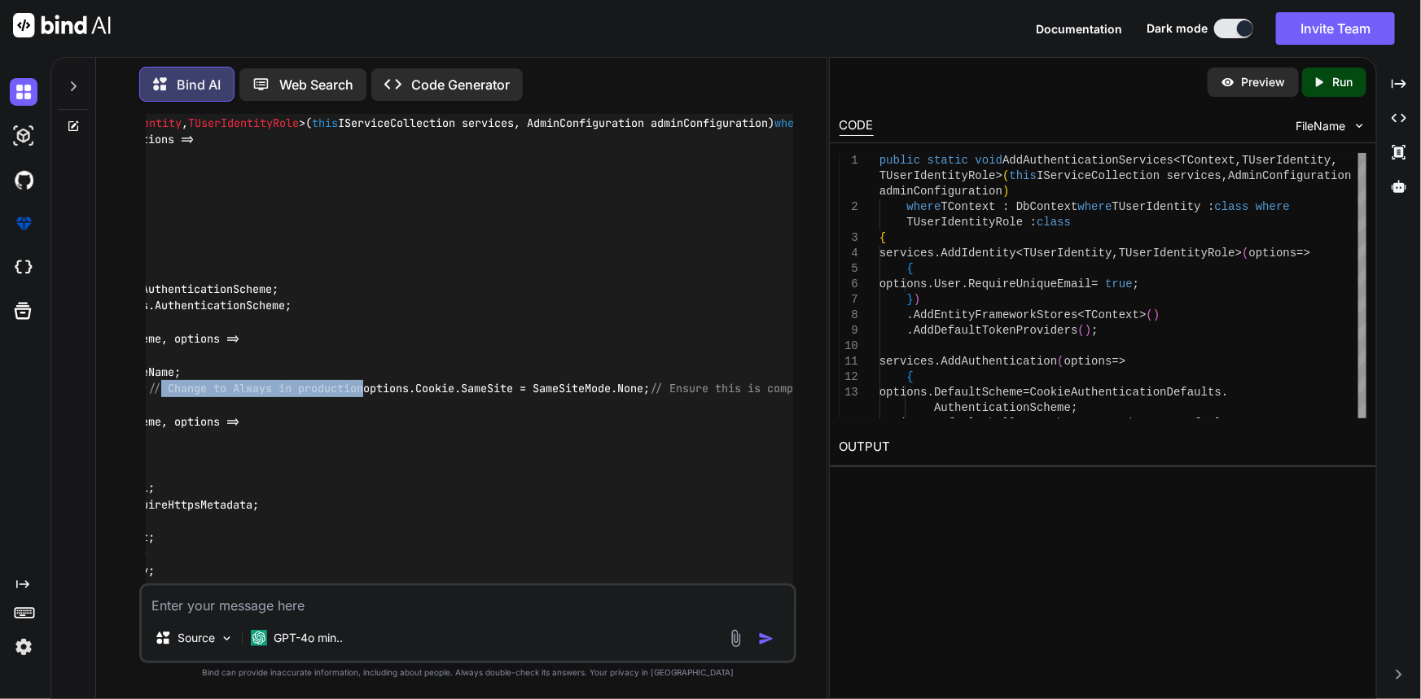
scroll to position [0, 55]
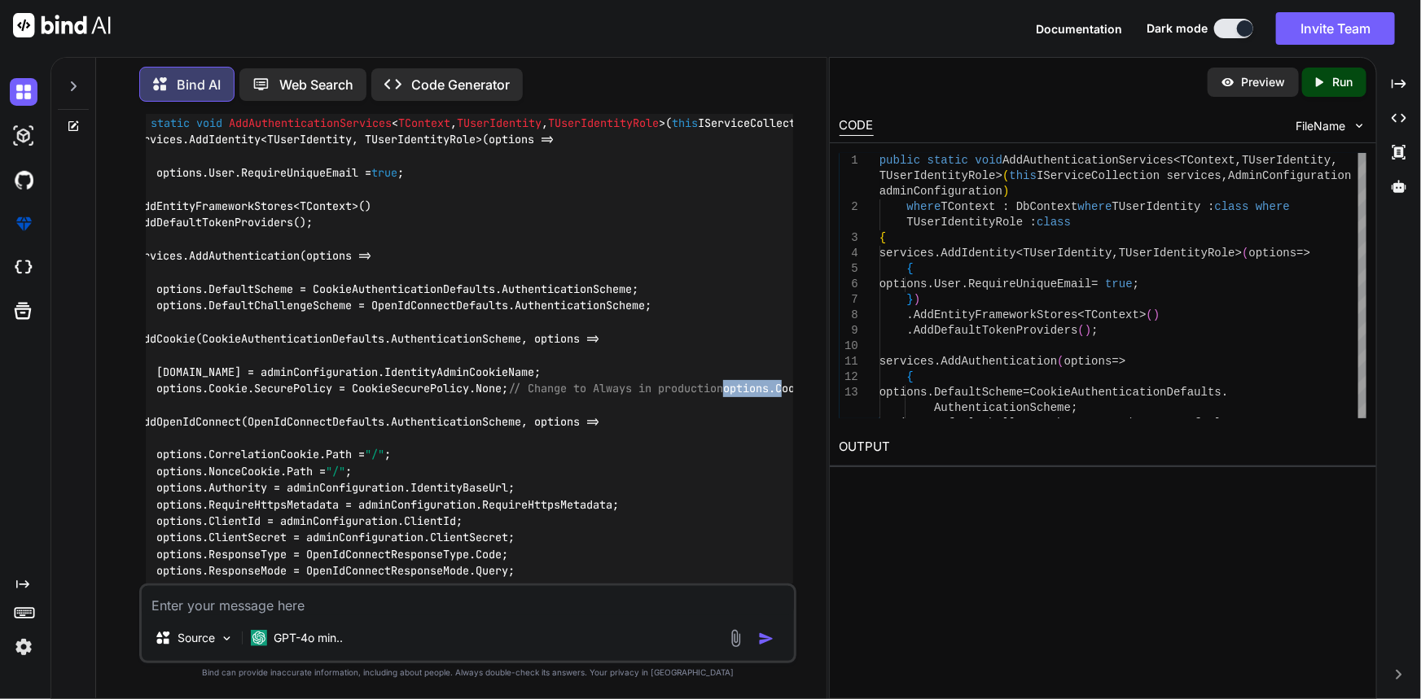
drag, startPoint x: 293, startPoint y: 447, endPoint x: 134, endPoint y: 448, distance: 159.6
click at [134, 448] on div "You Bind AI The error message you're encountering, specifically the "Correlatio…" at bounding box center [467, 407] width 717 height 584
click at [663, 478] on div "public static void AddAuthenticationServices < TContext , TUserIdentity , TUser…" at bounding box center [470, 580] width 648 height 956
drag, startPoint x: 456, startPoint y: 457, endPoint x: 751, endPoint y: 458, distance: 294.7
click at [751, 458] on div "public static void AddAuthenticationServices < TContext , TUserIdentity , TUser…" at bounding box center [470, 580] width 648 height 956
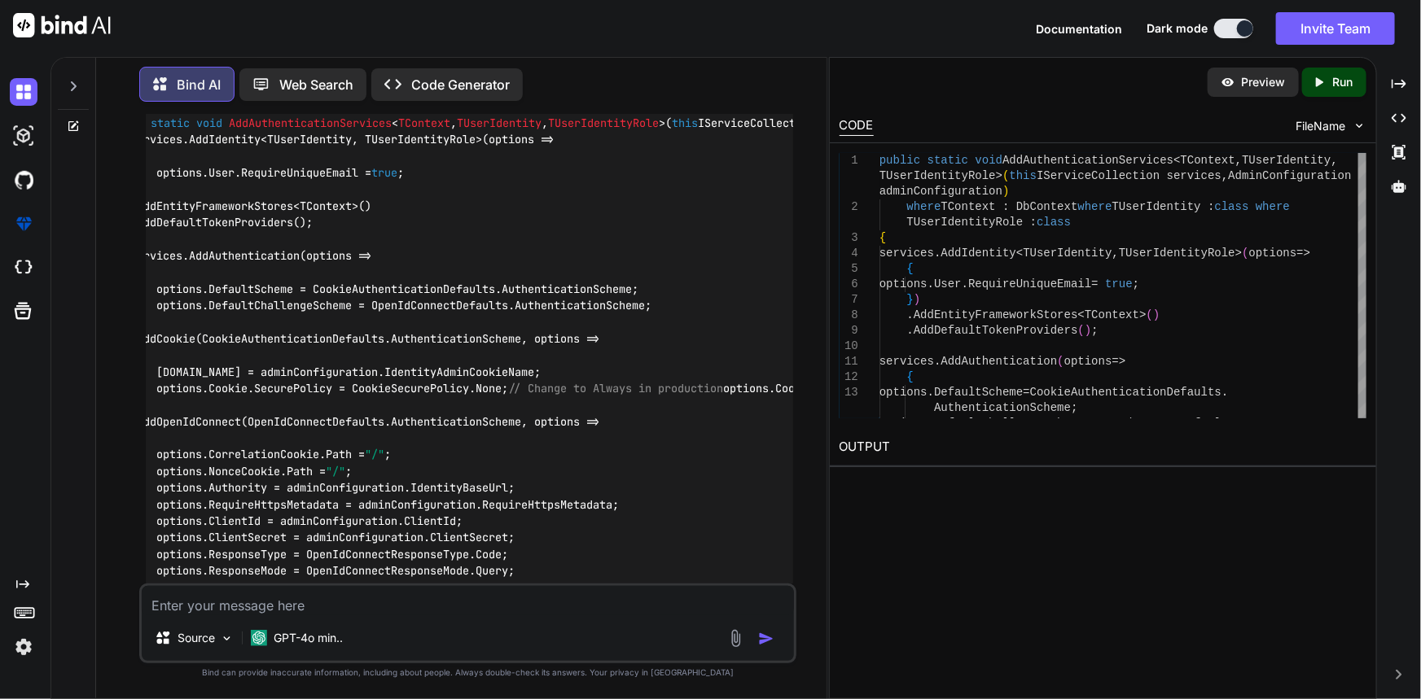
click at [751, 458] on div "public static void AddAuthenticationServices < TContext , TUserIdentity , TUser…" at bounding box center [470, 580] width 648 height 956
drag, startPoint x: 751, startPoint y: 458, endPoint x: 458, endPoint y: 464, distance: 293.2
click at [458, 464] on div "public static void AddAuthenticationServices < TContext , TUserIdentity , TUser…" at bounding box center [470, 580] width 648 height 956
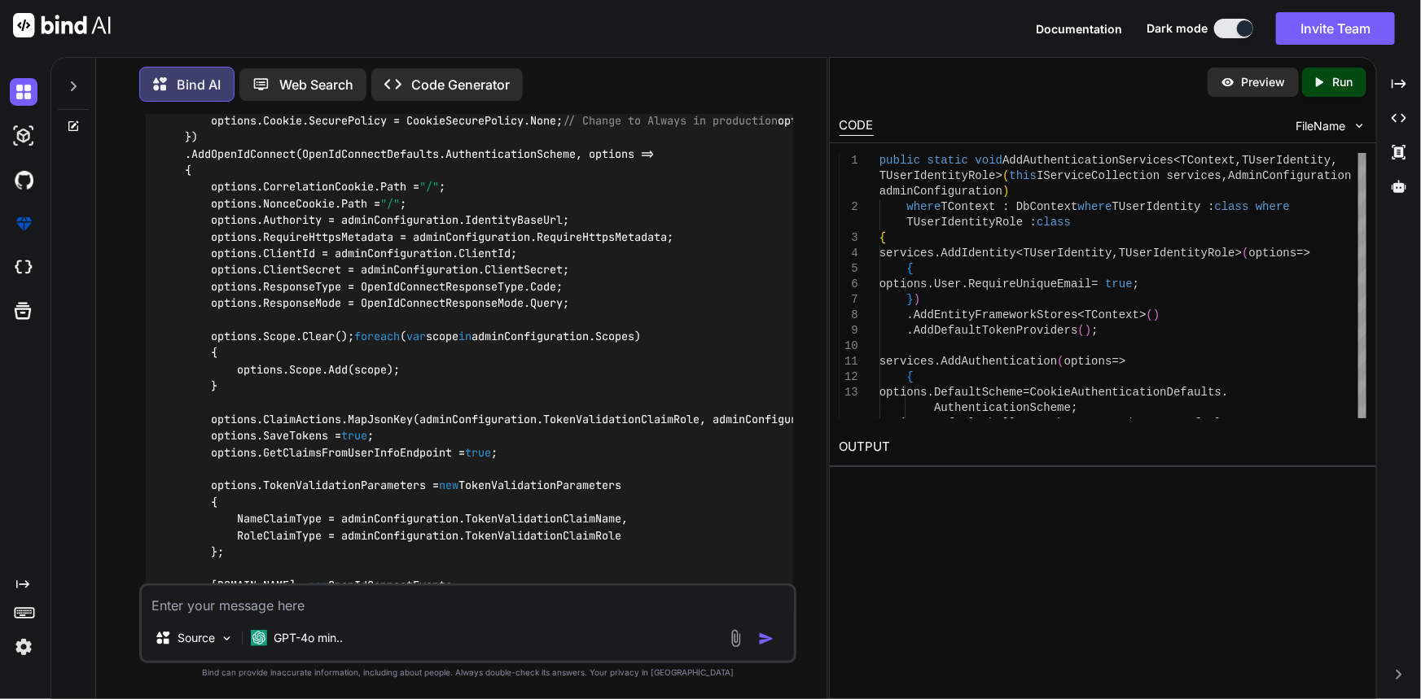
scroll to position [3224, 0]
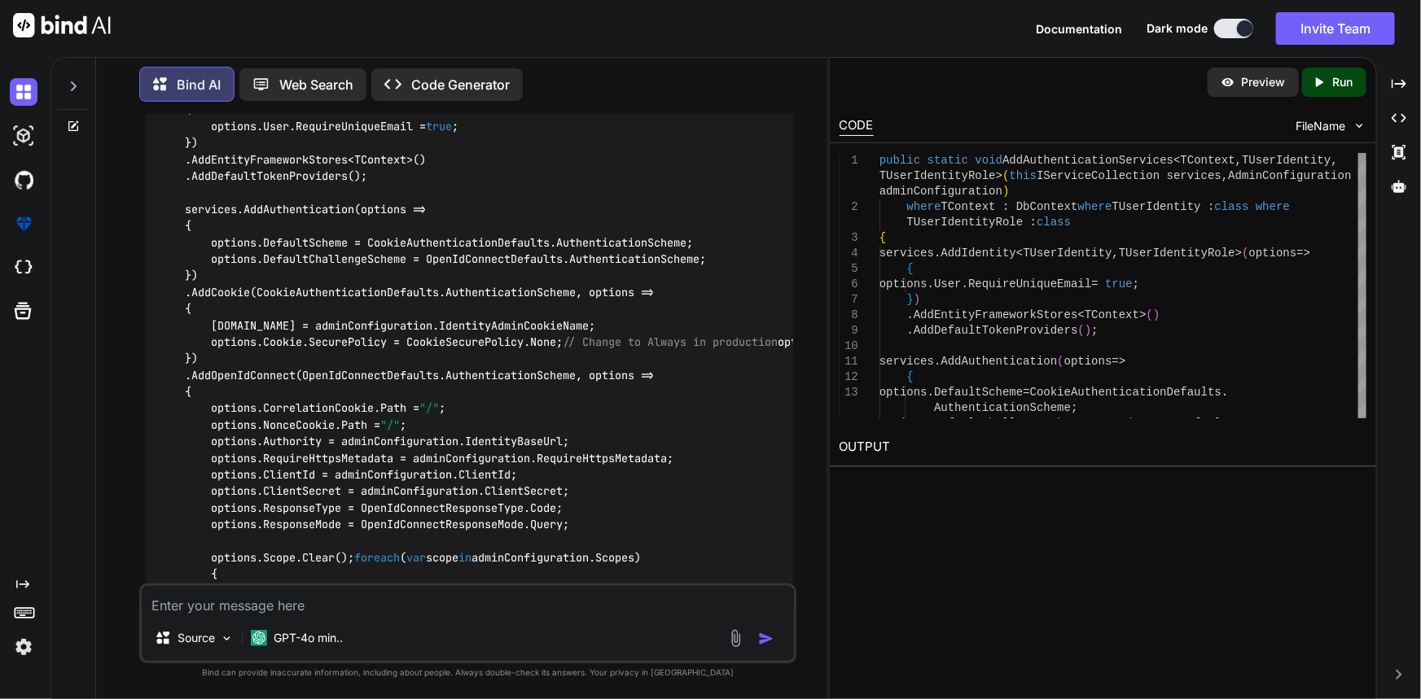
click at [310, 612] on textarea at bounding box center [468, 600] width 653 height 29
paste textarea "if (env.IsDevelopment()) { app.UseDeveloperExceptionPage(); app.UseCookiePolicy…"
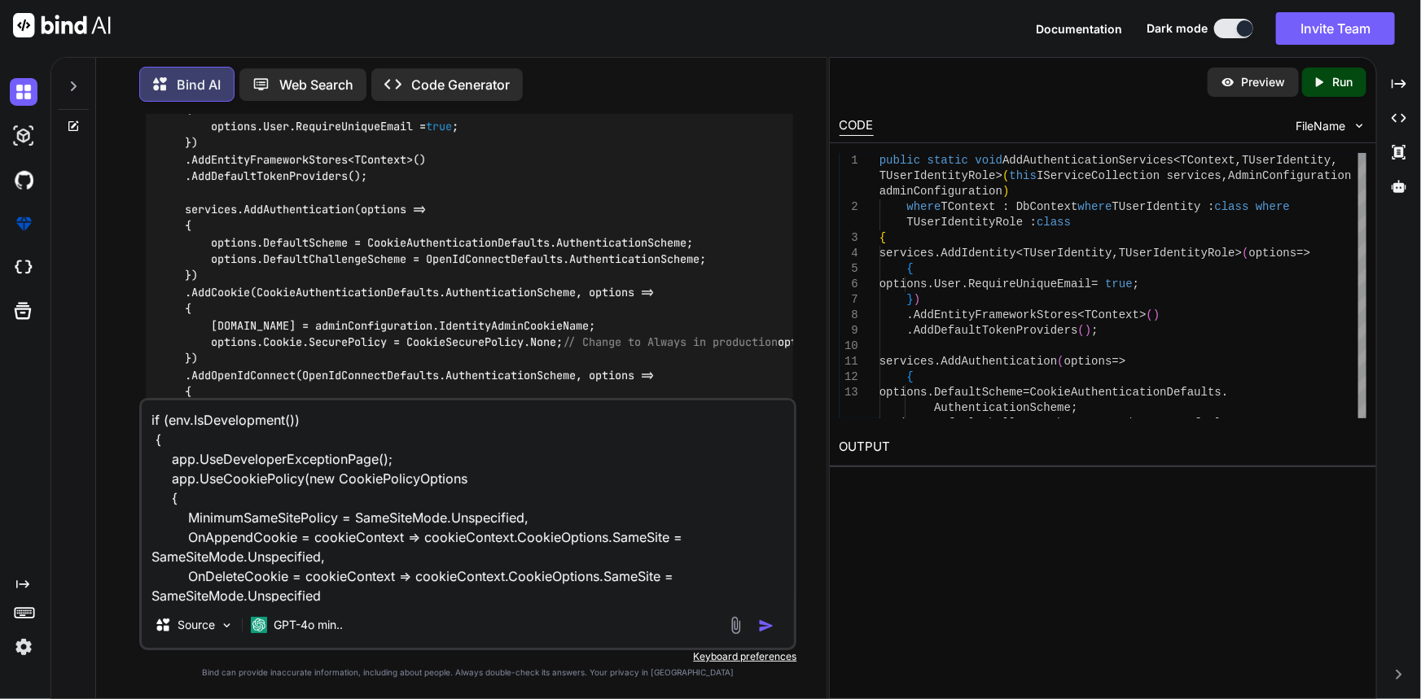
scroll to position [40, 0]
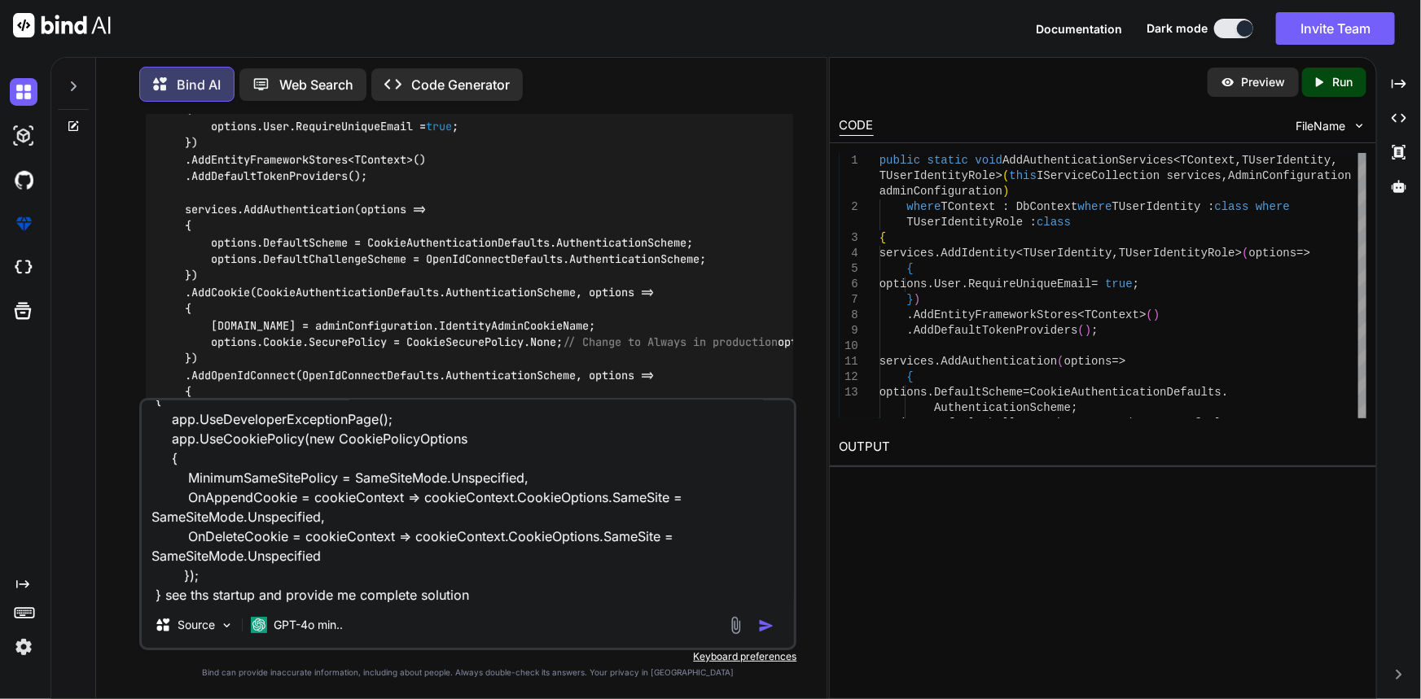
type textarea "if (env.IsDevelopment()) { app.UseDeveloperExceptionPage(); app.UseCookiePolicy…"
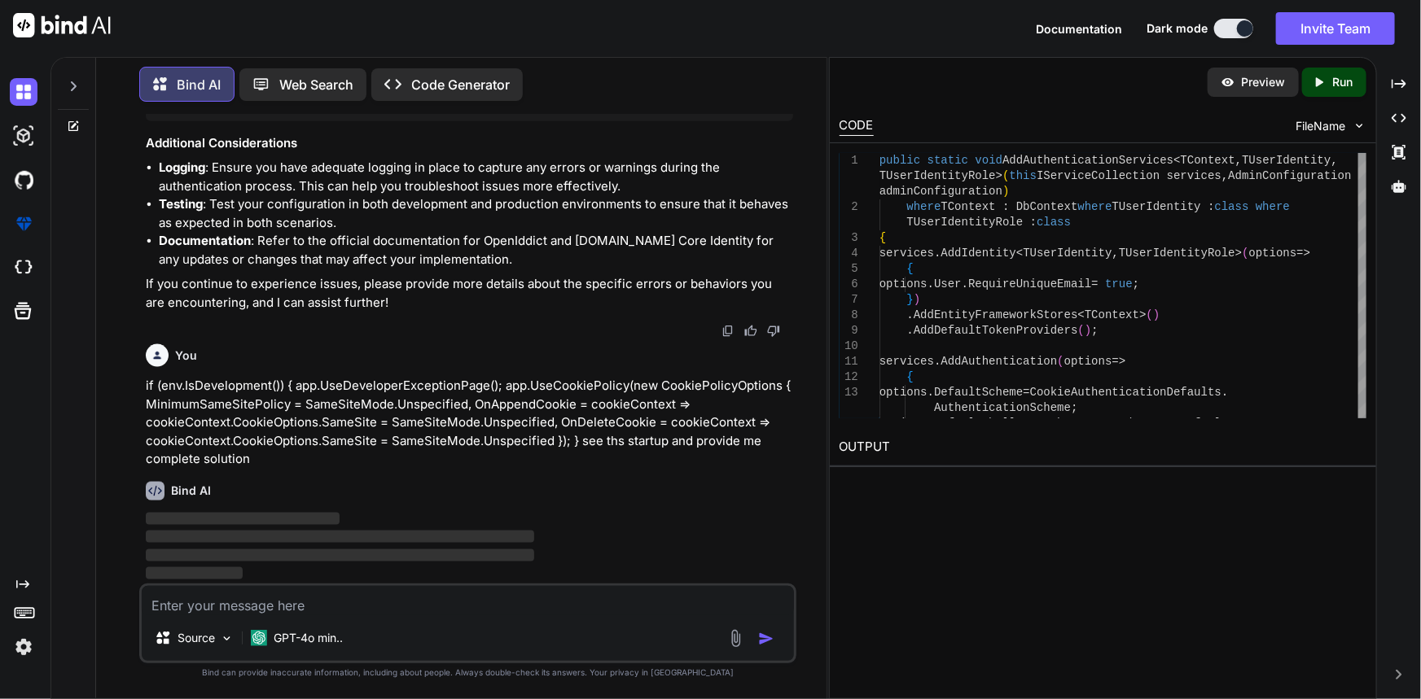
scroll to position [4357, 0]
click at [362, 419] on p "if (env.IsDevelopment()) { app.UseDeveloperExceptionPage(); app.UseCookiePolicy…" at bounding box center [470, 423] width 648 height 92
click at [361, 420] on p "if (env.IsDevelopment()) { app.UseDeveloperExceptionPage(); app.UseCookiePolicy…" at bounding box center [470, 423] width 648 height 92
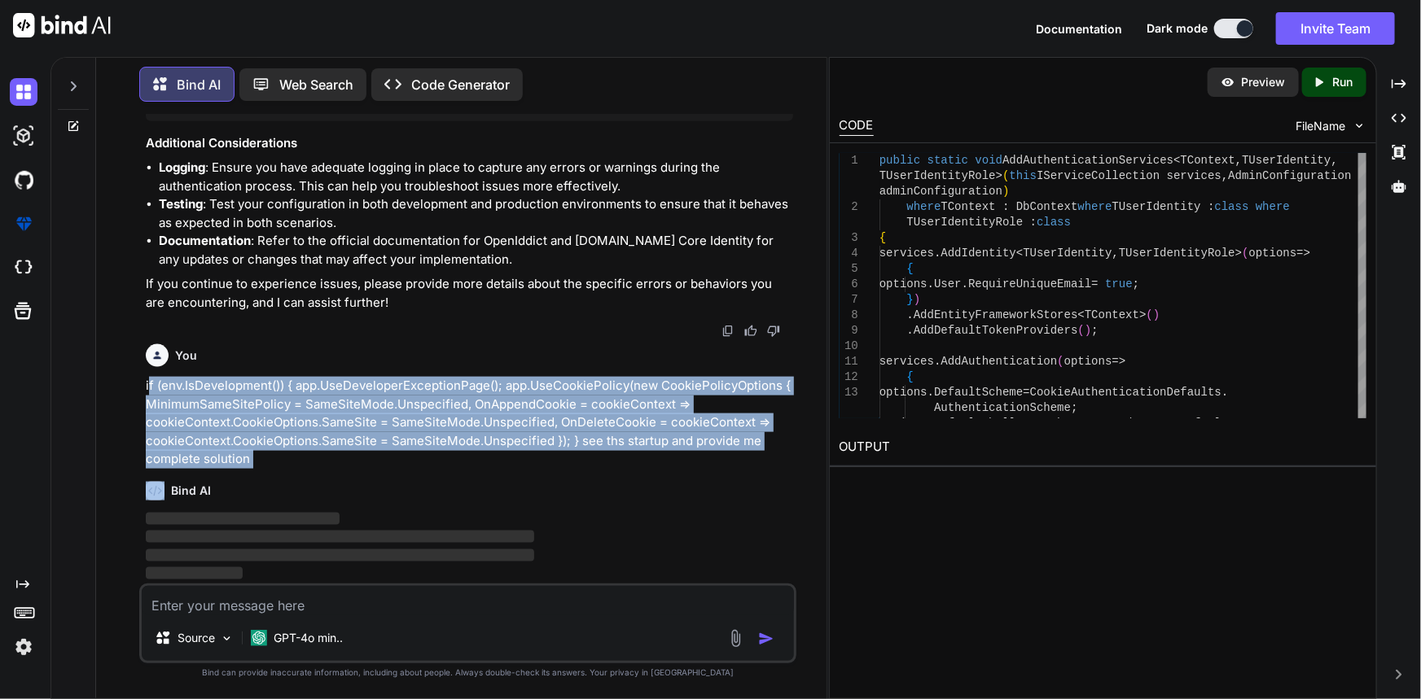
click at [361, 420] on p "if (env.IsDevelopment()) { app.UseDeveloperExceptionPage(); app.UseCookiePolicy…" at bounding box center [470, 423] width 648 height 92
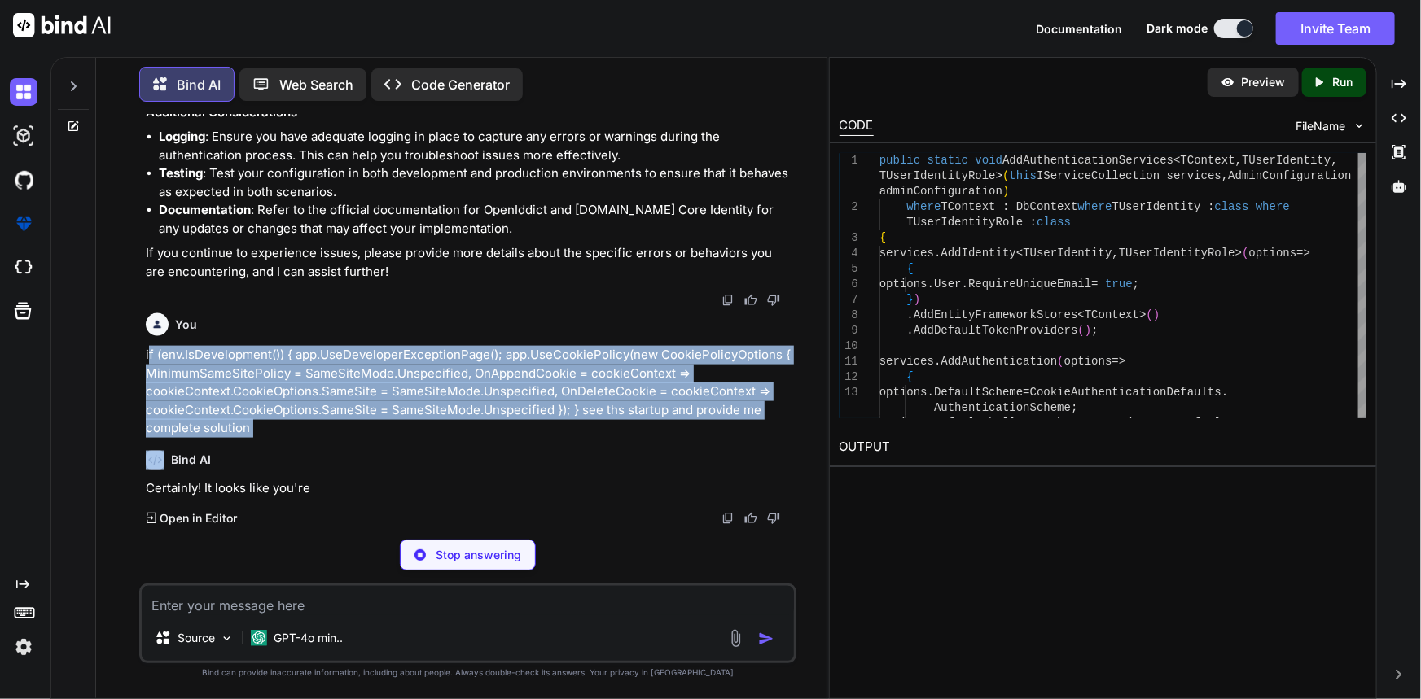
click at [368, 437] on p "if (env.IsDevelopment()) { app.UseDeveloperExceptionPage(); app.UseCookiePolicy…" at bounding box center [470, 392] width 648 height 92
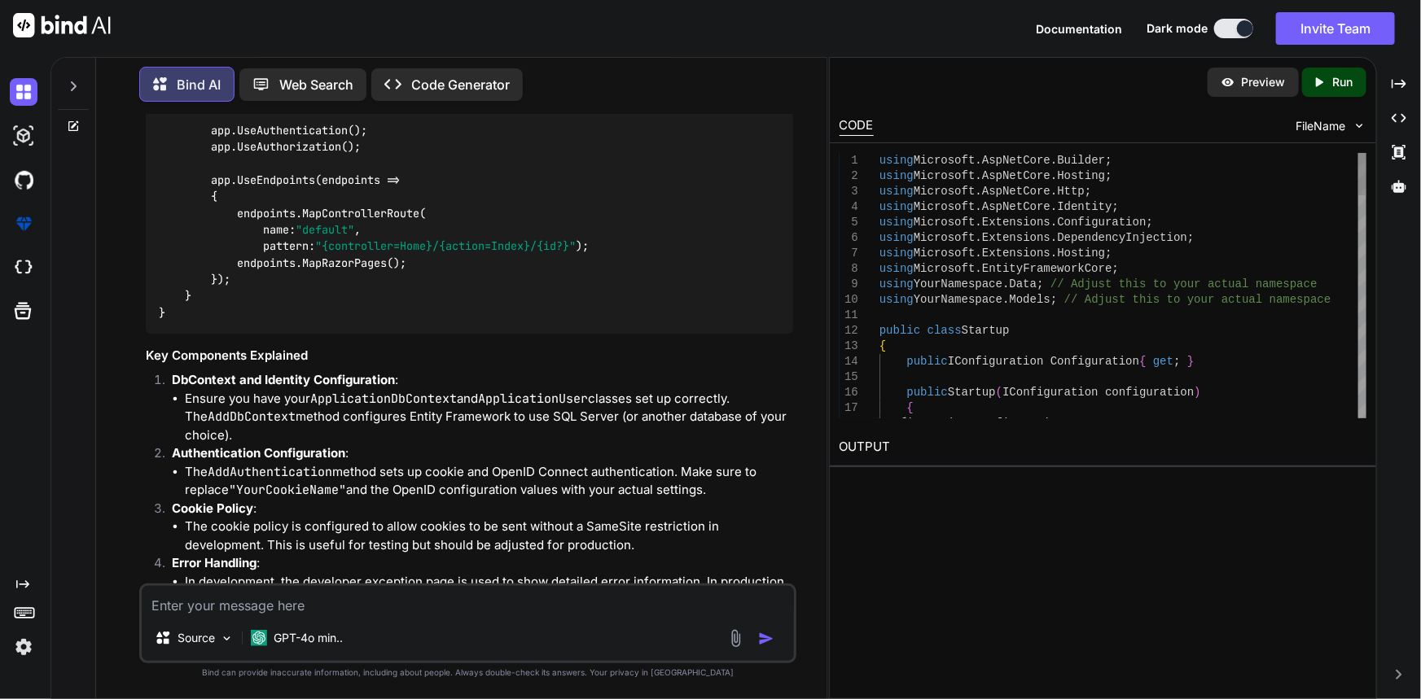
scroll to position [5556, 0]
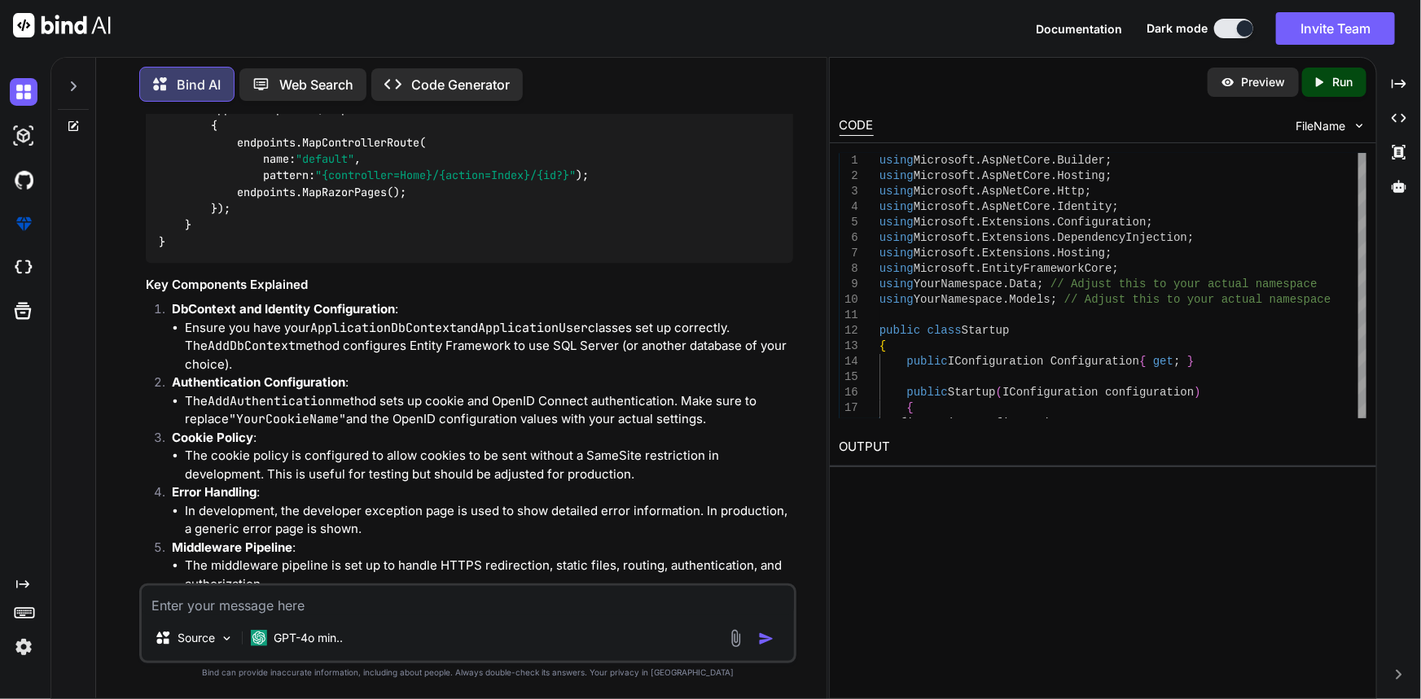
drag, startPoint x: 377, startPoint y: 467, endPoint x: 236, endPoint y: 466, distance: 140.9
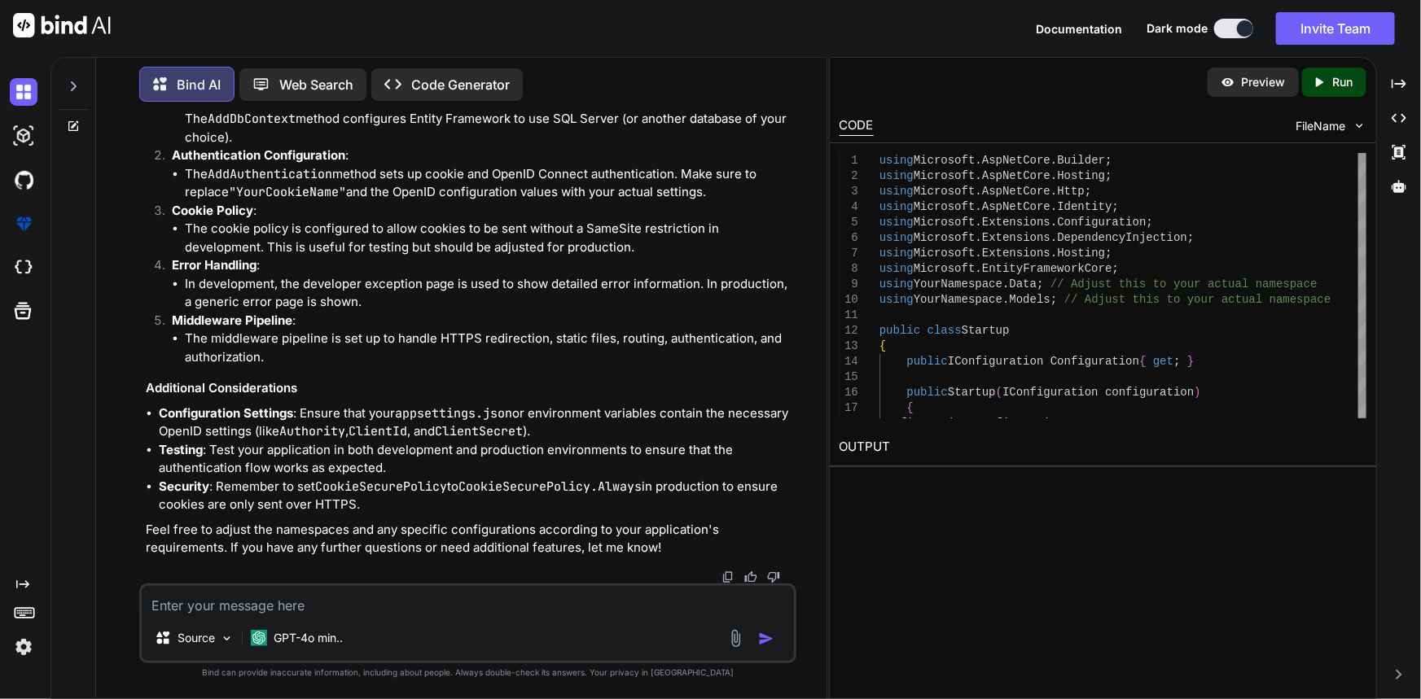
scroll to position [6635, 0]
click at [223, 437] on li "Configuration Settings : Ensure that your appsettings.json or environment varia…" at bounding box center [476, 423] width 635 height 37
click at [309, 435] on code "Authority" at bounding box center [312, 431] width 66 height 16
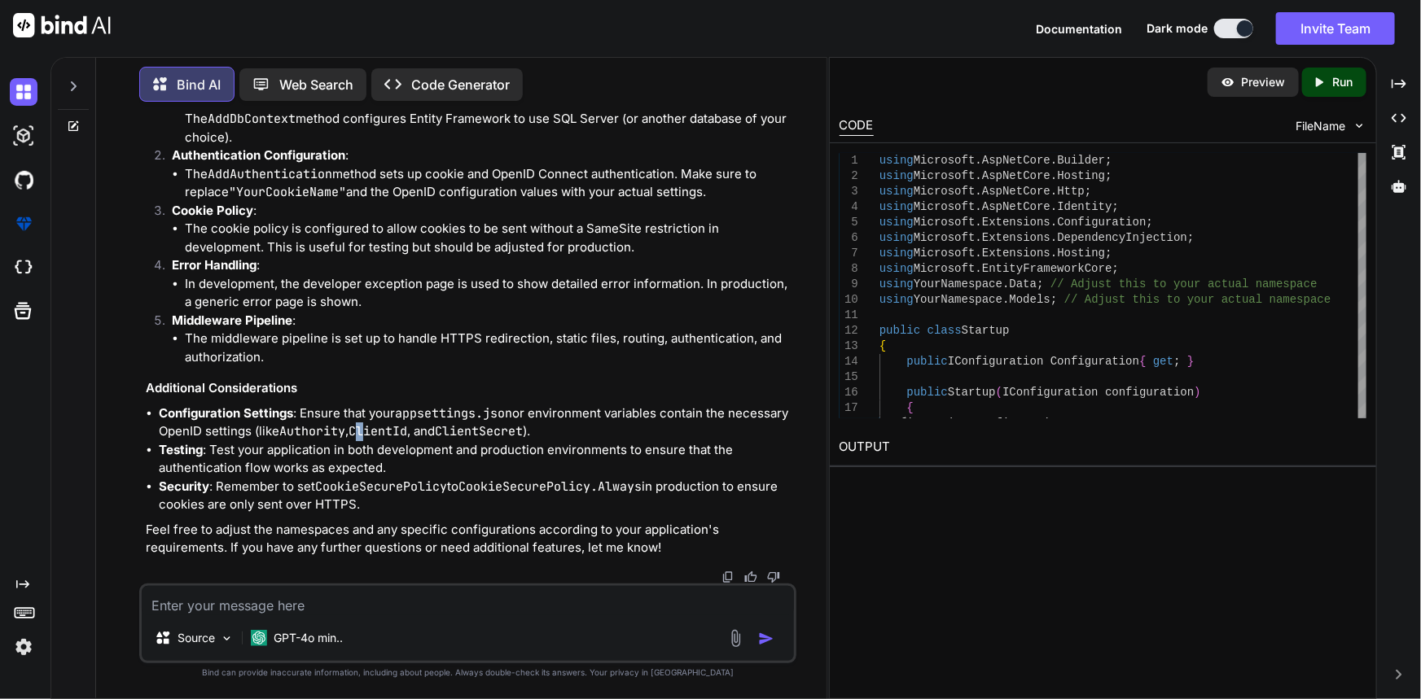
click at [366, 428] on code "ClientId" at bounding box center [377, 431] width 59 height 16
click at [491, 432] on code "ClientSecret" at bounding box center [479, 431] width 88 height 16
click at [361, 434] on code "ClientId" at bounding box center [377, 431] width 59 height 16
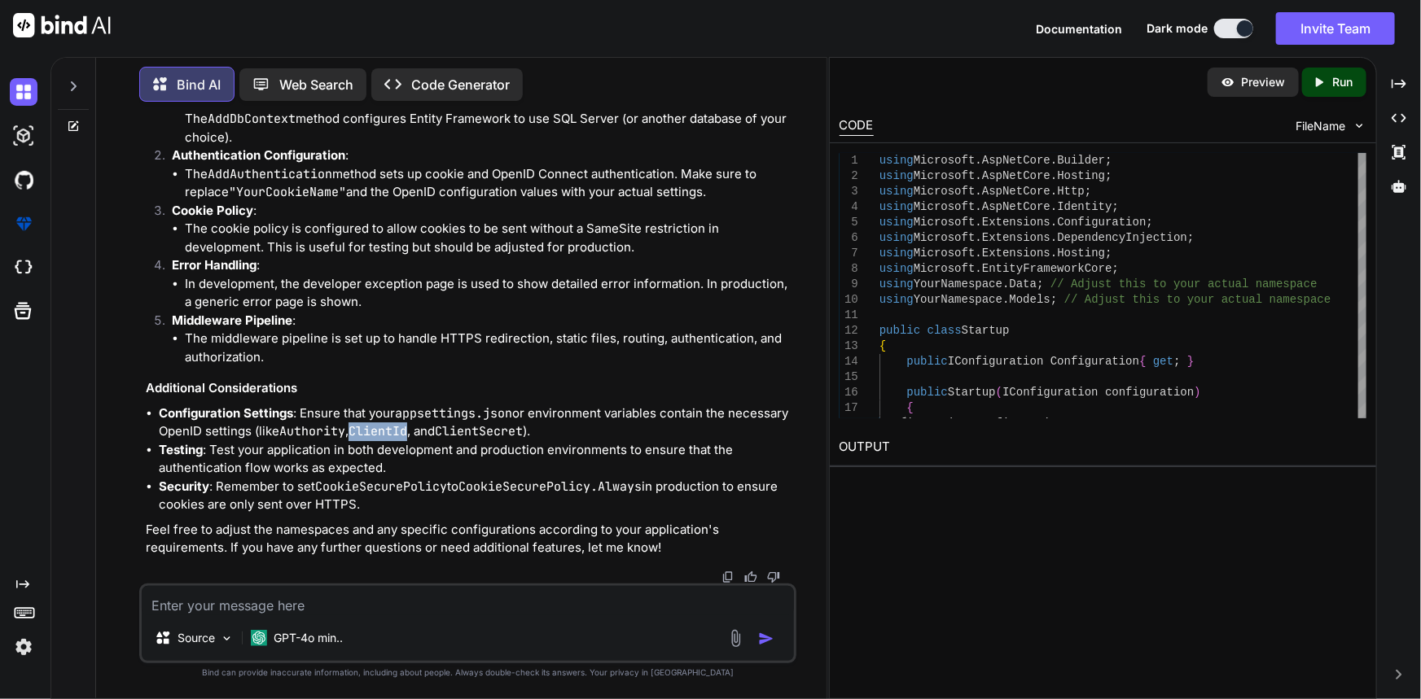
click at [361, 434] on code "ClientId" at bounding box center [377, 431] width 59 height 16
click at [477, 440] on code "ClientSecret" at bounding box center [479, 431] width 88 height 16
click at [478, 440] on li "Configuration Settings : Ensure that your appsettings.json or environment varia…" at bounding box center [476, 423] width 635 height 37
click at [478, 473] on li "Testing : Test your application in both development and production environments…" at bounding box center [476, 459] width 635 height 37
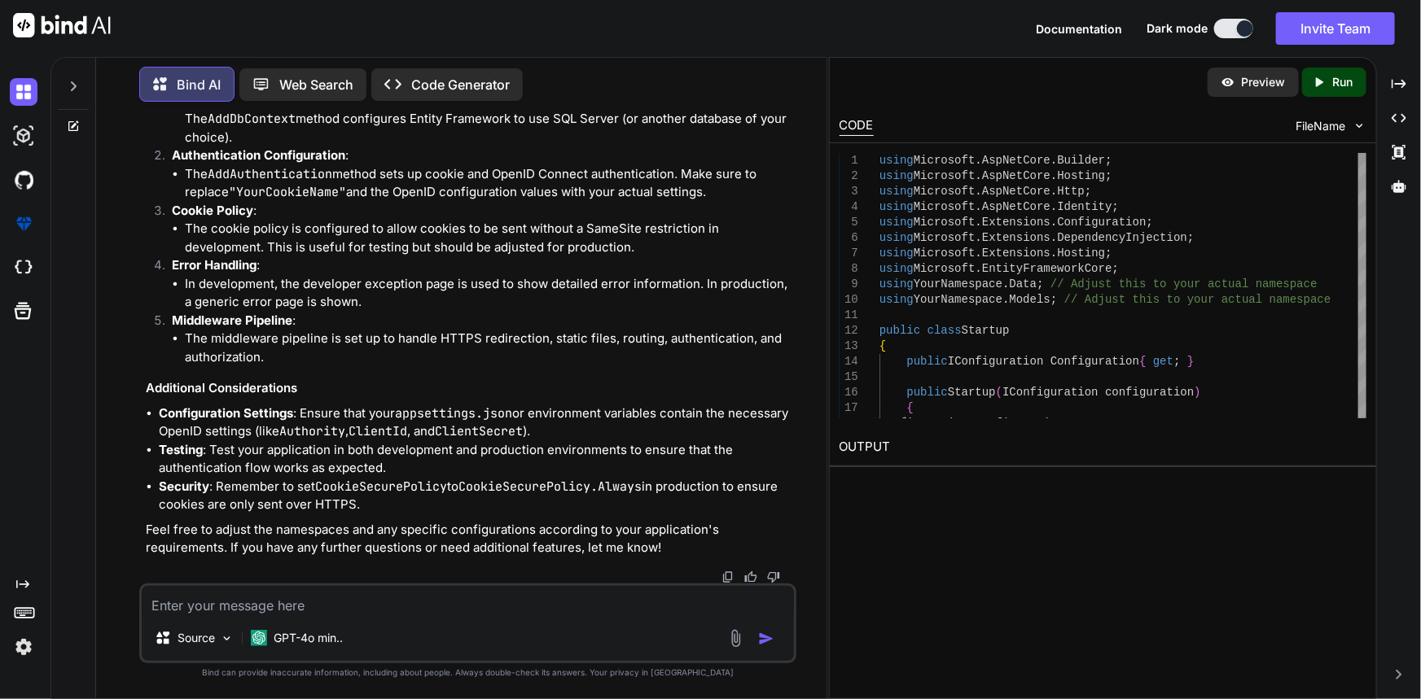
click at [351, 481] on code "CookieSecurePolicy" at bounding box center [381, 487] width 132 height 16
click at [508, 484] on code "CookieSecurePolicy.Always" at bounding box center [549, 487] width 183 height 16
click at [299, 489] on li "Security : Remember to set CookieSecurePolicy to CookieSecurePolicy.Always in p…" at bounding box center [476, 496] width 635 height 37
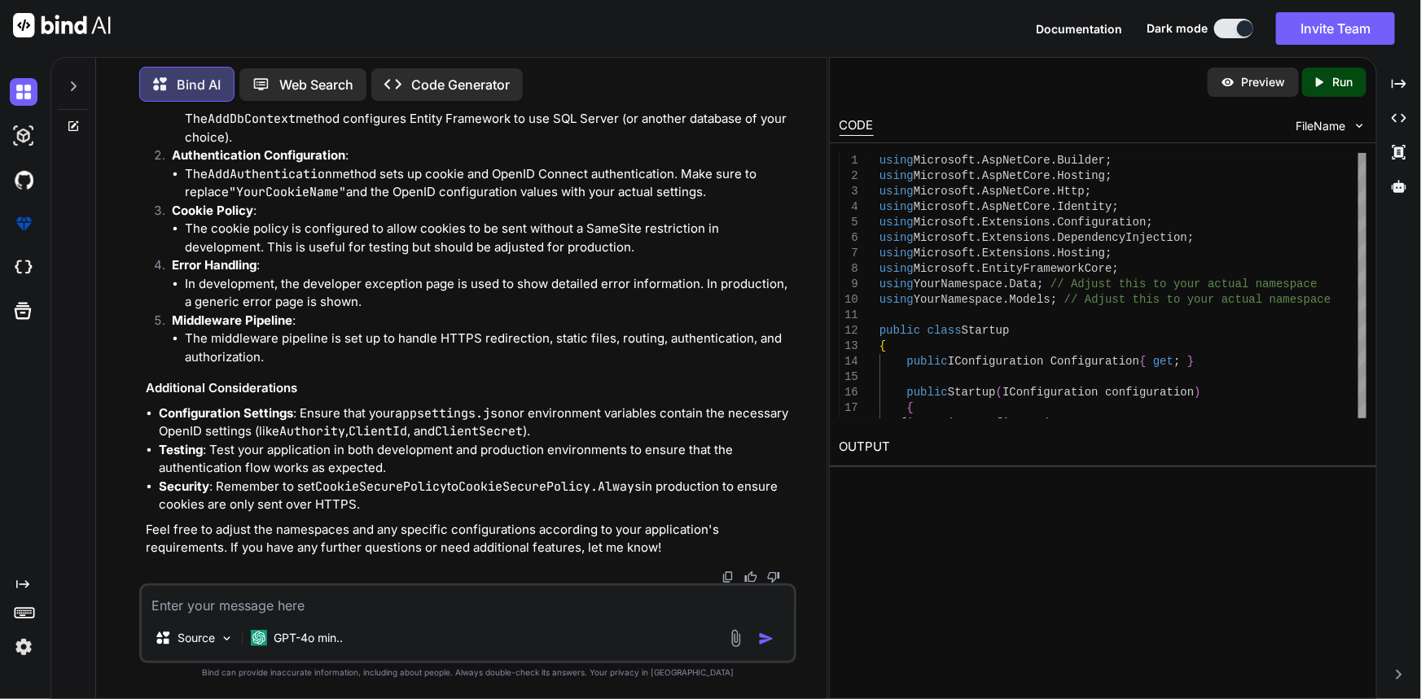
click at [299, 489] on li "Security : Remember to set CookieSecurePolicy to CookieSecurePolicy.Always in p…" at bounding box center [476, 496] width 635 height 37
click at [326, 502] on li "Security : Remember to set CookieSecurePolicy to CookieSecurePolicy.Always in p…" at bounding box center [476, 496] width 635 height 37
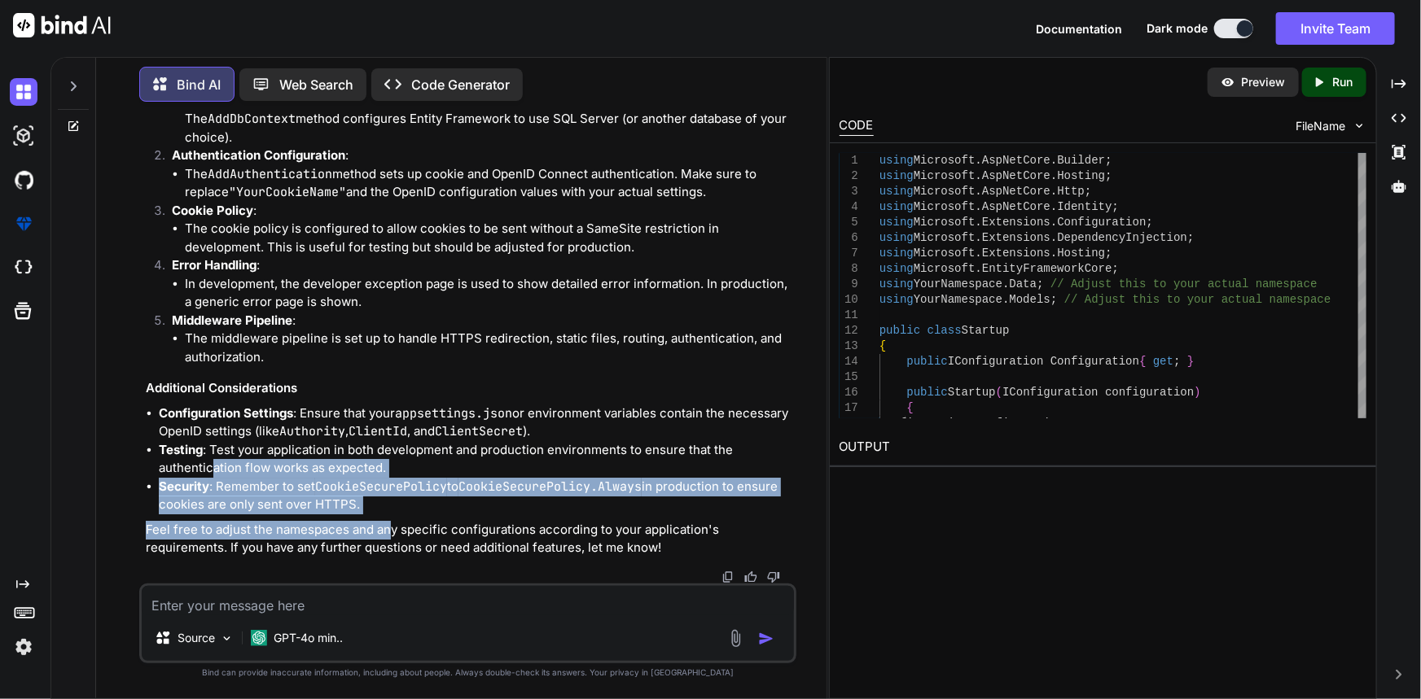
drag, startPoint x: 301, startPoint y: 501, endPoint x: 392, endPoint y: 515, distance: 91.6
click at [398, 515] on li "Security : Remember to set CookieSecurePolicy to CookieSecurePolicy.Always in p…" at bounding box center [476, 496] width 635 height 37
drag, startPoint x: 406, startPoint y: 506, endPoint x: 157, endPoint y: 480, distance: 250.5
click at [157, 480] on ul "Configuration Settings : Ensure that your appsettings.json or environment varia…" at bounding box center [470, 460] width 648 height 110
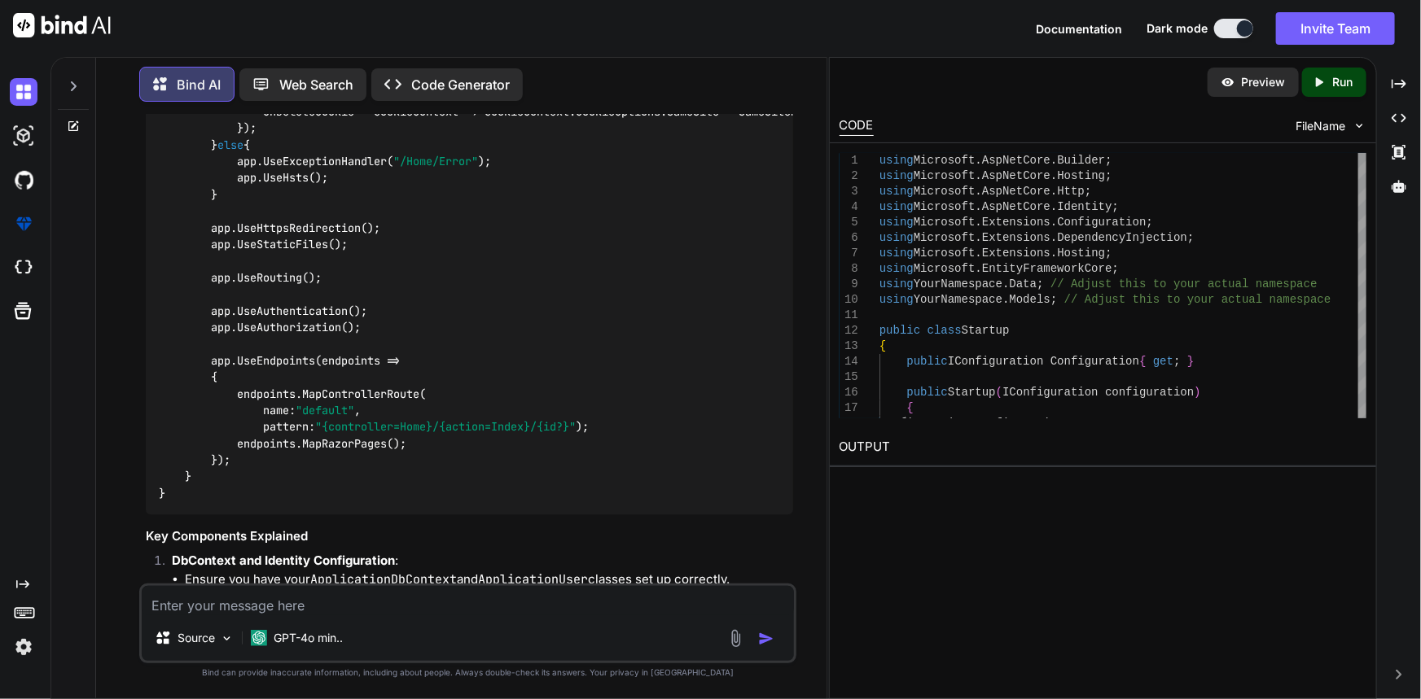
scroll to position [5450, 0]
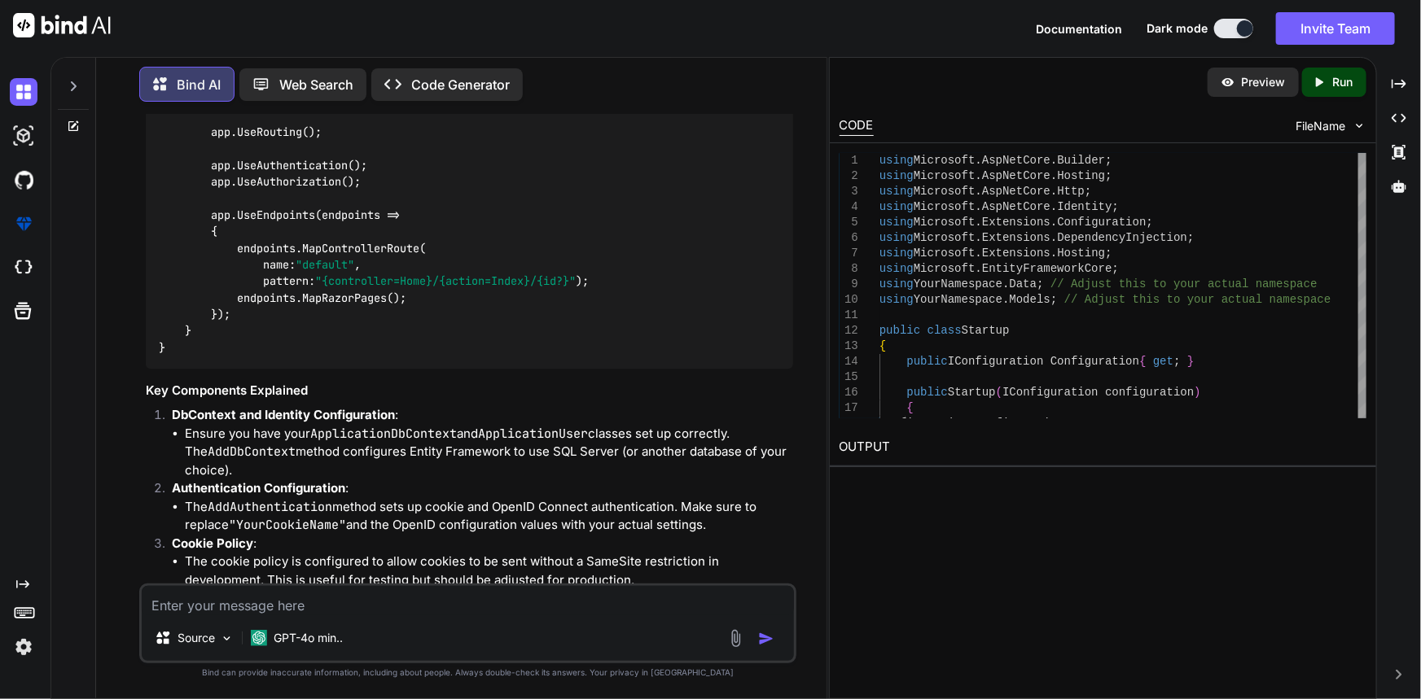
drag, startPoint x: 234, startPoint y: 277, endPoint x: 684, endPoint y: 288, distance: 449.6
copy code "options.Cookie.SecurePolicy = CookieSecurePolicy.None; // Change to Always in p…"
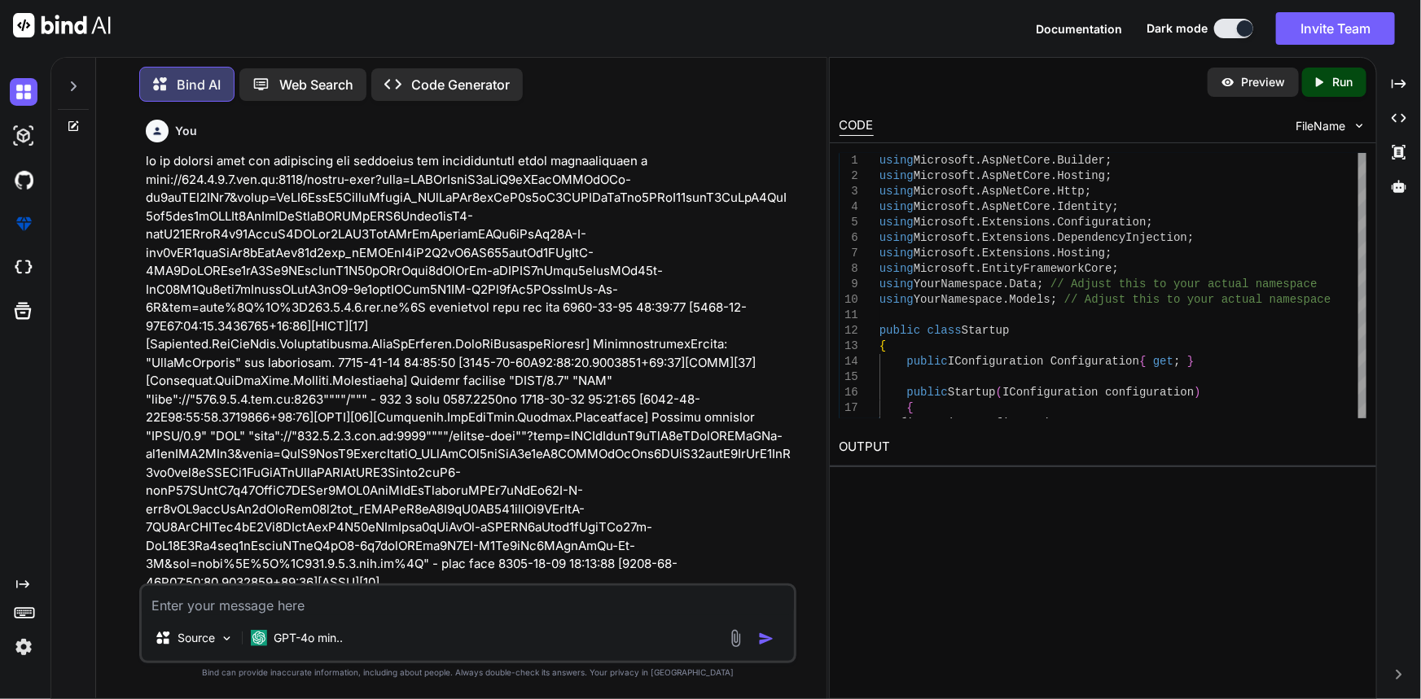
scroll to position [0, 0]
click at [616, 221] on p at bounding box center [470, 667] width 648 height 1026
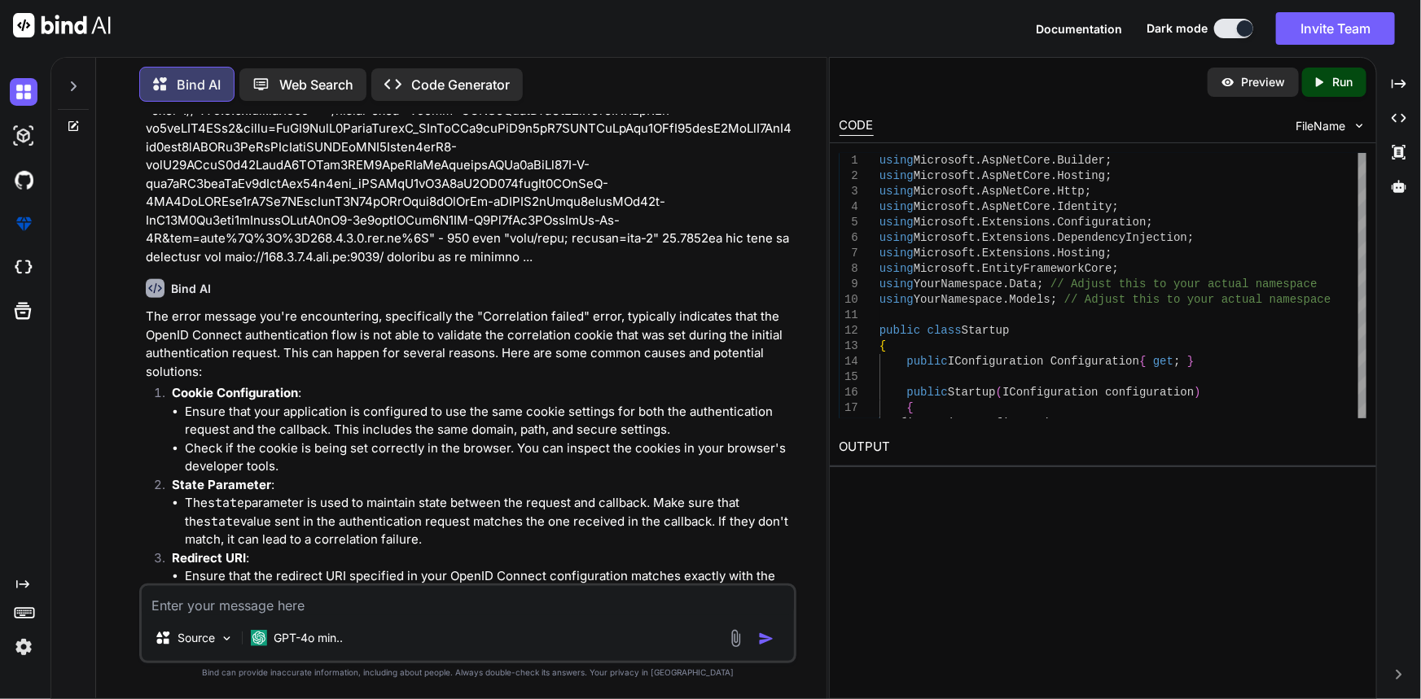
scroll to position [740, 0]
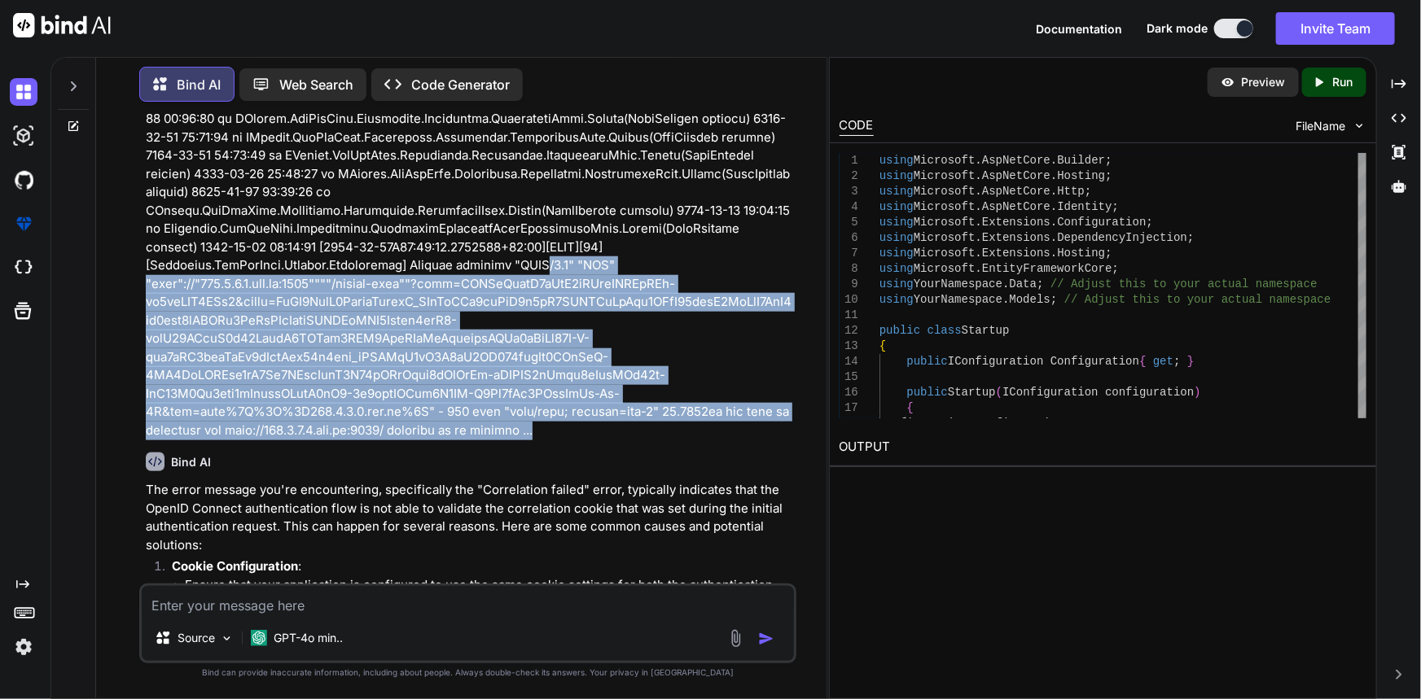
drag, startPoint x: 532, startPoint y: 464, endPoint x: 280, endPoint y: 296, distance: 303.0
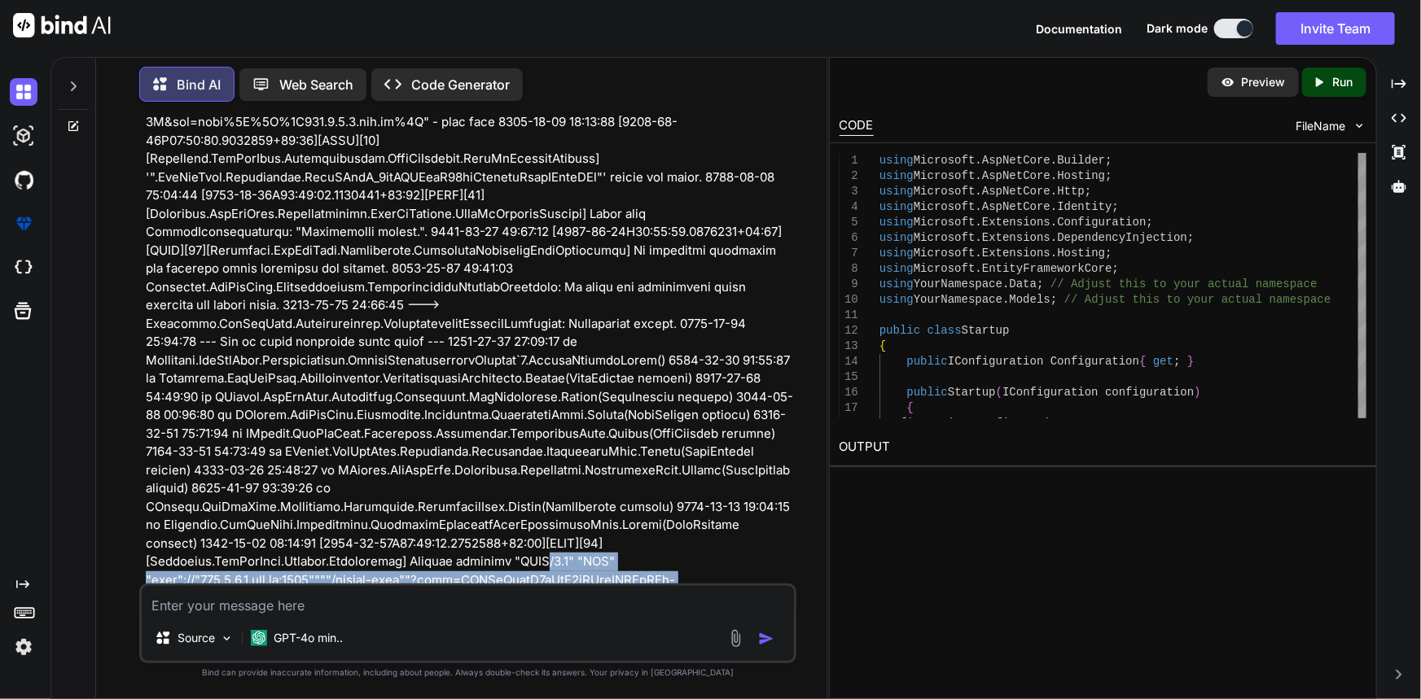
scroll to position [221, 0]
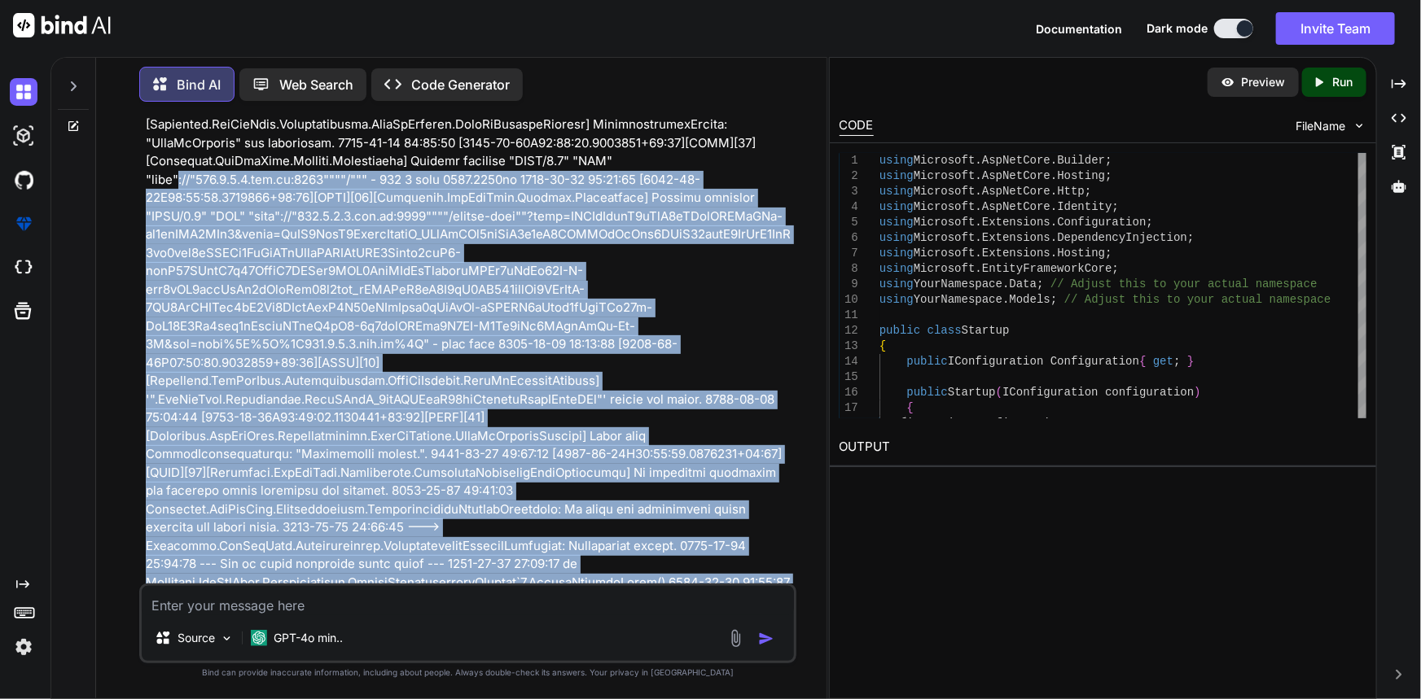
click at [178, 177] on p at bounding box center [470, 445] width 648 height 1026
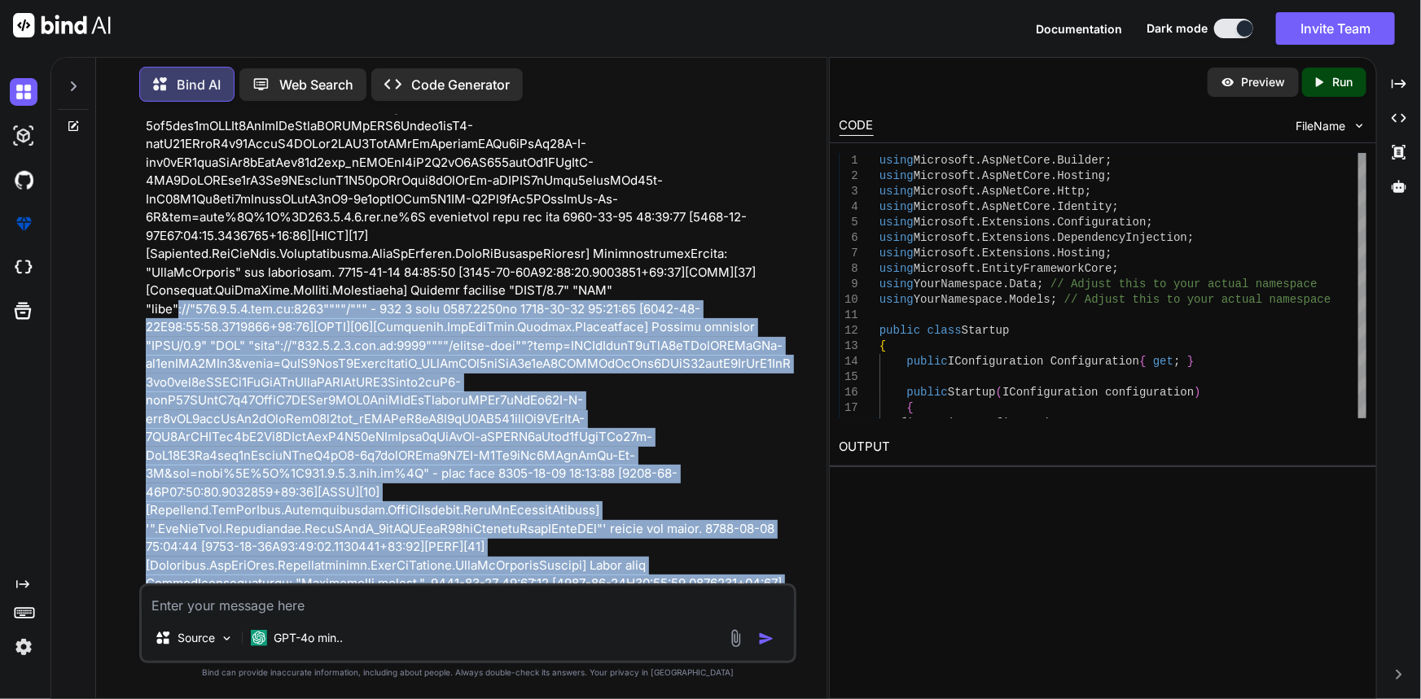
scroll to position [0, 0]
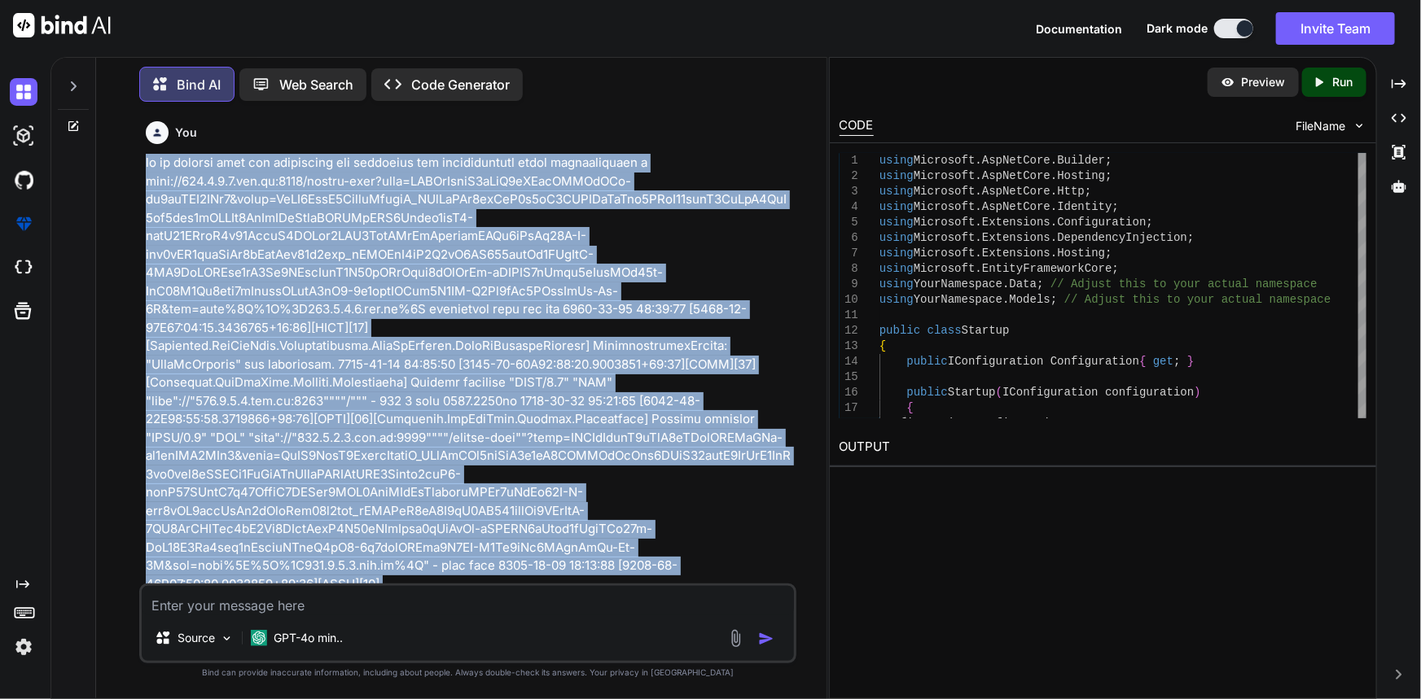
click at [144, 166] on div "You Bind AI The error message you're encountering, specifically the "Correlatio…" at bounding box center [469, 349] width 655 height 469
copy p "hi im working iwth the openiddict and onfigured the openidconnect after autheti…"
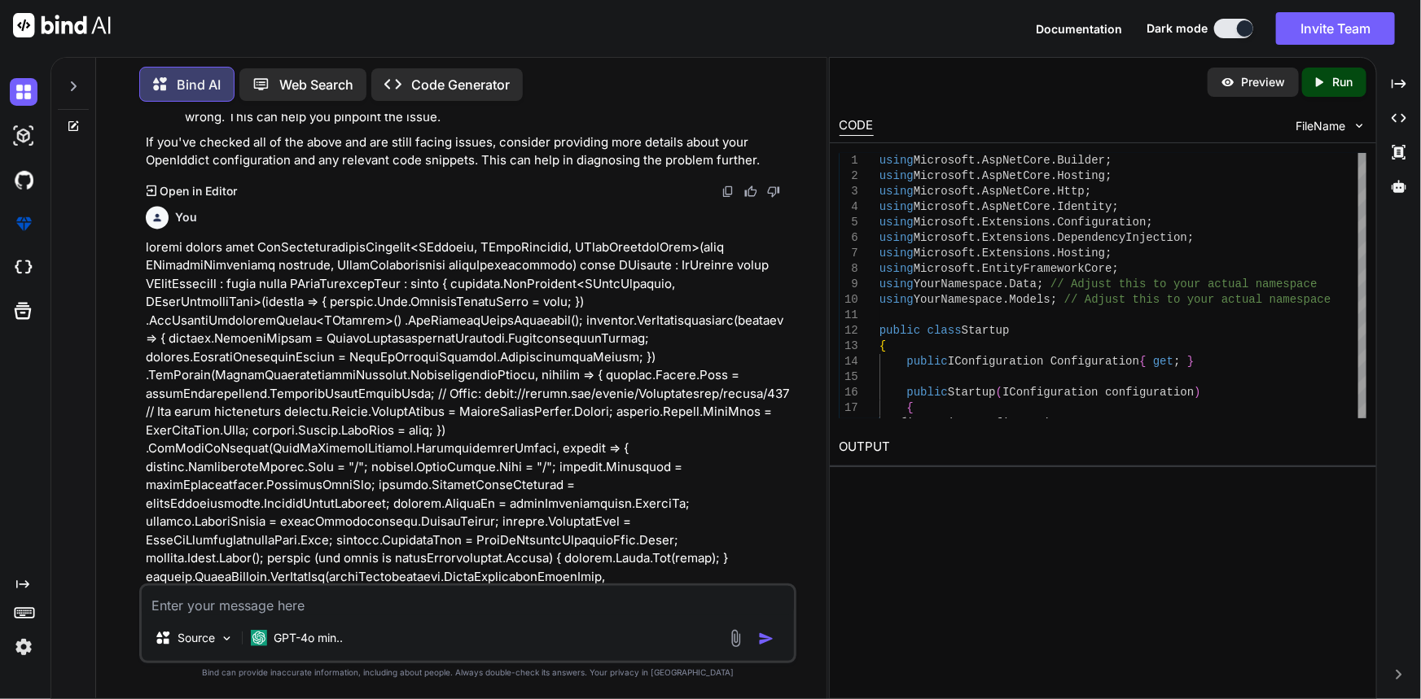
scroll to position [1702, 0]
click at [146, 291] on p at bounding box center [470, 605] width 648 height 733
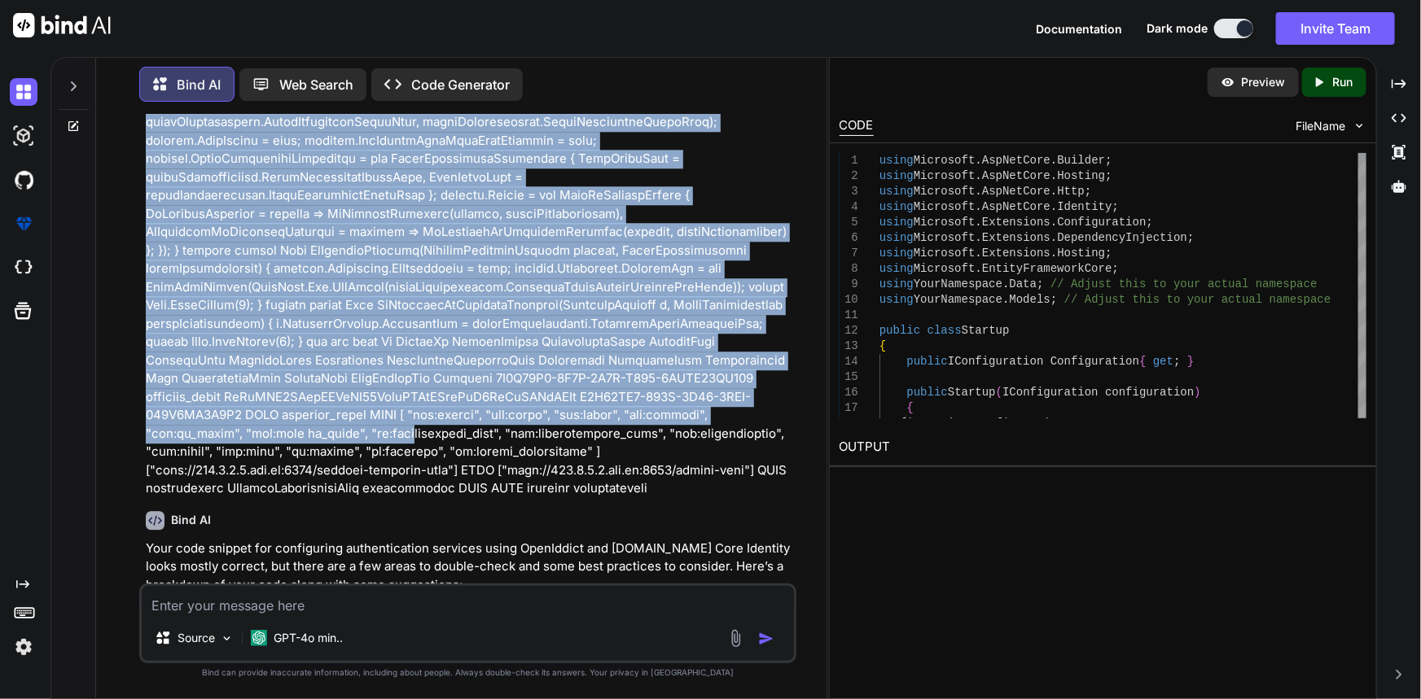
scroll to position [2294, 0]
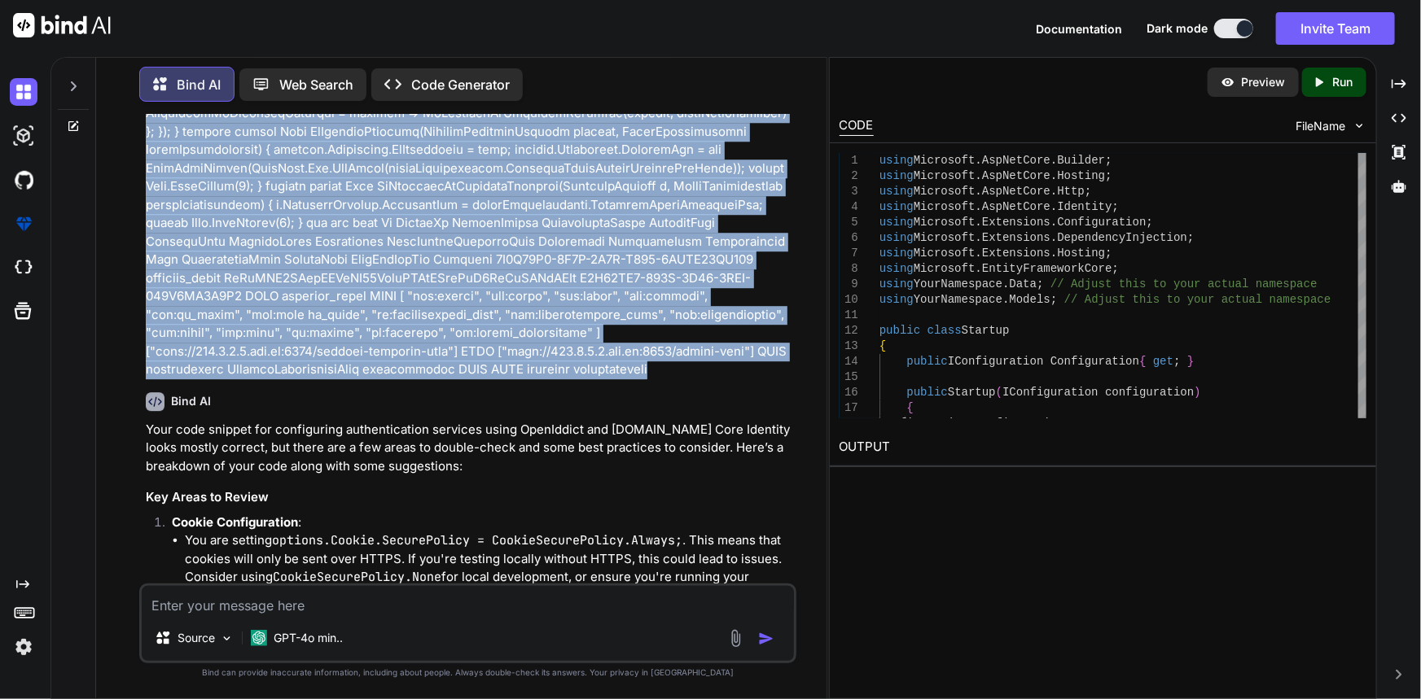
drag, startPoint x: 141, startPoint y: 288, endPoint x: 284, endPoint y: 388, distance: 174.4
click at [284, 388] on div "You Bind AI The error message you're encountering, specifically the "Correlatio…" at bounding box center [468, 407] width 658 height 584
copy p "public static void AddAuthenticationServices<TContext, TUserIdentity, TUserIden…"
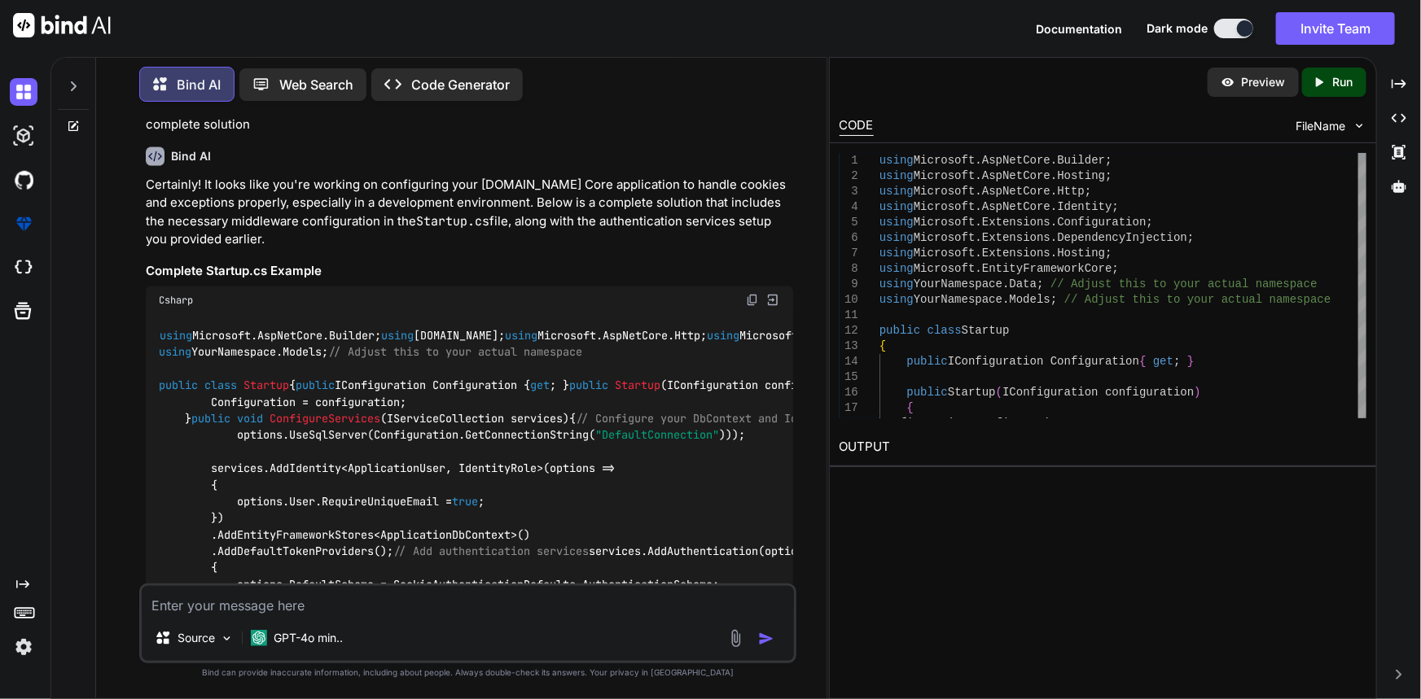
scroll to position [4589, 0]
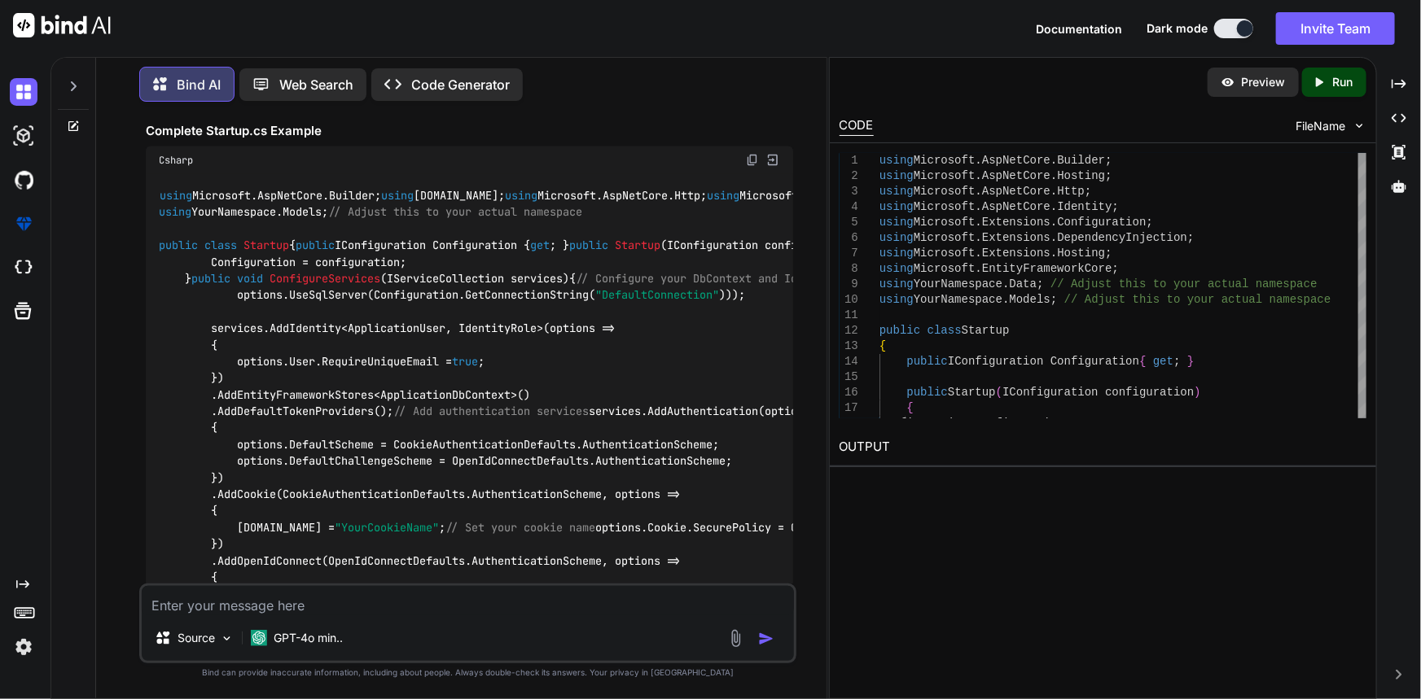
drag, startPoint x: 146, startPoint y: 143, endPoint x: 252, endPoint y: 234, distance: 139.8
copy p "if (env.IsDevelopment()) { app.UseDeveloperExceptionPage(); app.UseCookiePolicy…"
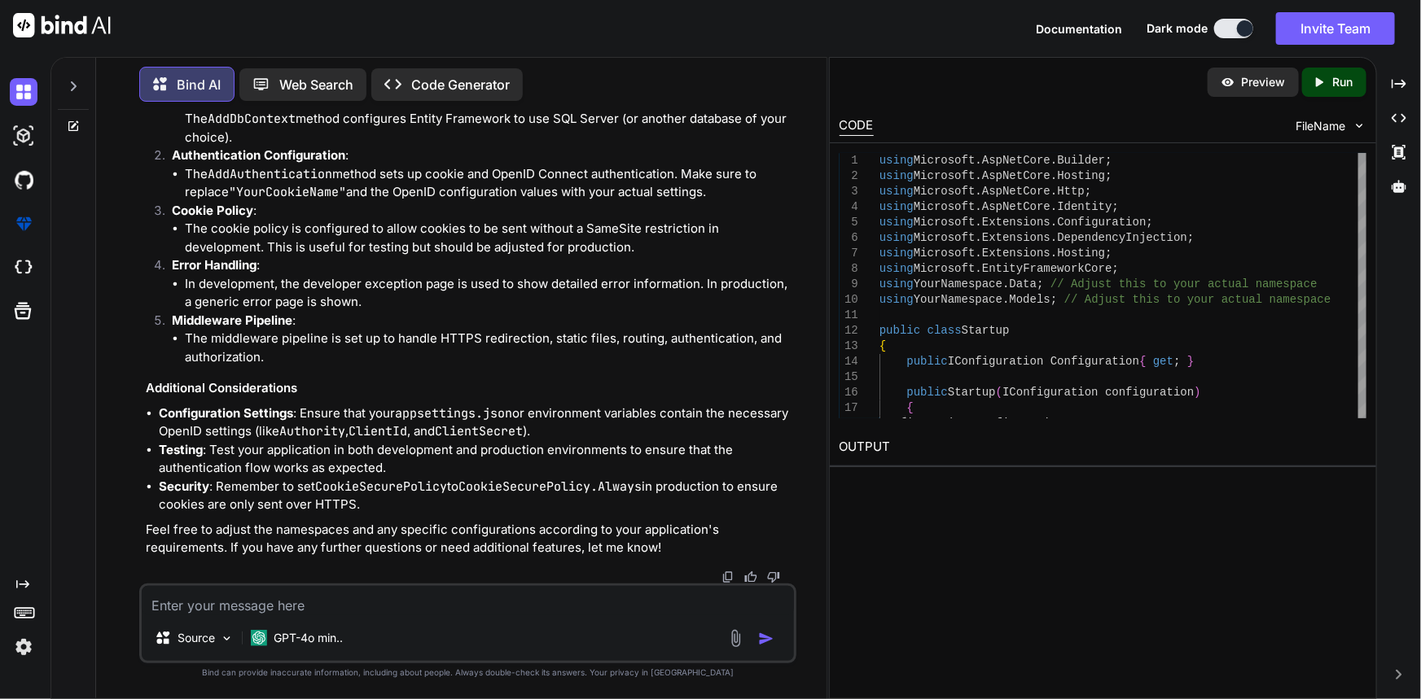
scroll to position [6635, 0]
